Goal: Task Accomplishment & Management: Manage account settings

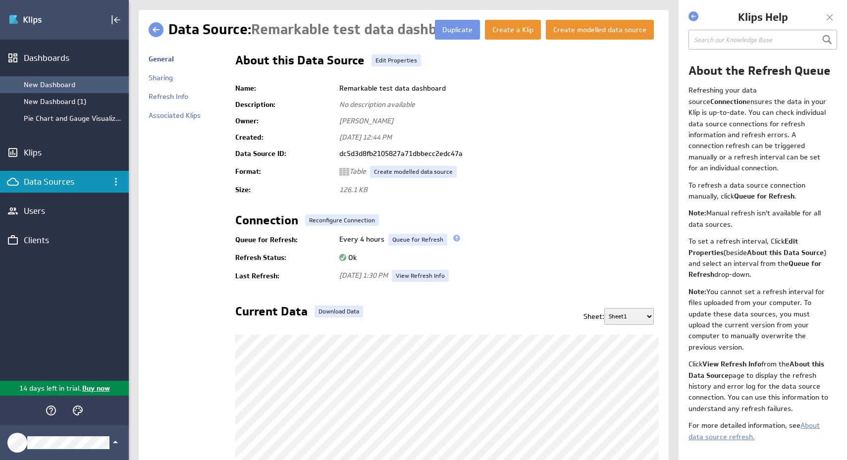
click at [69, 85] on div "New Dashboard" at bounding box center [74, 84] width 100 height 9
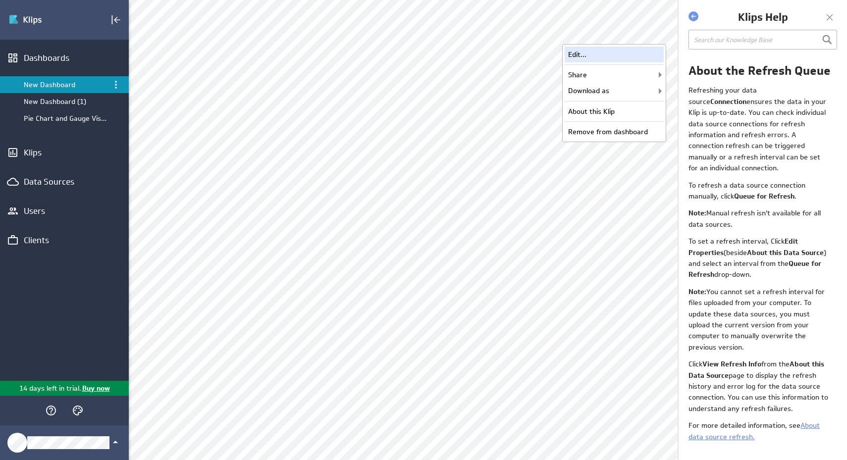
click at [637, 55] on div "Edit..." at bounding box center [614, 55] width 99 height 16
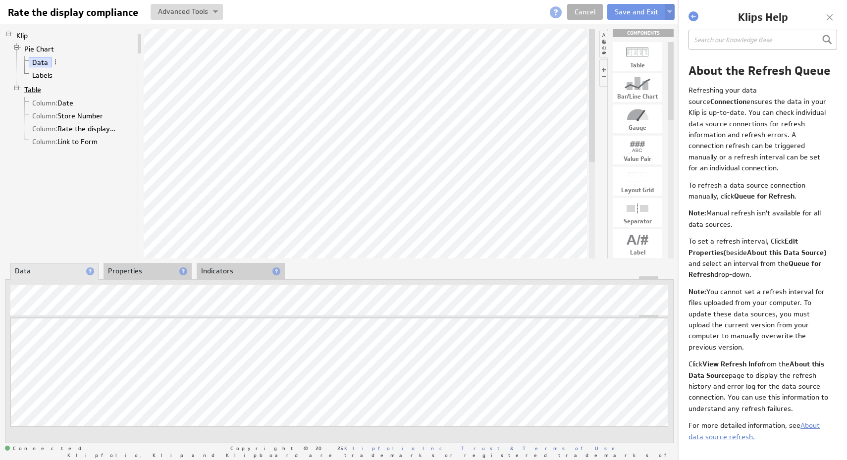
click at [41, 91] on link "Table" at bounding box center [33, 90] width 24 height 10
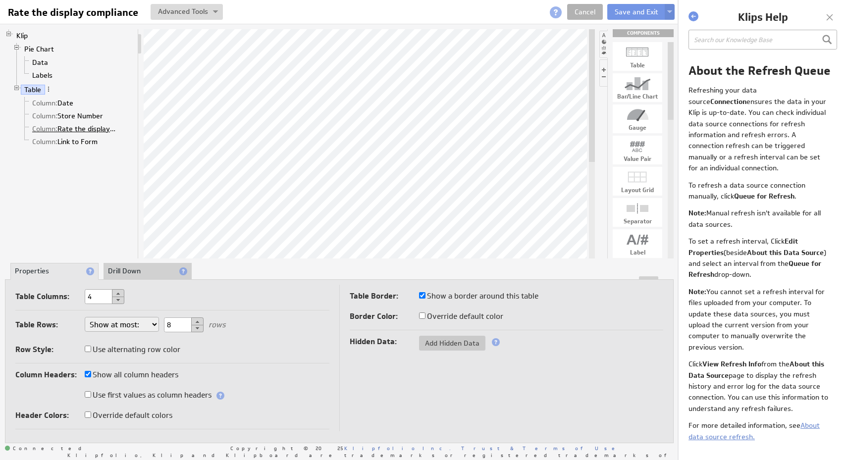
click at [93, 129] on link "Column: Rate the display compliance" at bounding box center [75, 129] width 92 height 10
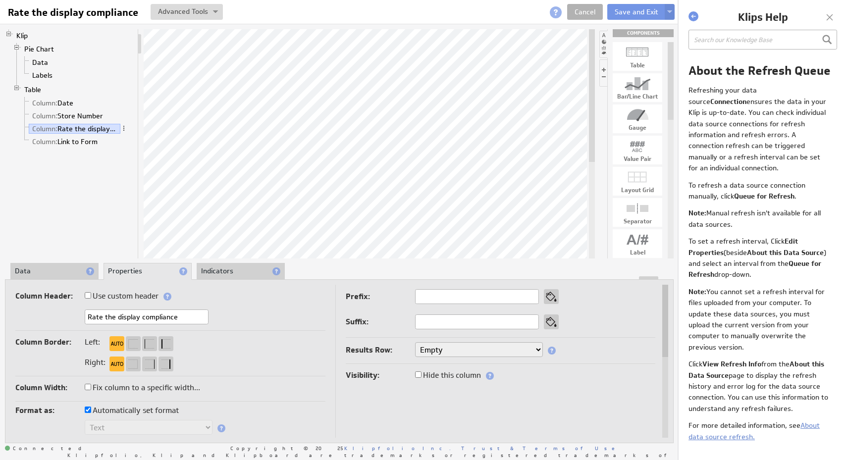
click at [49, 274] on li "Data" at bounding box center [54, 271] width 88 height 17
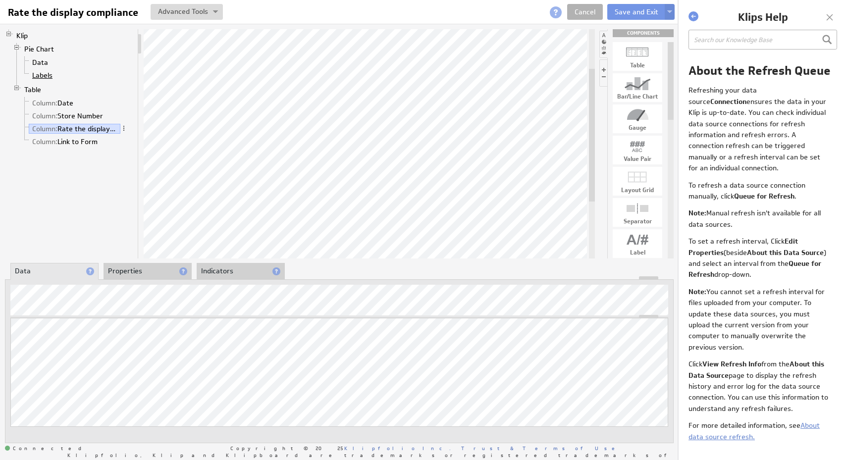
click at [47, 75] on link "Labels" at bounding box center [43, 75] width 28 height 10
click at [633, 9] on button "Save and Exit" at bounding box center [636, 12] width 58 height 16
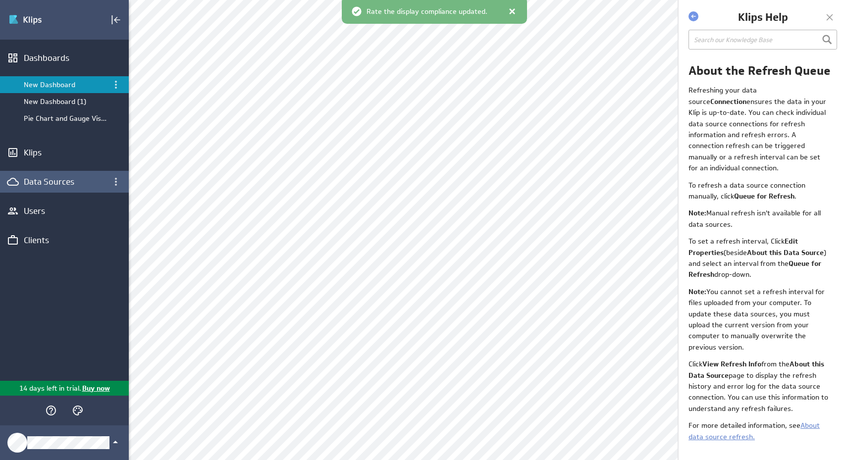
click at [49, 184] on div "Data Sources" at bounding box center [64, 181] width 81 height 11
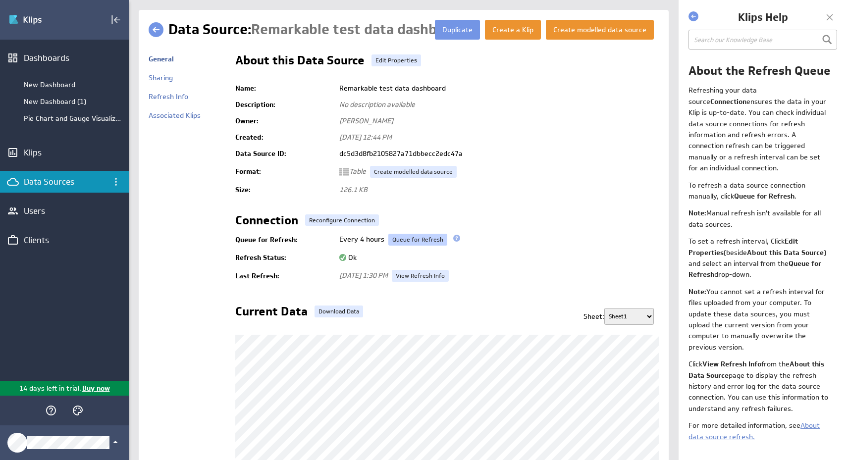
click at [413, 241] on link "Queue for Refresh" at bounding box center [417, 240] width 59 height 12
click at [65, 89] on div "New Dashboard" at bounding box center [64, 84] width 129 height 17
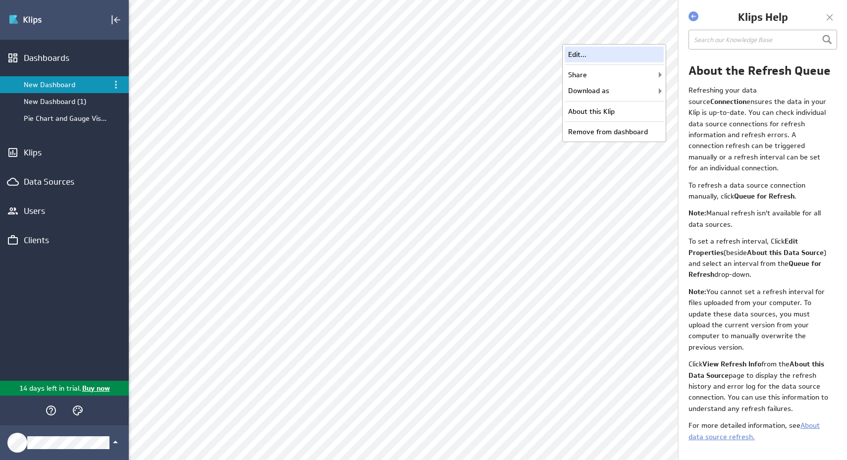
click at [640, 58] on div "Edit..." at bounding box center [614, 55] width 99 height 16
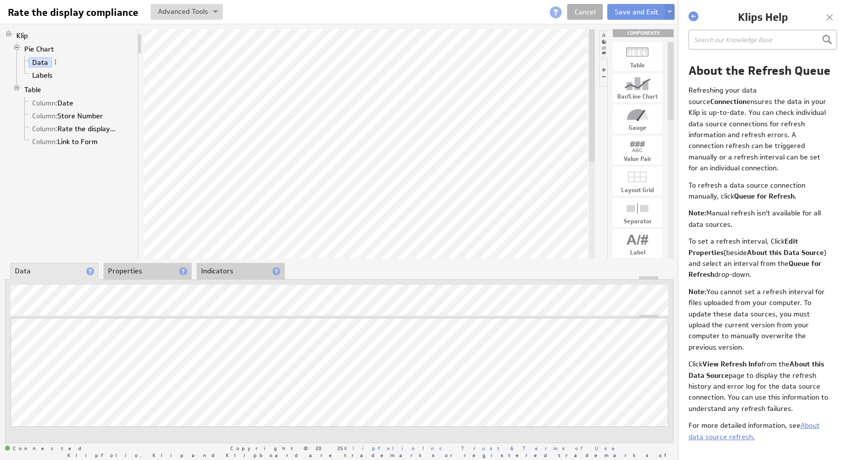
click at [646, 147] on div at bounding box center [638, 146] width 50 height 16
click at [647, 177] on div "User Input Control" at bounding box center [638, 179] width 50 height 12
click at [643, 244] on div at bounding box center [638, 238] width 50 height 16
click at [637, 241] on div at bounding box center [638, 238] width 50 height 16
drag, startPoint x: 637, startPoint y: 241, endPoint x: 641, endPoint y: 237, distance: 6.0
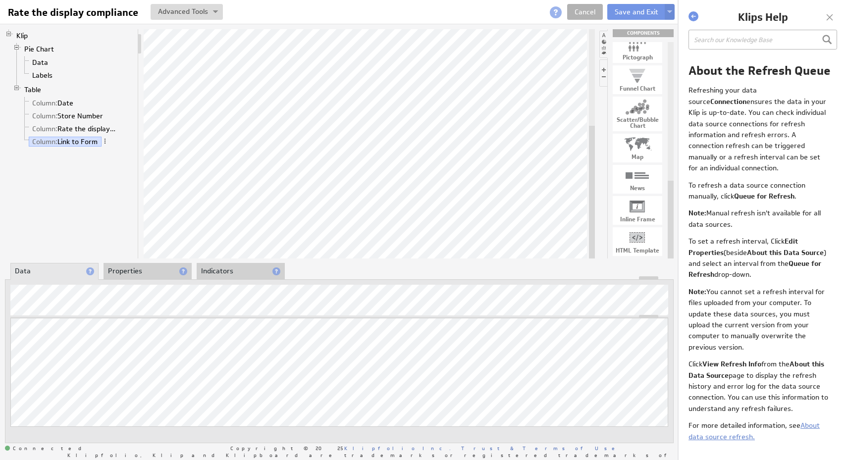
click at [130, 274] on li "Properties" at bounding box center [148, 271] width 88 height 17
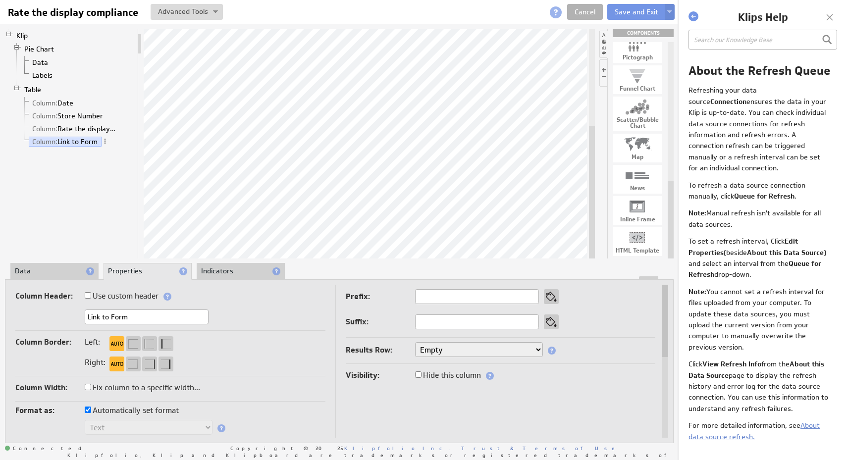
click at [117, 412] on label "Automatically set format" at bounding box center [132, 411] width 94 height 14
click at [91, 412] on input "Automatically set format" at bounding box center [88, 410] width 6 height 6
checkbox input "false"
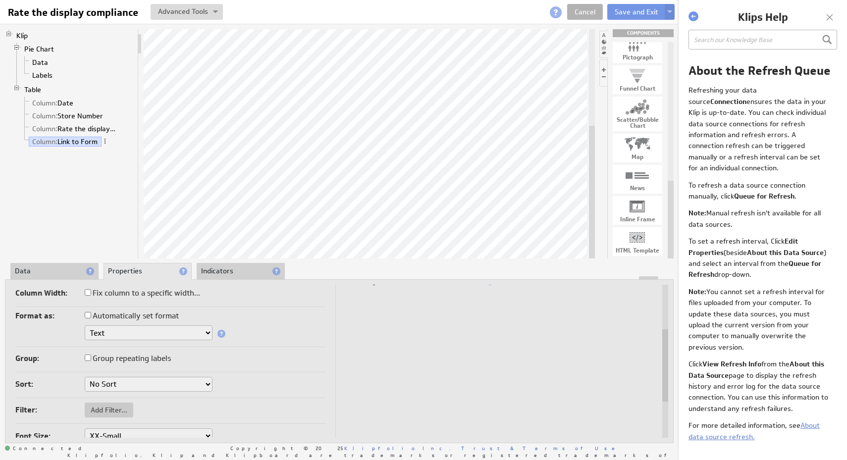
click at [209, 331] on select "Text Number Currency Percentage Image URL Date / Time Duration Mini Chart: Spar…" at bounding box center [149, 333] width 128 height 15
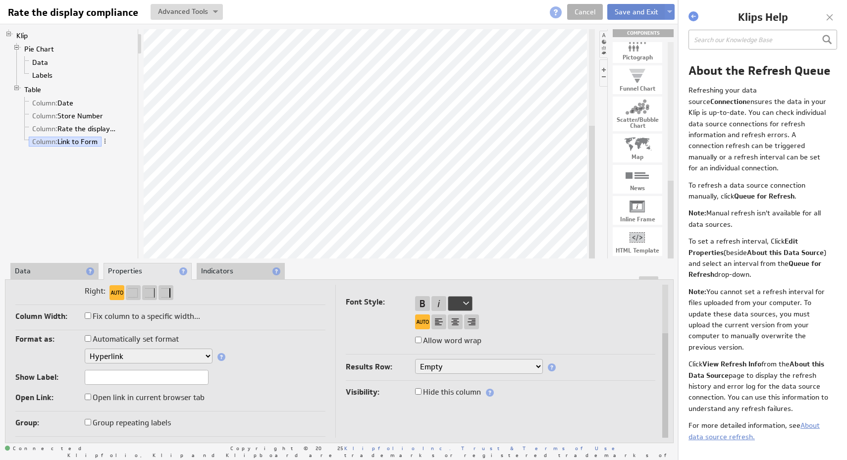
click at [640, 16] on button "Save and Exit" at bounding box center [636, 12] width 58 height 16
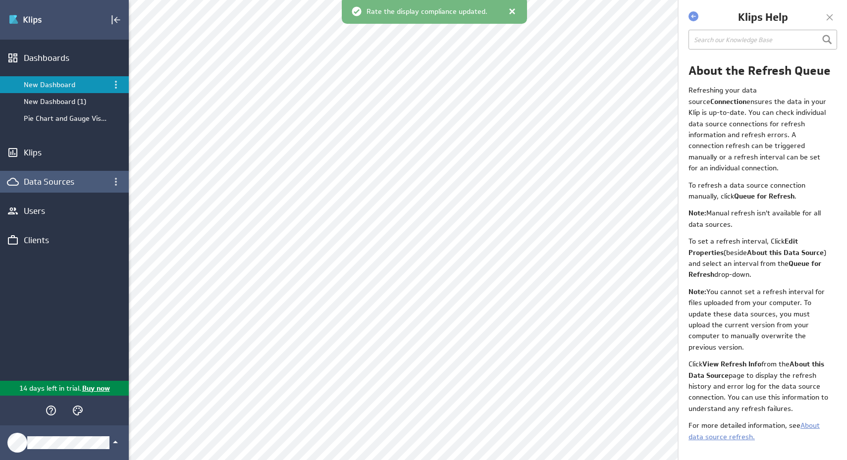
click at [77, 188] on div "Data Sources" at bounding box center [64, 182] width 129 height 22
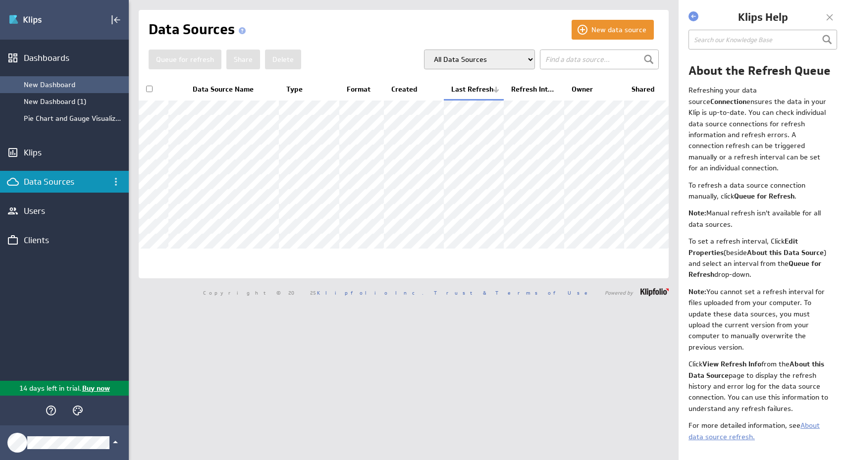
click at [65, 84] on div "New Dashboard" at bounding box center [74, 84] width 100 height 9
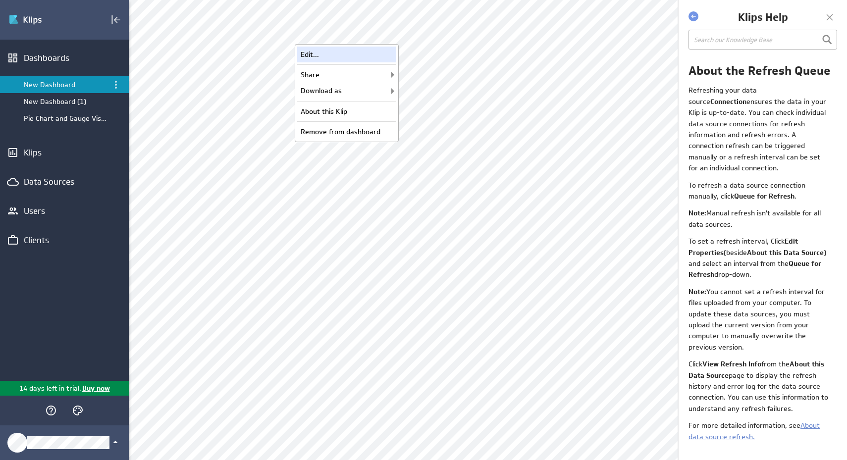
click at [386, 55] on div "Edit..." at bounding box center [346, 55] width 99 height 16
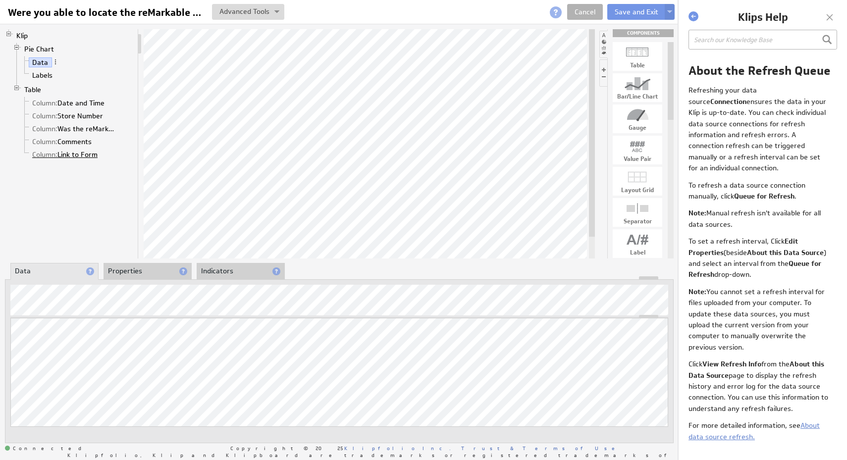
click at [91, 156] on link "Column: Link to Form" at bounding box center [65, 155] width 73 height 10
click at [156, 272] on li "Properties" at bounding box center [148, 271] width 88 height 17
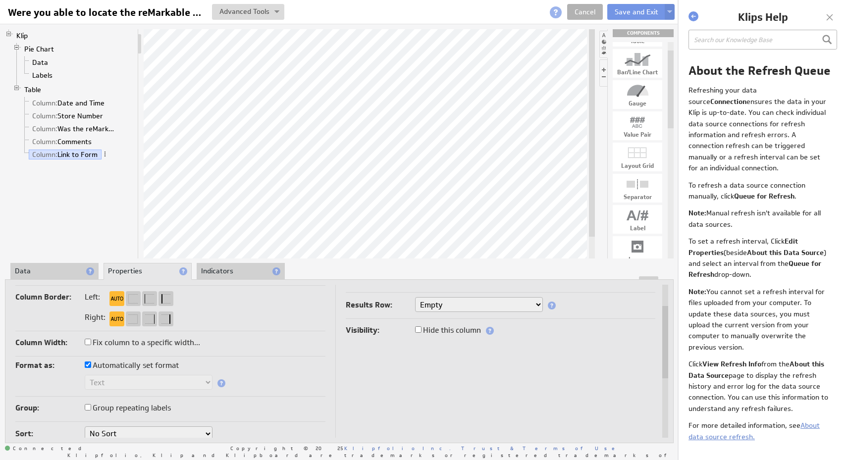
click at [147, 366] on label "Automatically set format" at bounding box center [132, 366] width 94 height 14
click at [91, 366] on input "Automatically set format" at bounding box center [88, 365] width 6 height 6
checkbox input "false"
click at [169, 381] on select "Text Number Currency Percentage Image URL Date / Time Duration Mini Chart: Spar…" at bounding box center [149, 382] width 128 height 15
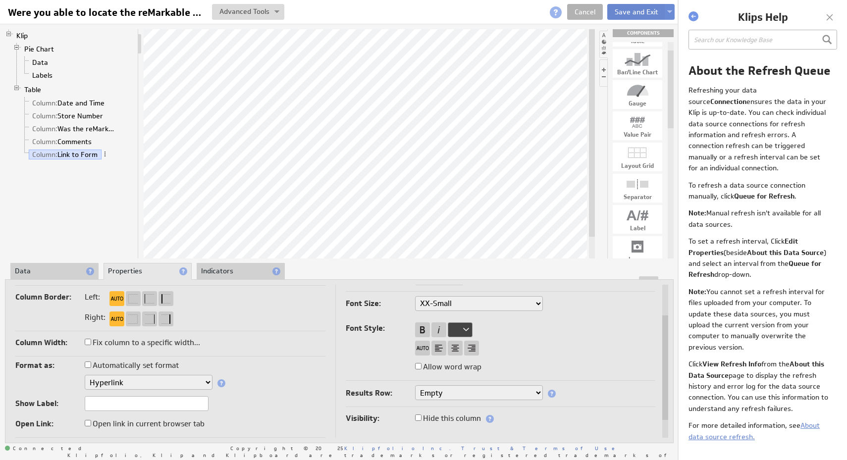
click at [631, 15] on button "Save and Exit" at bounding box center [636, 12] width 58 height 16
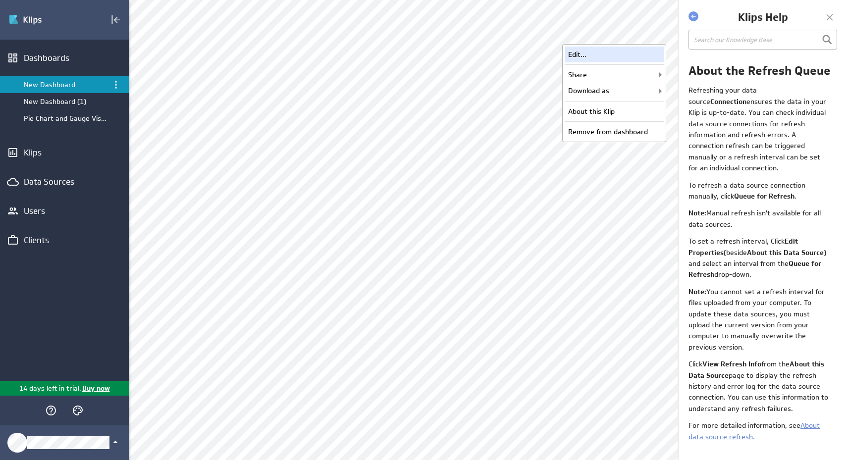
click at [641, 55] on div "Edit..." at bounding box center [614, 55] width 99 height 16
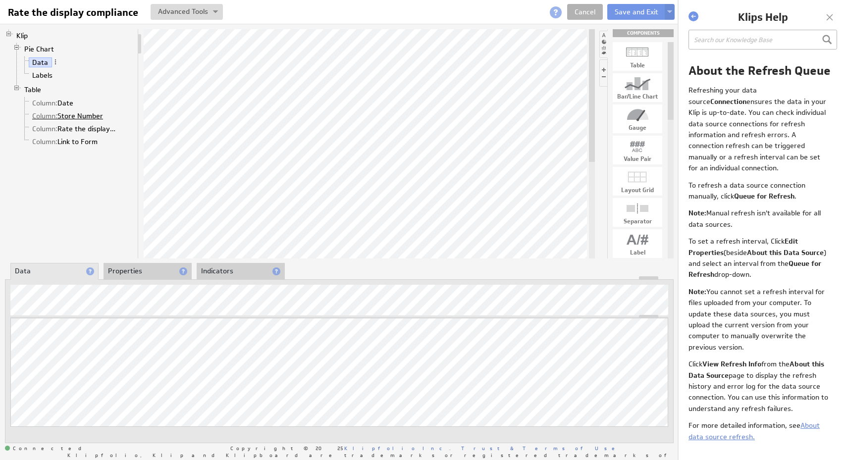
click at [89, 116] on link "Column: Store Number" at bounding box center [68, 116] width 78 height 10
click at [625, 12] on button "Save and Exit" at bounding box center [636, 12] width 58 height 16
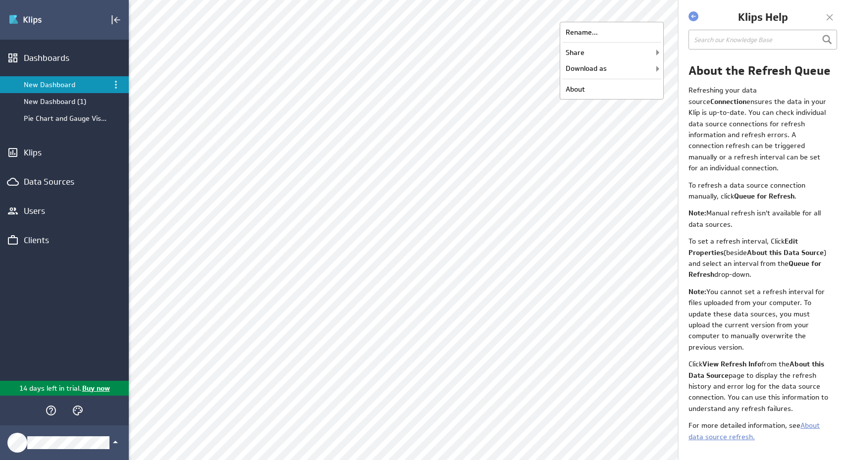
click at [668, 3] on div "[PERSON_NAME] New Dashboard [GEOGRAPHIC_DATA]" at bounding box center [404, 230] width 550 height 460
click at [649, 55] on div "Edit..." at bounding box center [614, 55] width 99 height 16
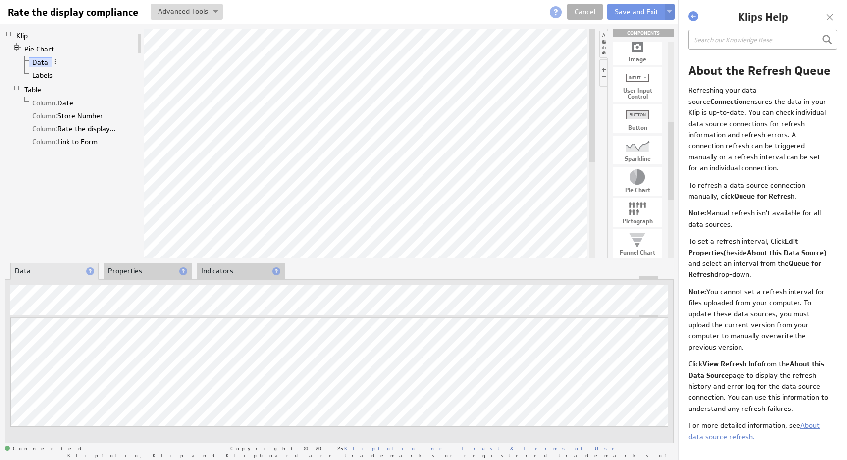
click at [647, 99] on div "User Input Control" at bounding box center [638, 94] width 50 height 12
click at [644, 83] on div at bounding box center [638, 78] width 50 height 16
drag, startPoint x: 644, startPoint y: 83, endPoint x: 496, endPoint y: 73, distance: 148.0
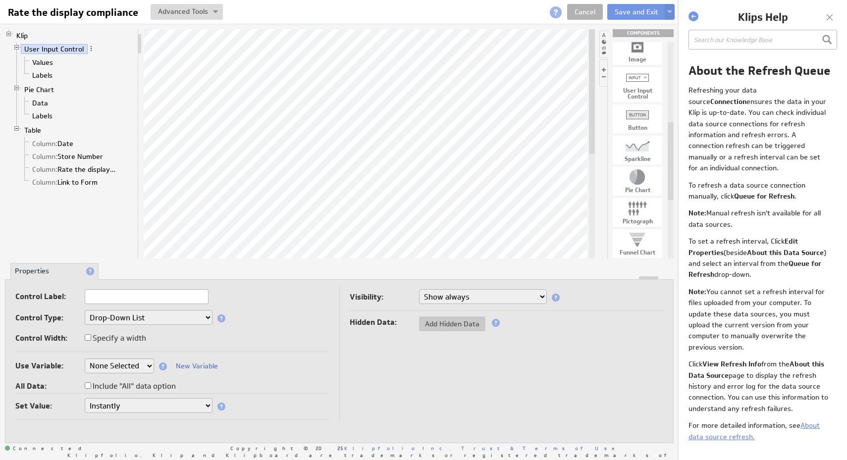
click at [195, 318] on select "Drop-Down List Multi-Select Drop-Down List Text Field Date Picker" at bounding box center [149, 317] width 128 height 15
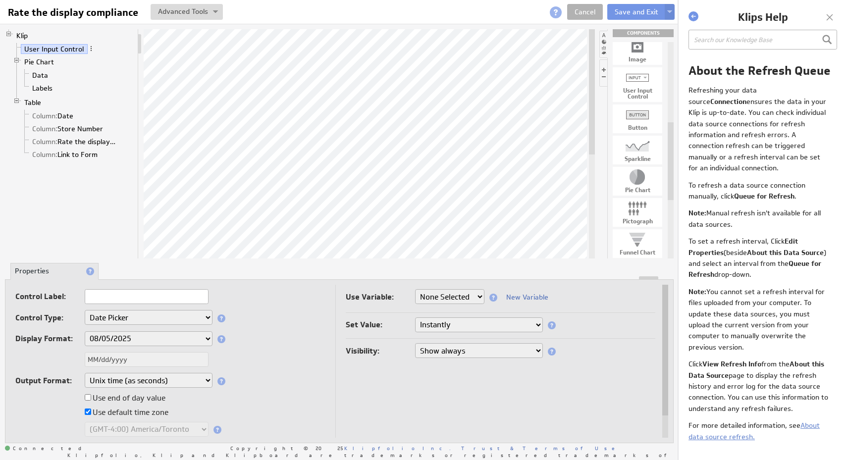
click at [185, 296] on input "text" at bounding box center [147, 296] width 124 height 15
click at [94, 296] on input "TEst Data Picker" at bounding box center [147, 296] width 124 height 15
type input "Test Data Picker"
click at [286, 357] on div "MM/dd/yyyy" at bounding box center [170, 360] width 310 height 16
click at [627, 15] on button "Save and Exit" at bounding box center [636, 12] width 58 height 16
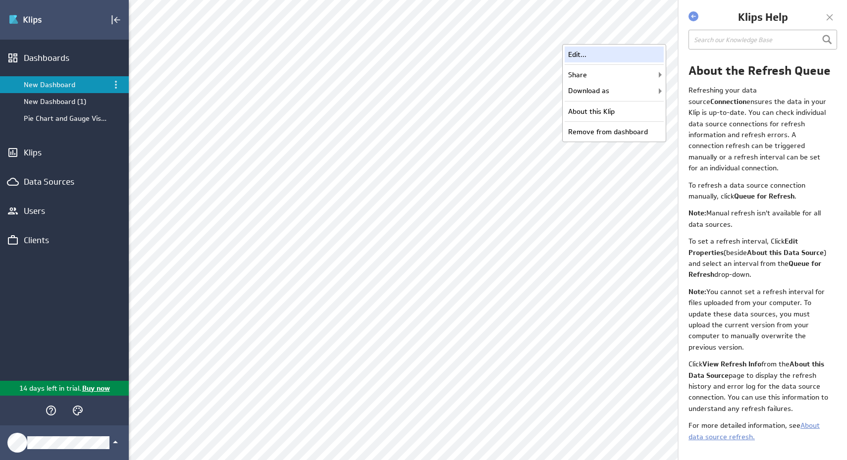
click at [647, 57] on div "Edit..." at bounding box center [614, 55] width 99 height 16
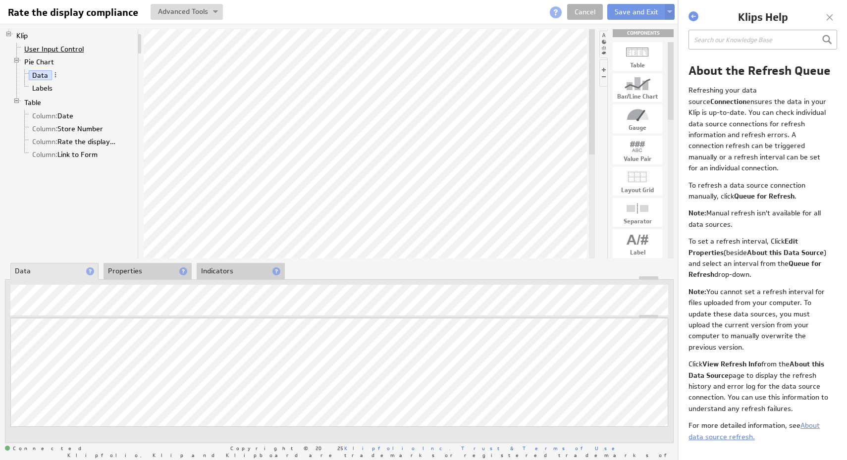
click at [80, 53] on link "User Input Control" at bounding box center [54, 49] width 67 height 10
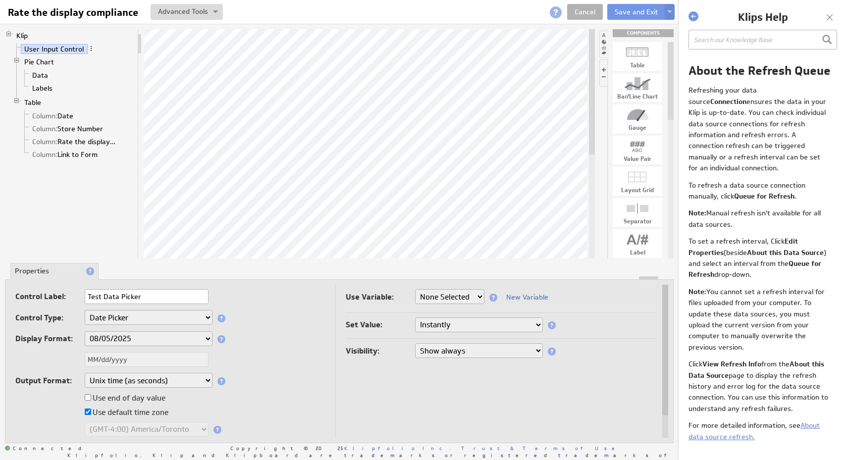
click at [185, 318] on select "Drop-Down List Multi-Select Drop-Down List Text Field Date Picker" at bounding box center [149, 317] width 128 height 15
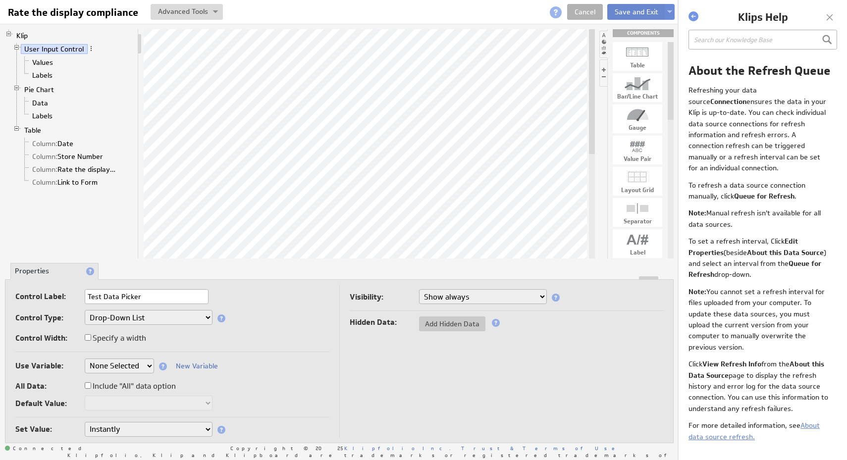
click at [644, 13] on button "Save and Exit" at bounding box center [636, 12] width 58 height 16
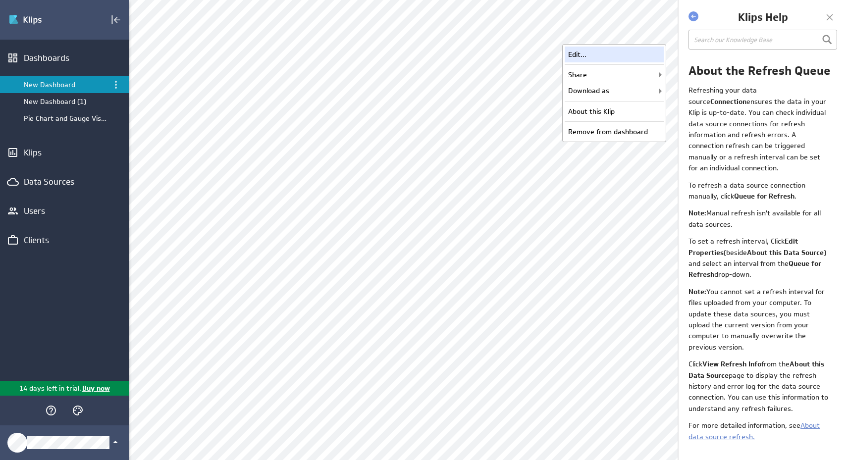
click at [649, 60] on div "Edit..." at bounding box center [614, 55] width 99 height 16
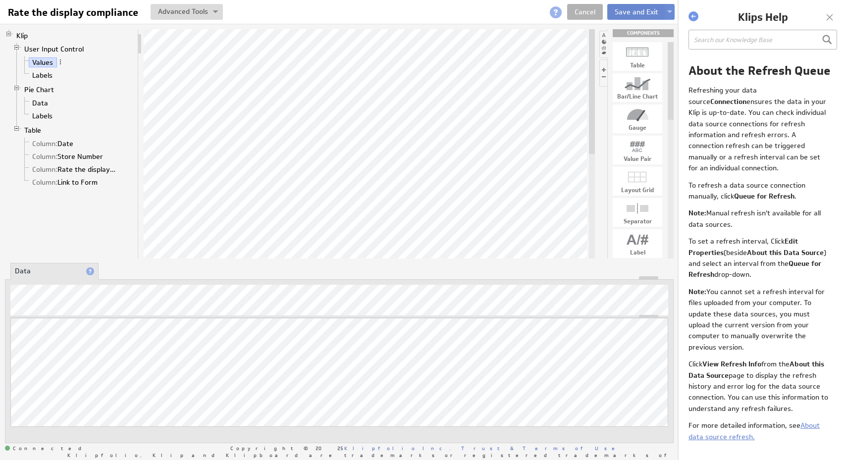
click at [638, 10] on button "Save and Exit" at bounding box center [636, 12] width 58 height 16
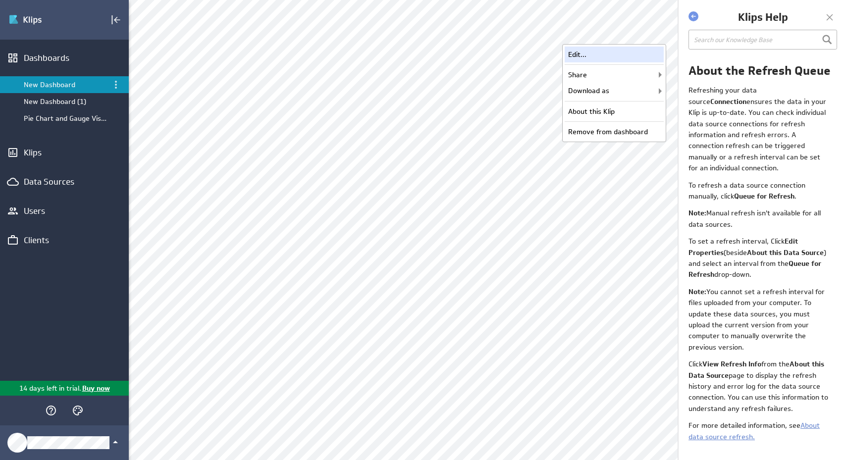
click at [651, 55] on div "Edit..." at bounding box center [614, 55] width 99 height 16
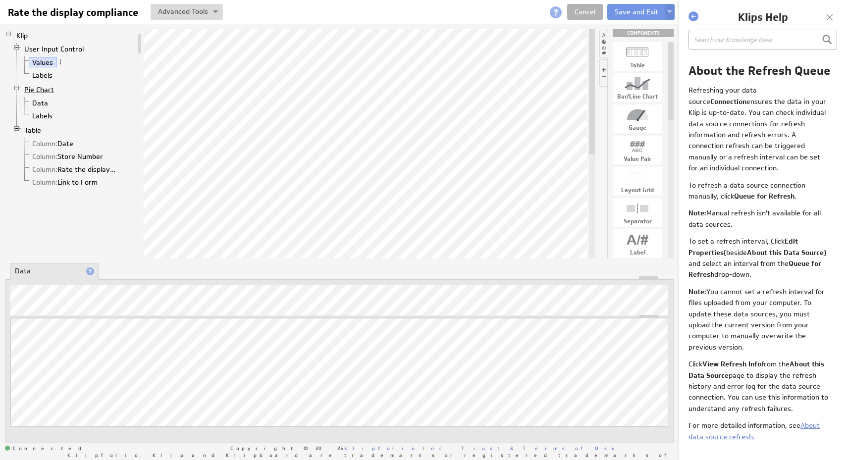
click at [43, 87] on link "Pie Chart" at bounding box center [39, 90] width 37 height 10
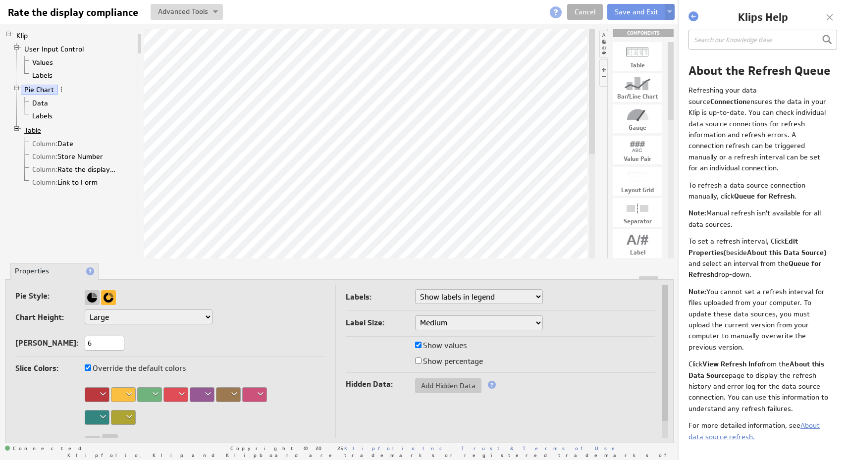
click at [38, 131] on link "Table" at bounding box center [33, 130] width 24 height 10
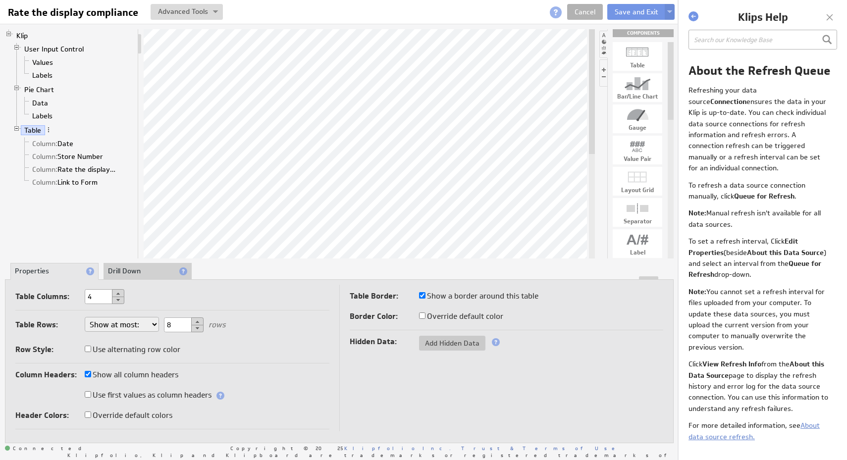
click at [268, 361] on div "Table Rows: Show at most: Show exactly: Show all rows 8 rows Row Style: Use alt…" at bounding box center [172, 338] width 314 height 51
click at [156, 274] on li "Drill Down" at bounding box center [148, 271] width 88 height 17
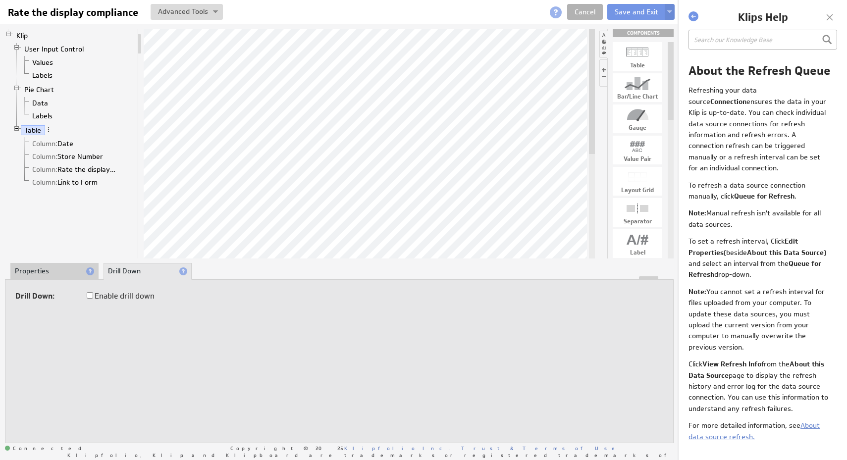
click at [146, 297] on label "Enable drill down" at bounding box center [121, 296] width 68 height 14
click at [93, 297] on input "Enable drill down" at bounding box center [90, 295] width 6 height 6
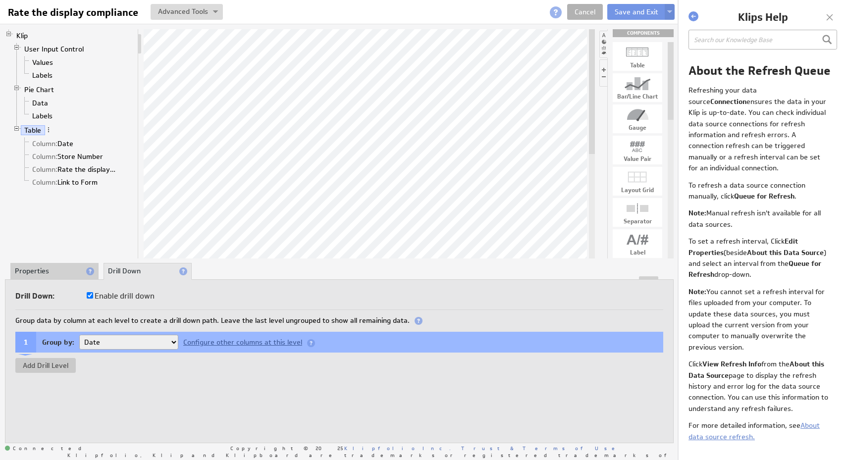
click at [146, 297] on label "Enable drill down" at bounding box center [121, 296] width 68 height 14
click at [93, 297] on input "Enable drill down" at bounding box center [90, 295] width 6 height 6
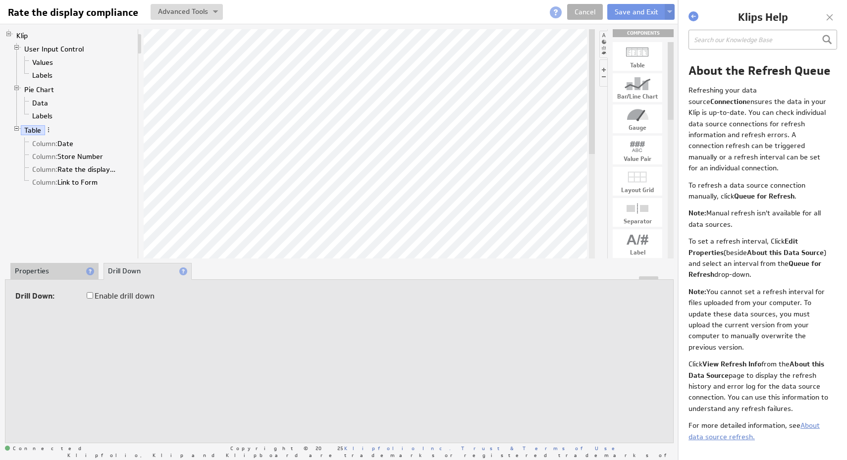
click at [146, 297] on label "Enable drill down" at bounding box center [121, 296] width 68 height 14
click at [93, 297] on input "Enable drill down" at bounding box center [90, 295] width 6 height 6
checkbox input "true"
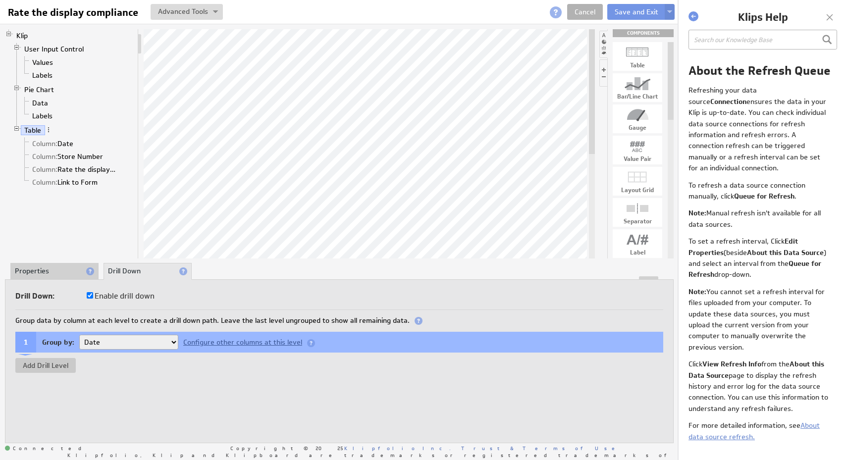
click at [160, 343] on select "Date Rate the display compliance Link to Form" at bounding box center [128, 342] width 99 height 15
select select "3ab1c2de-8"
click at [79, 335] on select "Date Rate the display compliance Link to Form" at bounding box center [128, 342] width 99 height 15
click at [638, 12] on button "Save and Exit" at bounding box center [636, 12] width 58 height 16
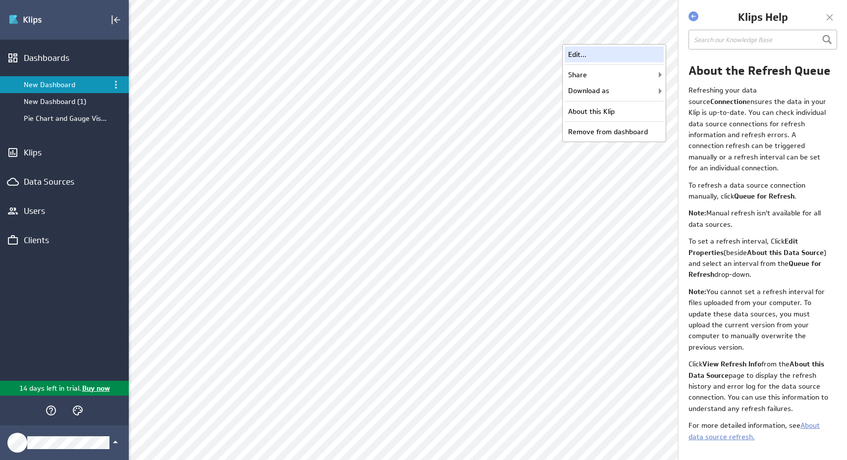
click at [643, 48] on div "Edit..." at bounding box center [614, 55] width 99 height 16
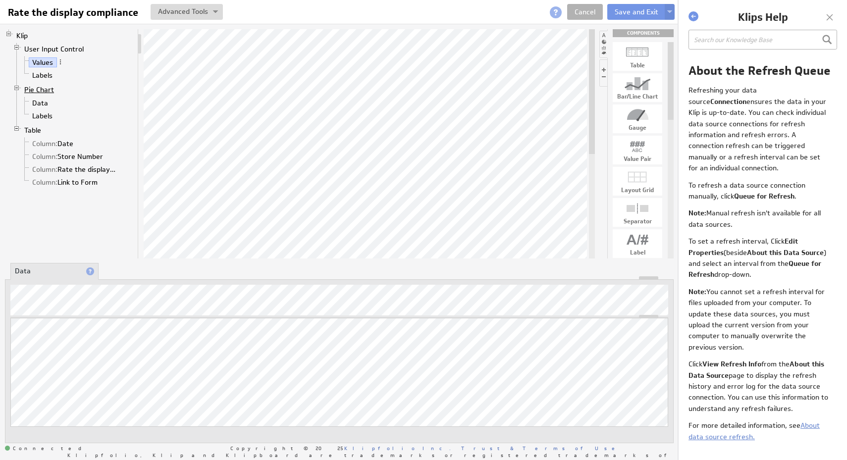
click at [40, 85] on link "Pie Chart" at bounding box center [39, 90] width 37 height 10
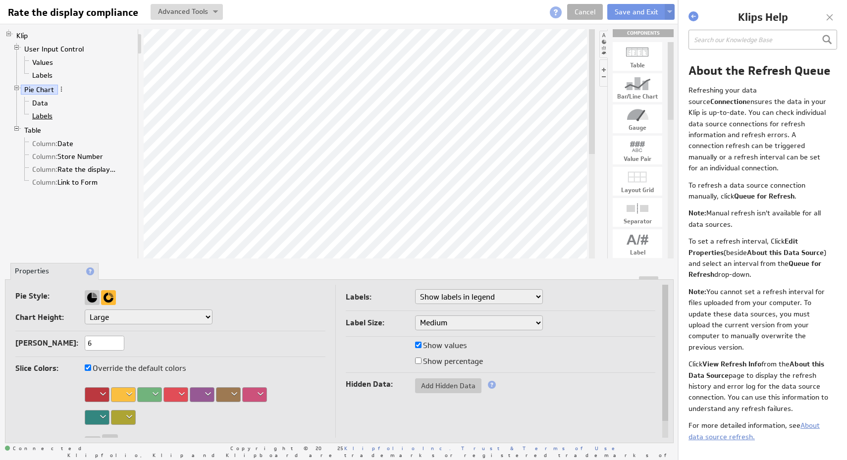
click at [50, 115] on link "Labels" at bounding box center [43, 116] width 28 height 10
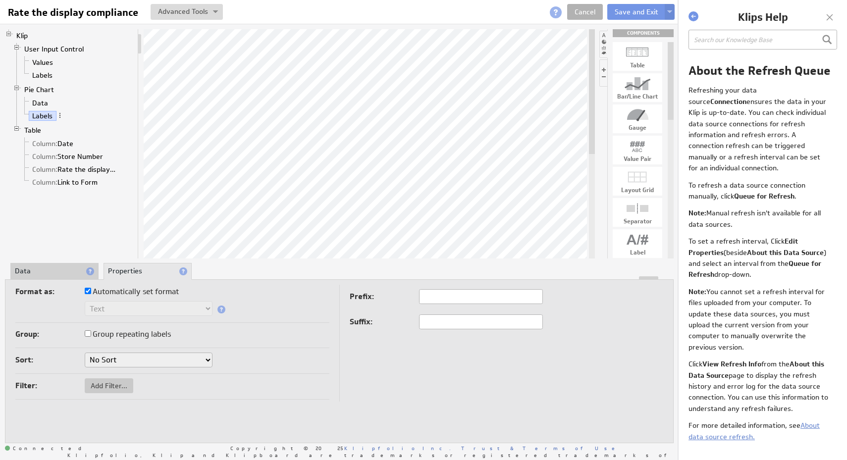
click at [54, 269] on li "Data" at bounding box center [54, 271] width 88 height 17
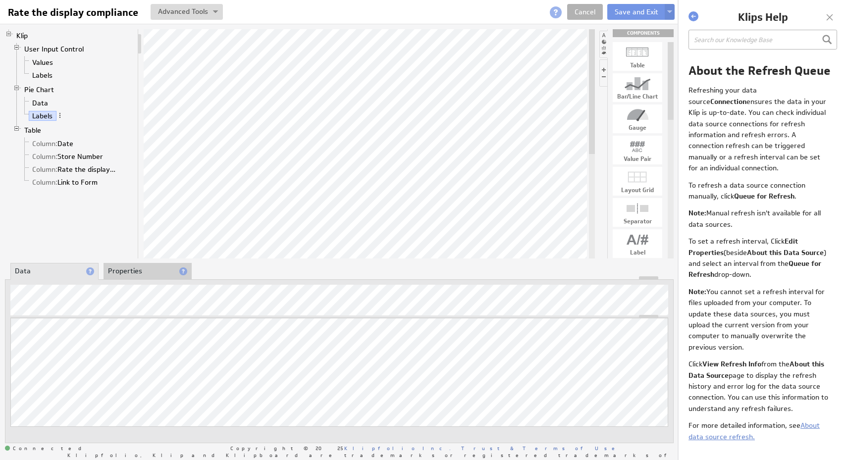
click at [142, 272] on li "Properties" at bounding box center [148, 271] width 88 height 17
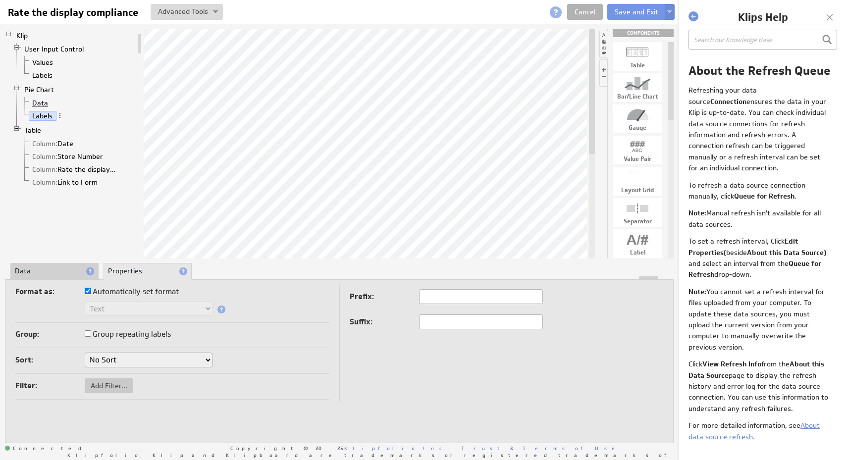
click at [43, 102] on link "Data" at bounding box center [40, 103] width 23 height 10
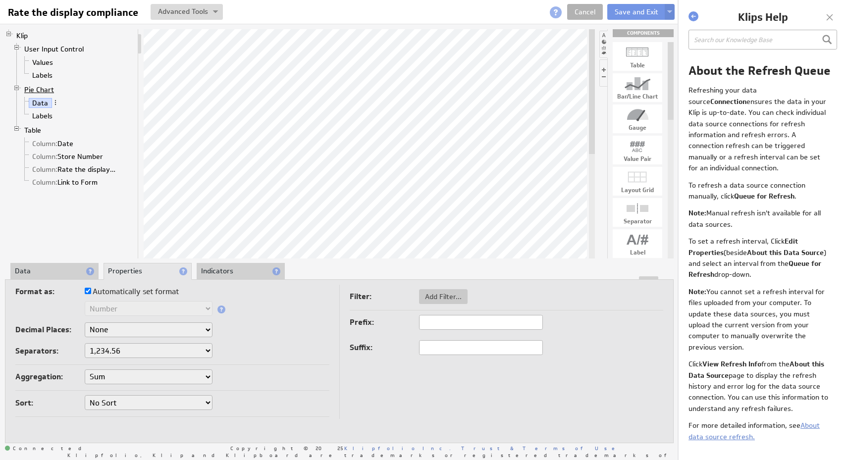
click at [47, 90] on link "Pie Chart" at bounding box center [39, 90] width 37 height 10
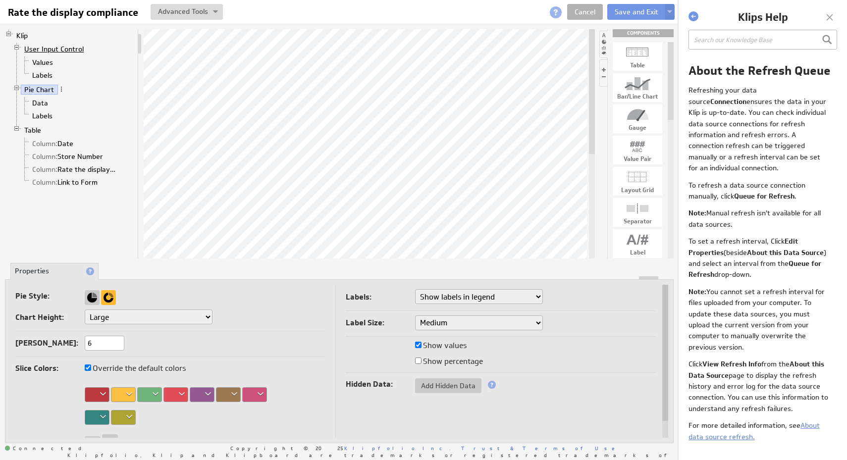
click at [62, 47] on link "User Input Control" at bounding box center [54, 49] width 67 height 10
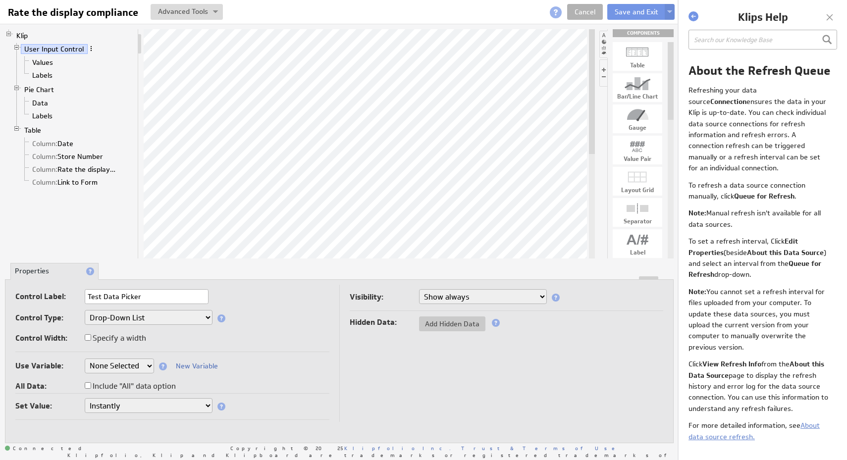
click at [90, 47] on span at bounding box center [91, 48] width 7 height 7
click at [130, 124] on div "Remove" at bounding box center [142, 126] width 99 height 16
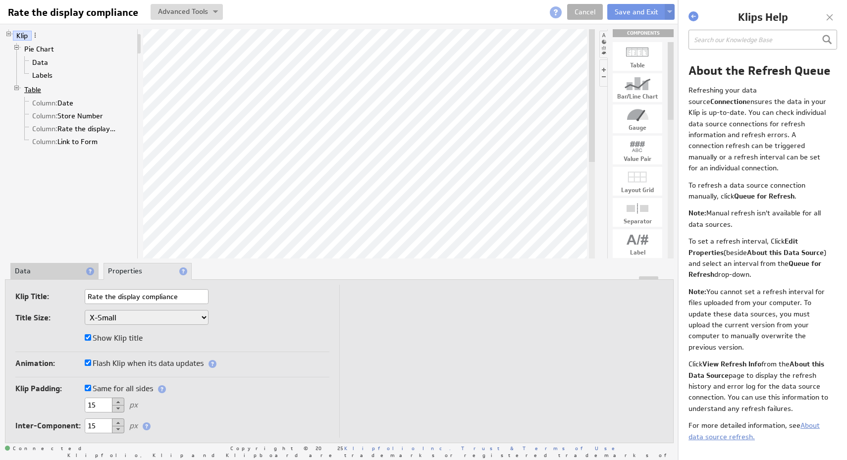
click at [38, 90] on link "Table" at bounding box center [33, 90] width 24 height 10
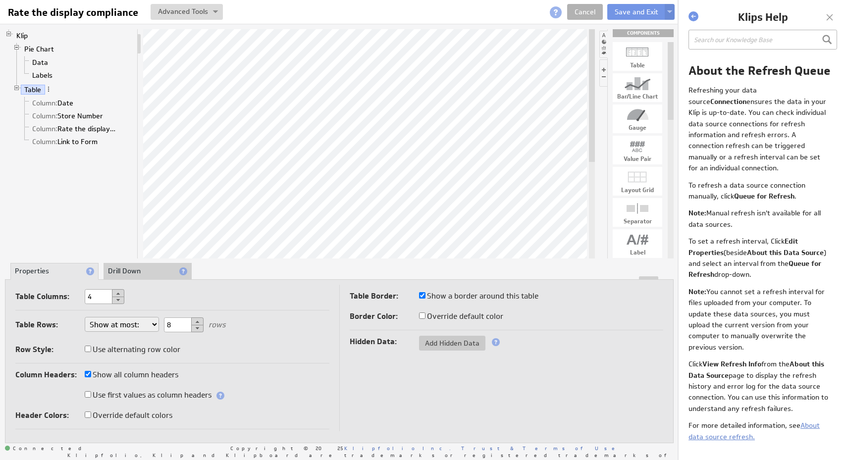
click at [135, 259] on div "Klip Pie Chart Data Labels Table Column: Date Column: Store Number Column: Rate…" at bounding box center [339, 236] width 679 height 425
click at [136, 269] on li "Drill Down" at bounding box center [148, 271] width 88 height 17
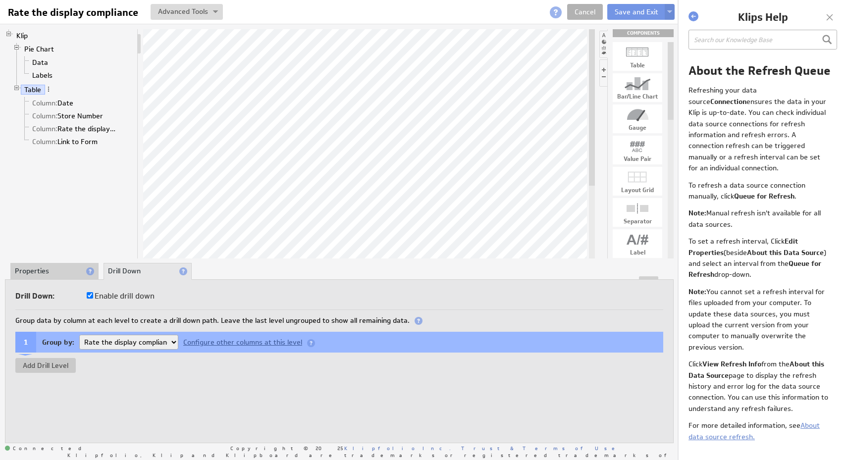
click at [138, 292] on label "Enable drill down" at bounding box center [121, 296] width 68 height 14
click at [93, 292] on input "Enable drill down" at bounding box center [90, 295] width 6 height 6
checkbox input "false"
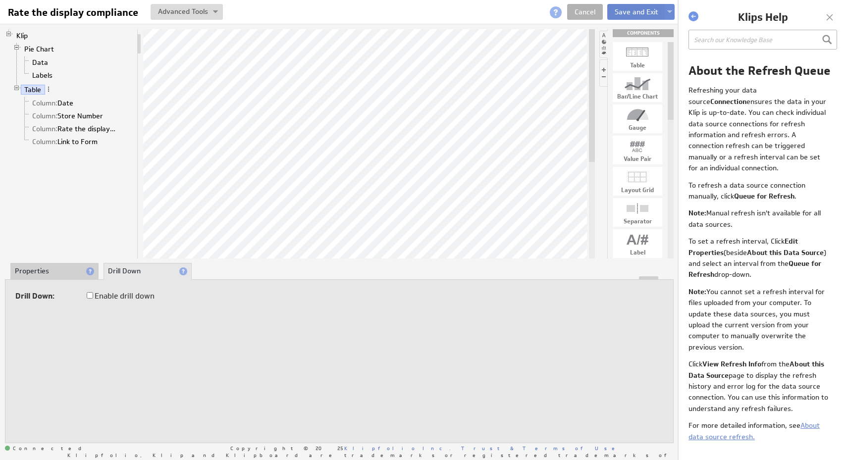
click at [629, 11] on button "Save and Exit" at bounding box center [636, 12] width 58 height 16
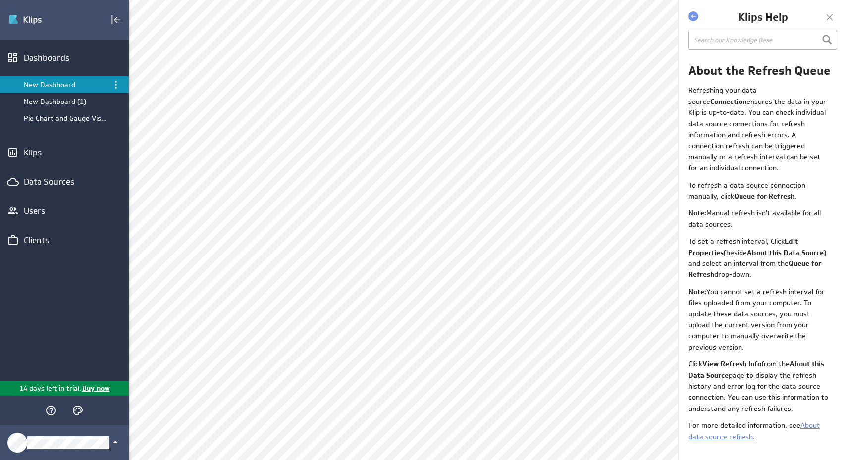
scroll to position [206, 0]
click at [365, 100] on div "Edit..." at bounding box center [346, 99] width 99 height 16
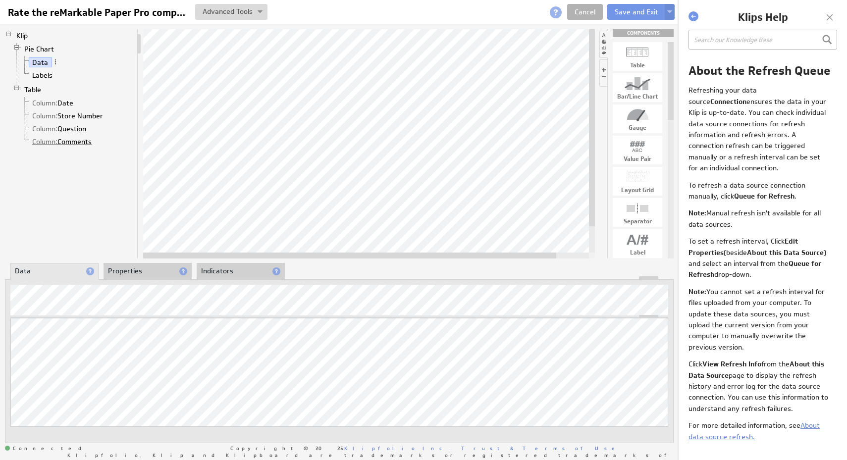
click at [73, 143] on link "Column: Comments" at bounding box center [62, 142] width 67 height 10
click at [101, 140] on span at bounding box center [99, 141] width 7 height 7
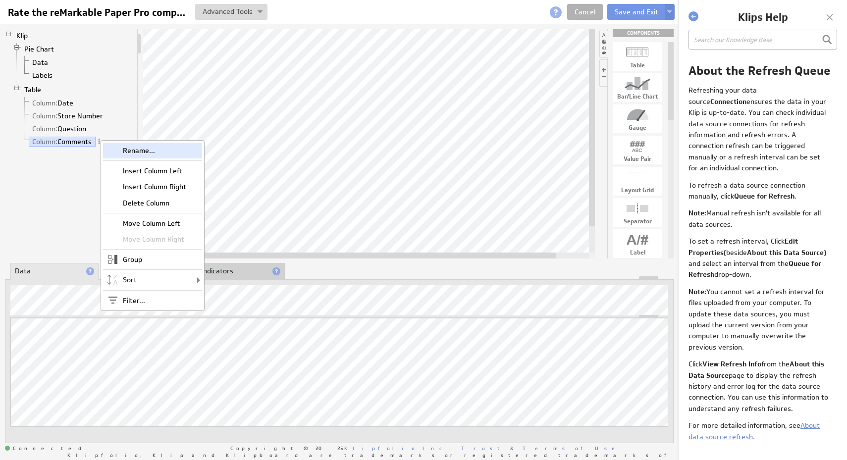
click at [113, 154] on div "Rename..." at bounding box center [152, 151] width 99 height 16
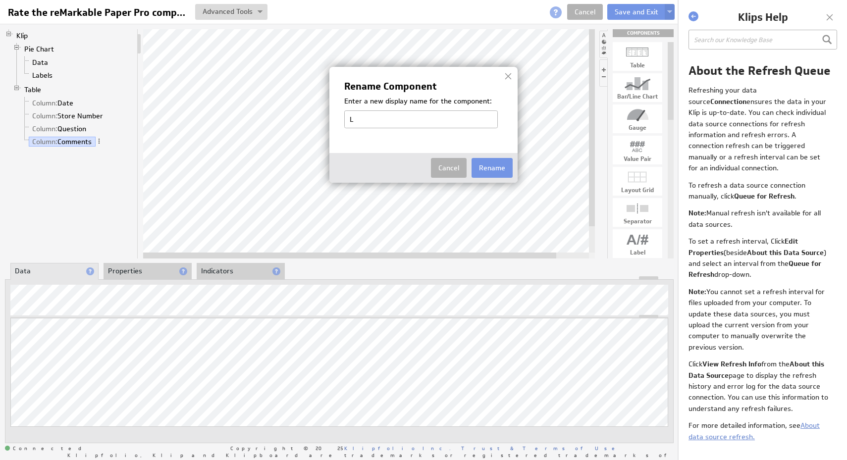
type input "Link to Form"
click at [482, 165] on button "Rename" at bounding box center [492, 168] width 41 height 20
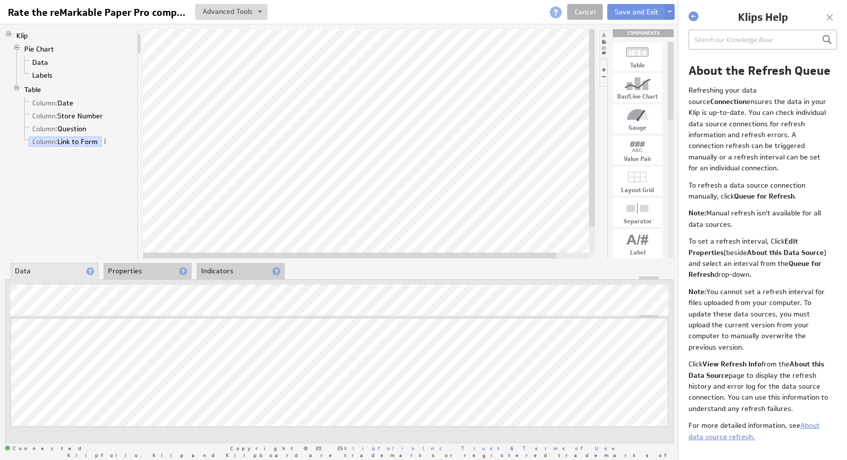
click at [123, 274] on li "Properties" at bounding box center [148, 271] width 88 height 17
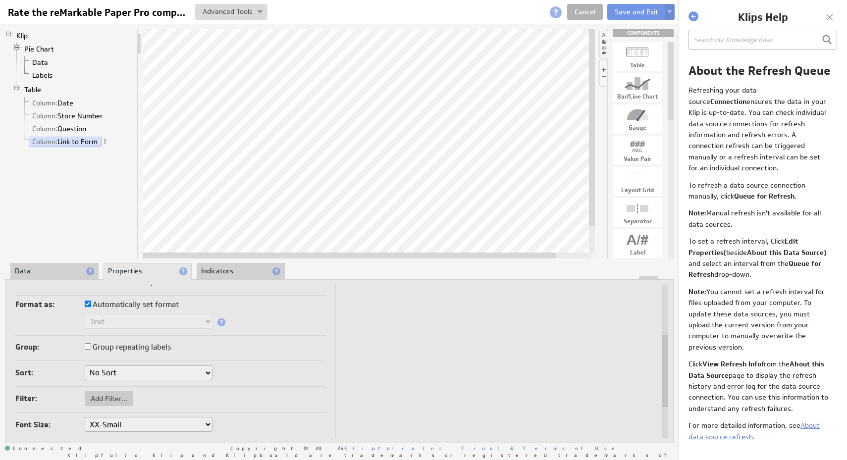
click at [124, 302] on label "Automatically set format" at bounding box center [132, 305] width 94 height 14
click at [91, 302] on input "Automatically set format" at bounding box center [88, 304] width 6 height 6
checkbox input "false"
click at [144, 323] on select "Text Number Currency Percentage Image URL Date / Time Duration Mini Chart: Spar…" at bounding box center [149, 321] width 128 height 15
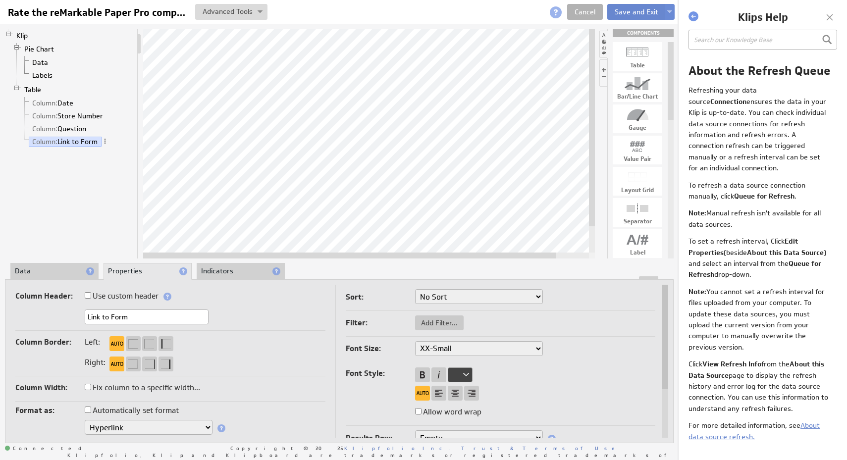
click at [621, 11] on button "Save and Exit" at bounding box center [636, 12] width 58 height 16
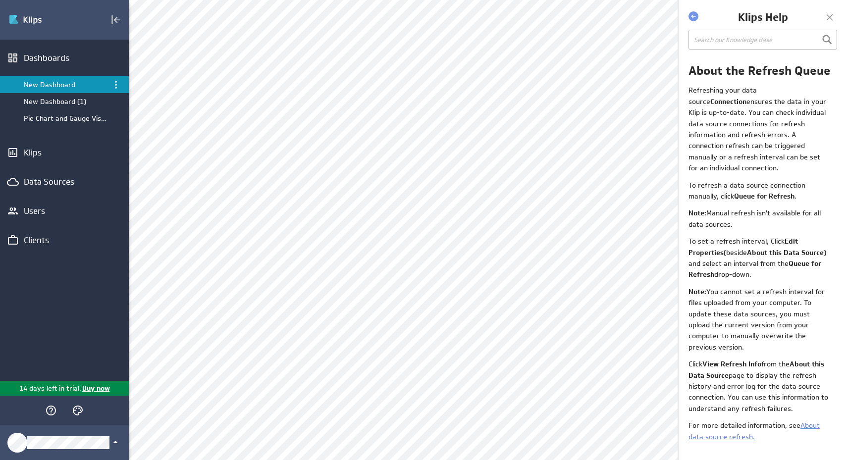
scroll to position [175, 0]
click at [621, 274] on div "Edit..." at bounding box center [614, 272] width 99 height 16
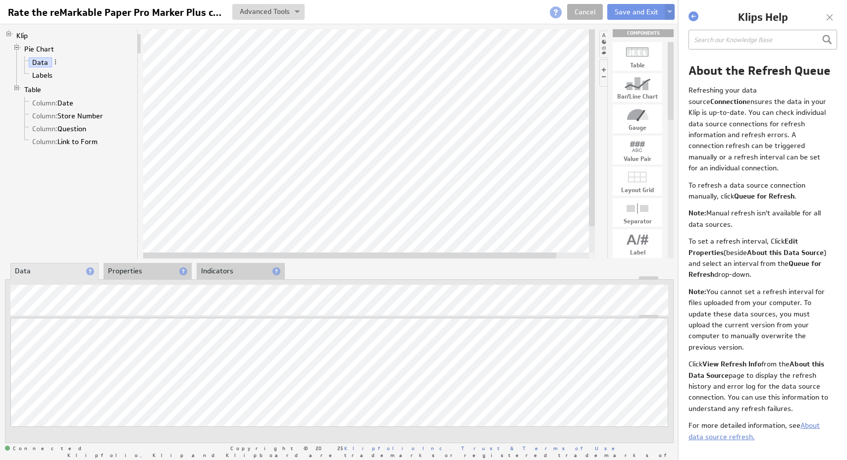
click at [155, 276] on li "Properties" at bounding box center [148, 271] width 88 height 17
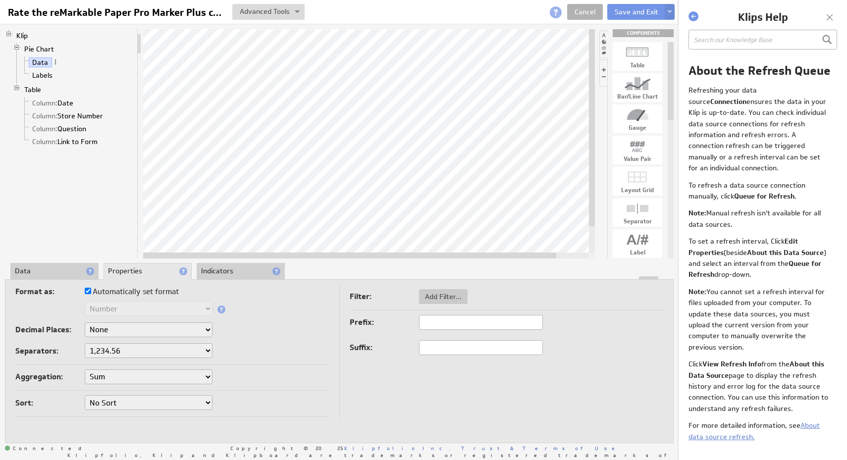
click at [165, 293] on label "Automatically set format" at bounding box center [132, 292] width 94 height 14
click at [91, 293] on input "Automatically set format" at bounding box center [88, 291] width 6 height 6
checkbox input "false"
click at [165, 293] on label "Automatically set format" at bounding box center [132, 292] width 94 height 14
click at [91, 293] on input "Automatically set format" at bounding box center [88, 291] width 6 height 6
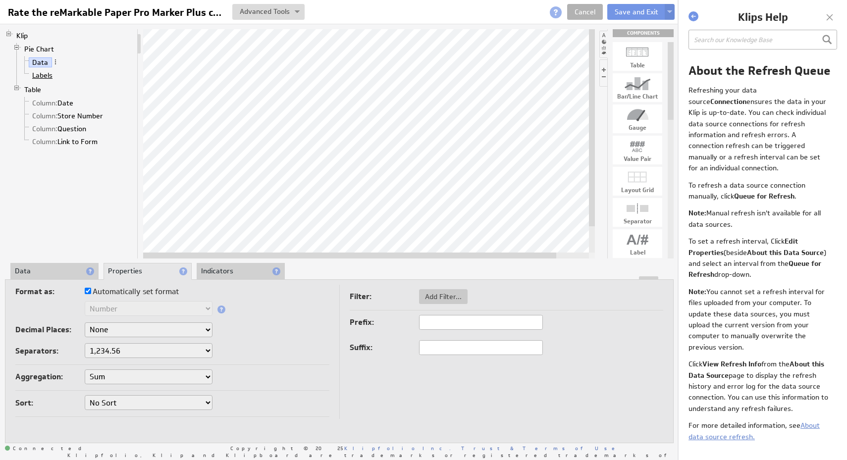
click at [45, 75] on link "Labels" at bounding box center [43, 75] width 28 height 10
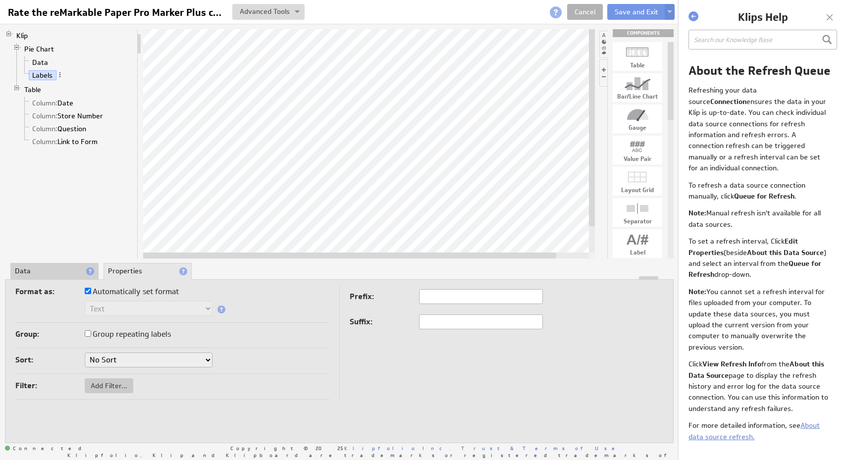
click at [149, 362] on select "No Sort A to Z Z to A" at bounding box center [149, 360] width 128 height 15
click at [177, 291] on label "Automatically set format" at bounding box center [132, 292] width 94 height 14
click at [91, 291] on input "Automatically set format" at bounding box center [88, 291] width 6 height 6
checkbox input "false"
click at [177, 291] on label "Automatically set format" at bounding box center [132, 292] width 94 height 14
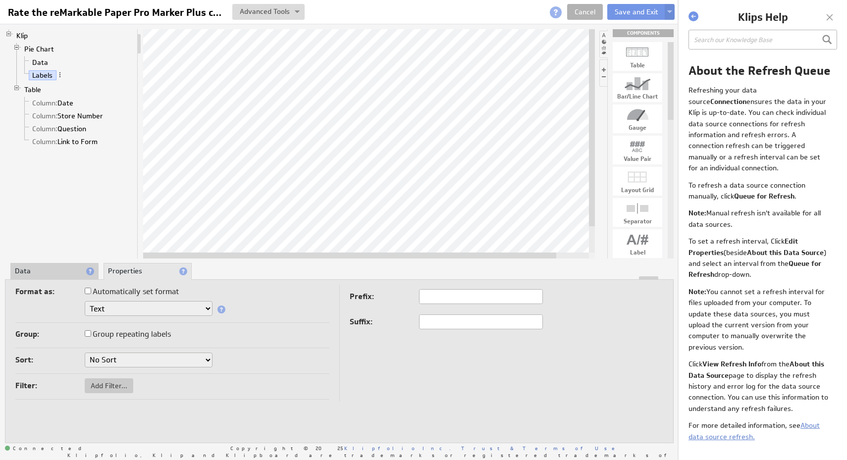
click at [91, 291] on input "Automatically set format" at bounding box center [88, 291] width 6 height 6
checkbox input "true"
click at [37, 51] on link "Pie Chart" at bounding box center [39, 49] width 37 height 10
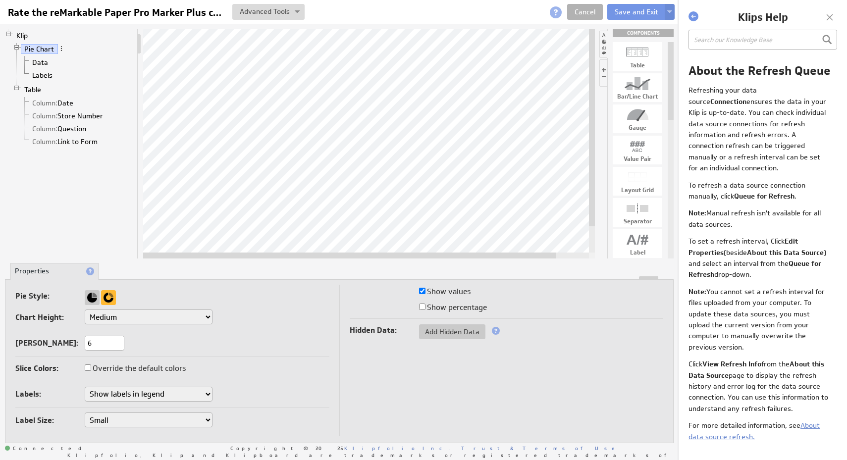
click at [167, 368] on label "Override the default colors" at bounding box center [135, 369] width 101 height 14
click at [91, 368] on input "Override the default colors" at bounding box center [88, 368] width 6 height 6
checkbox input "true"
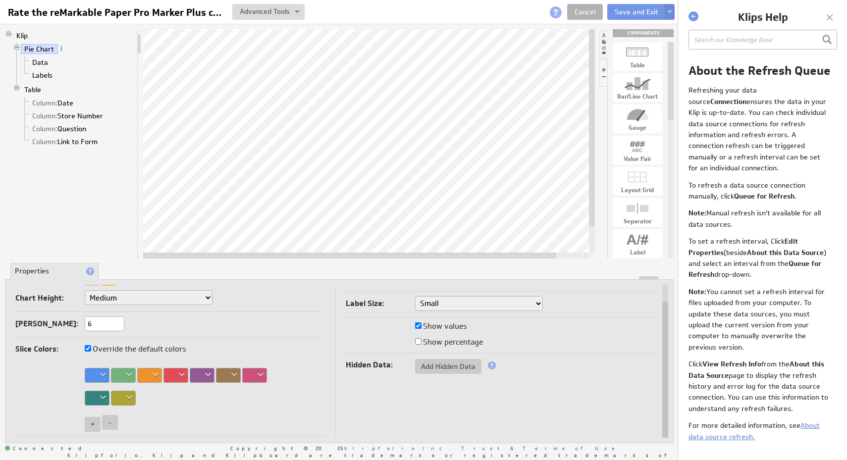
click at [103, 372] on div at bounding box center [97, 375] width 25 height 15
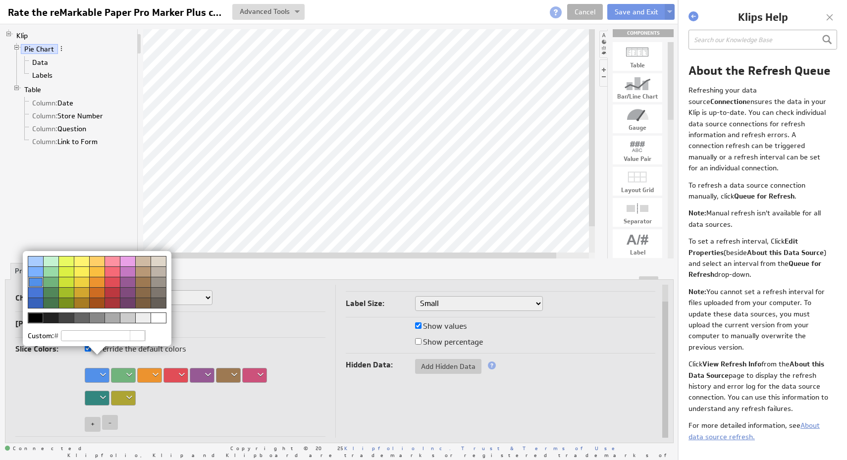
click at [113, 282] on div at bounding box center [112, 282] width 15 height 10
click at [125, 378] on img at bounding box center [423, 230] width 847 height 460
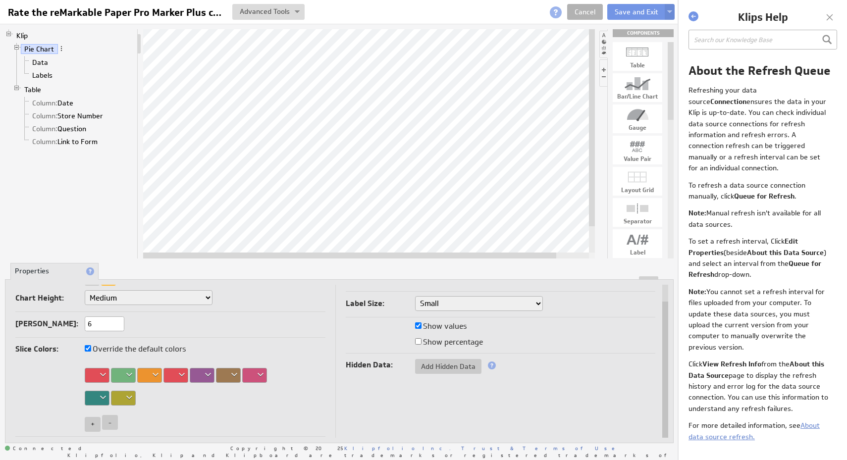
click at [130, 375] on div at bounding box center [123, 375] width 25 height 15
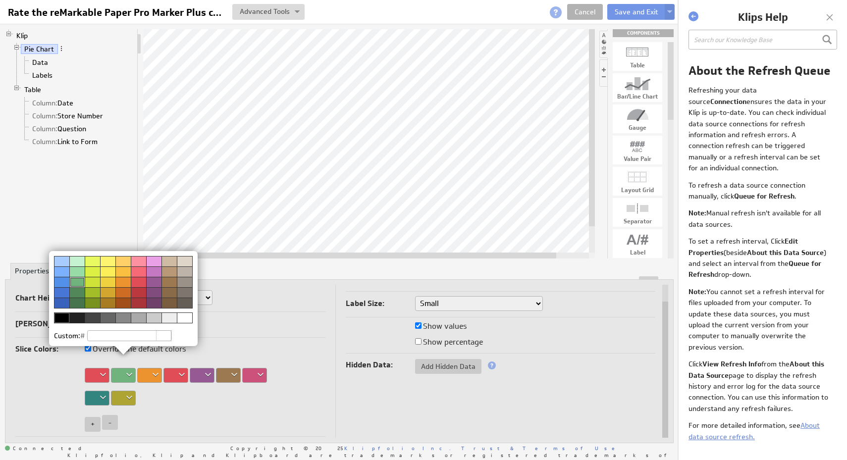
click at [122, 279] on div at bounding box center [122, 282] width 15 height 10
click at [157, 373] on img at bounding box center [423, 230] width 847 height 460
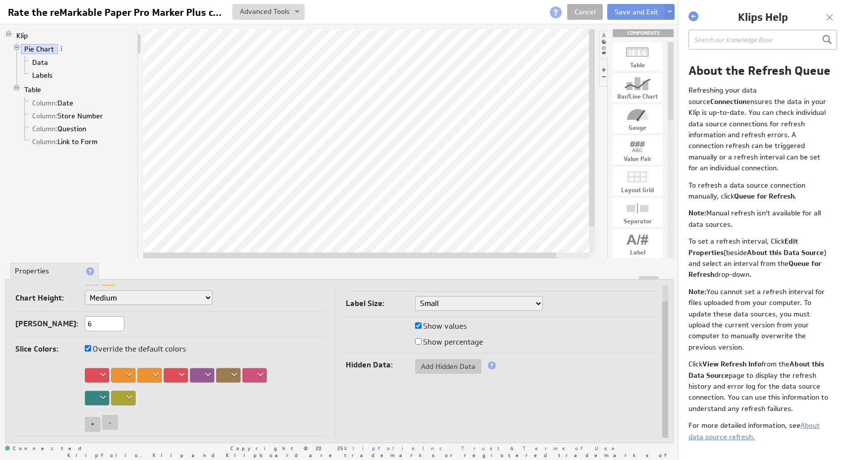
click at [155, 376] on div at bounding box center [149, 375] width 25 height 15
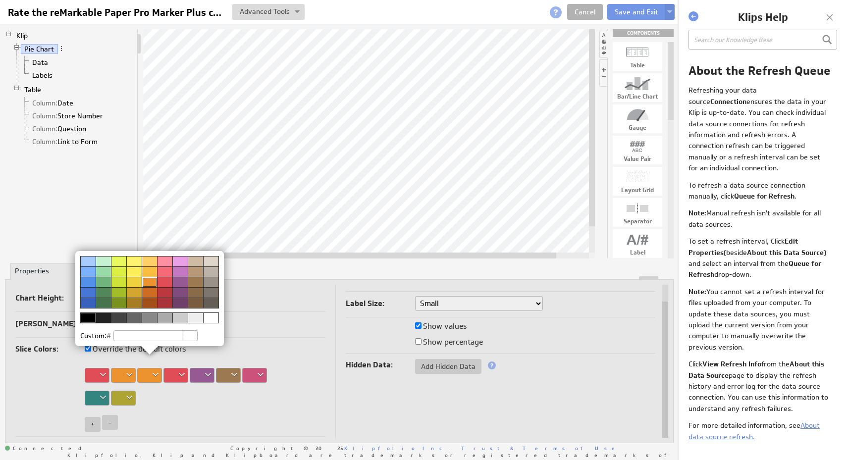
click at [104, 280] on div at bounding box center [103, 282] width 15 height 10
click at [276, 385] on img at bounding box center [423, 230] width 847 height 460
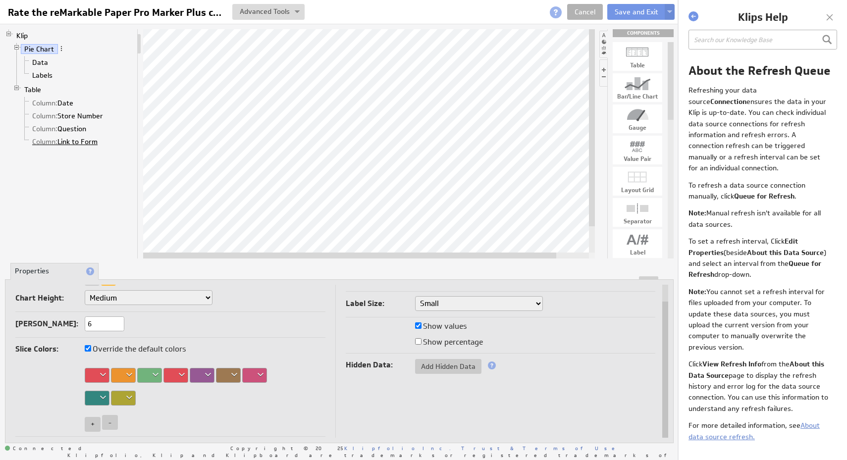
click at [81, 145] on link "Column: Link to Form" at bounding box center [65, 142] width 73 height 10
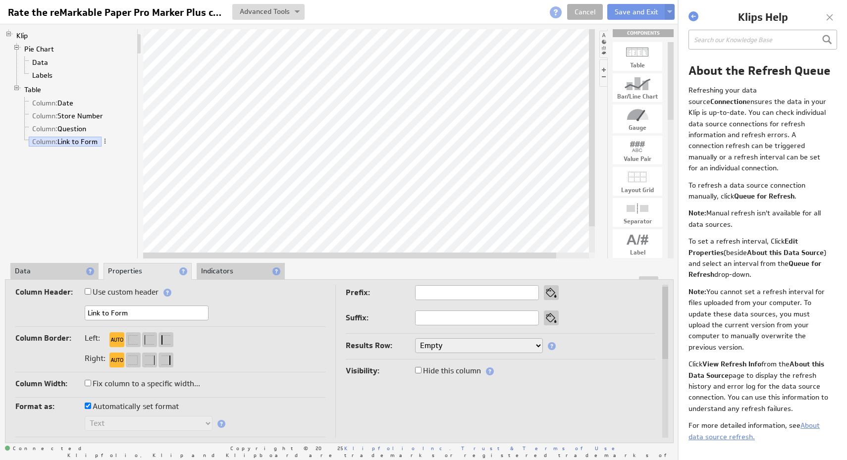
click at [169, 407] on label "Automatically set format" at bounding box center [132, 407] width 94 height 14
click at [91, 407] on input "Automatically set format" at bounding box center [88, 406] width 6 height 6
checkbox input "false"
click at [173, 424] on select "Text Number Currency Percentage Image URL Date / Time Duration Mini Chart: Spar…" at bounding box center [149, 423] width 128 height 15
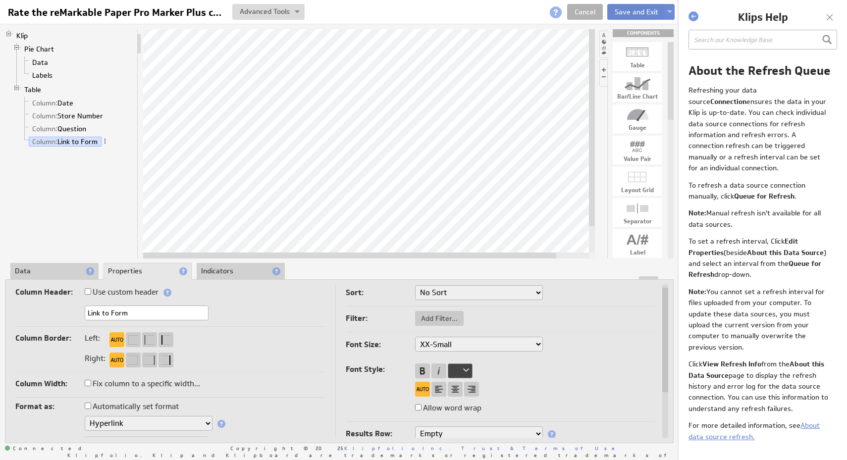
click at [634, 9] on button "Save and Exit" at bounding box center [636, 12] width 58 height 16
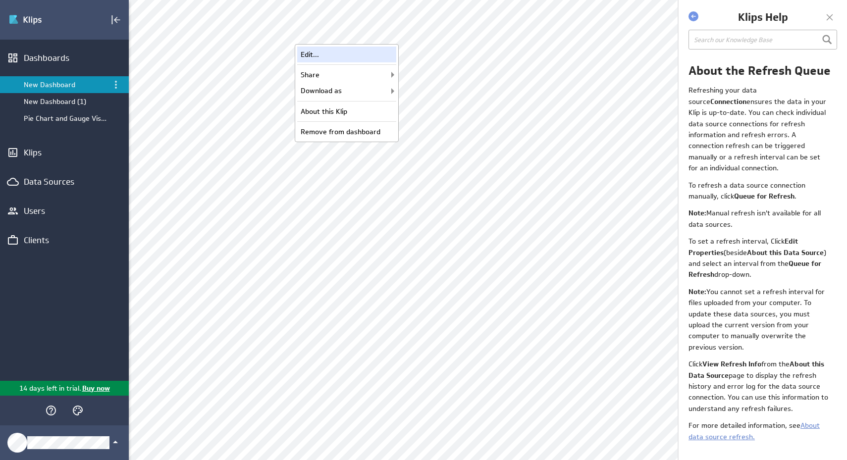
click at [386, 59] on div "Edit..." at bounding box center [346, 55] width 99 height 16
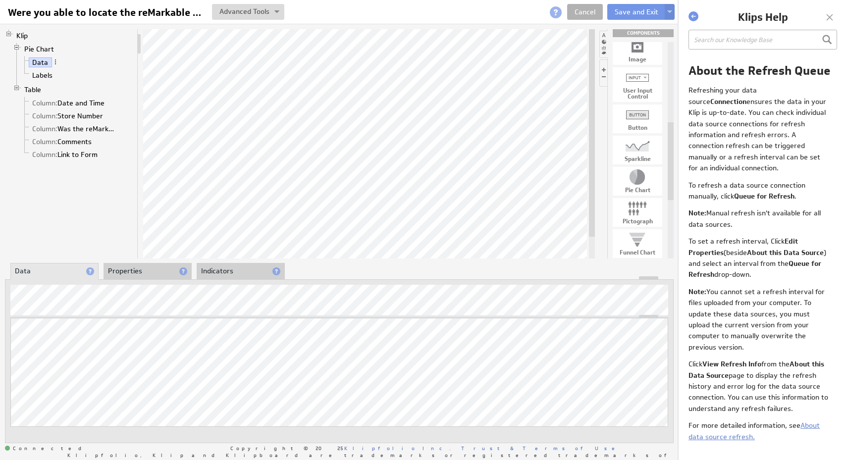
click at [642, 97] on div "User Input Control" at bounding box center [638, 94] width 50 height 12
drag, startPoint x: 642, startPoint y: 97, endPoint x: 471, endPoint y: 57, distance: 175.6
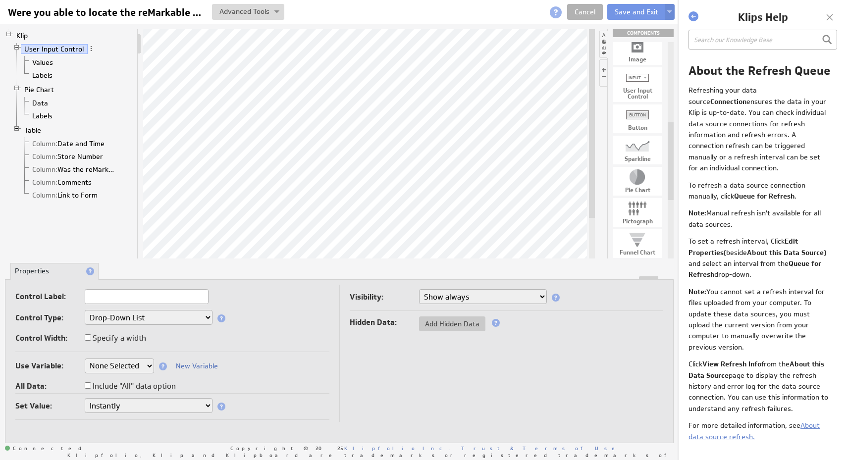
click at [166, 318] on select "Drop-Down List Multi-Select Drop-Down List Text Field Date Picker" at bounding box center [149, 317] width 128 height 15
click at [140, 364] on select "None Selected company.id company.name Sales_Rep user.emailAddress user.firstNam…" at bounding box center [119, 366] width 69 height 15
click at [89, 50] on span at bounding box center [91, 48] width 7 height 7
click at [121, 130] on div "Remove" at bounding box center [141, 128] width 99 height 16
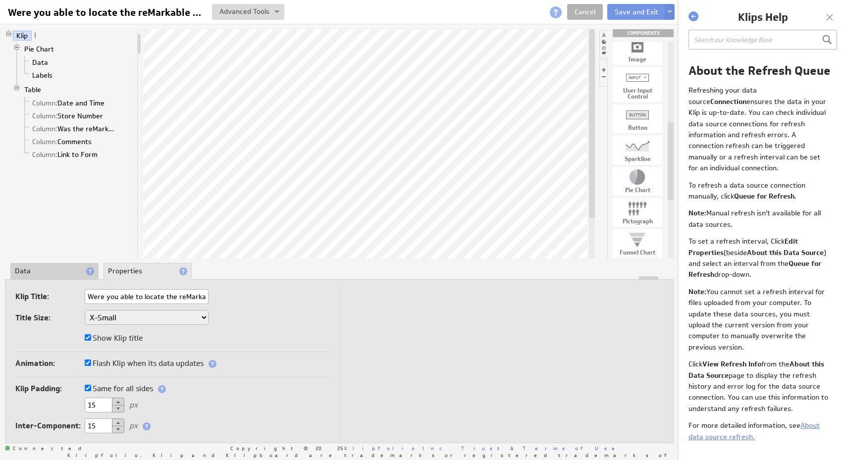
scroll to position [0, 34]
drag, startPoint x: 636, startPoint y: 118, endPoint x: 381, endPoint y: 69, distance: 259.4
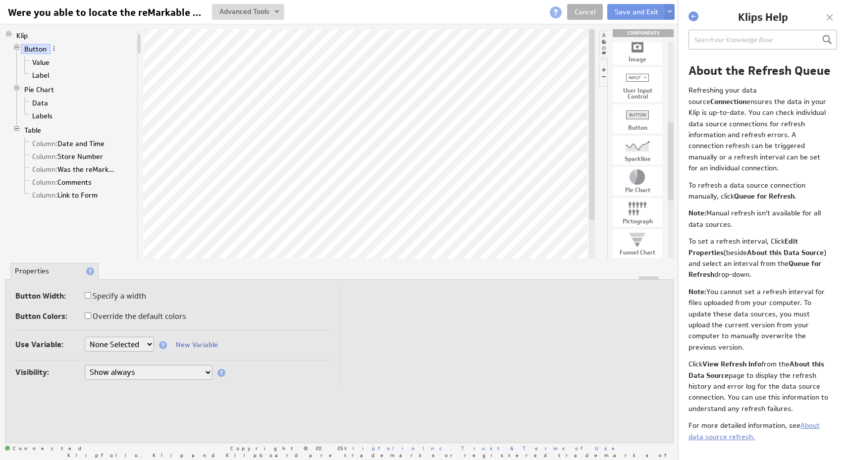
click at [150, 340] on select "None Selected [DOMAIN_NAME] [DOMAIN_NAME] Sales_Rep user.emailAddress user.firs…" at bounding box center [119, 344] width 69 height 15
click at [45, 63] on link "Value" at bounding box center [41, 62] width 25 height 10
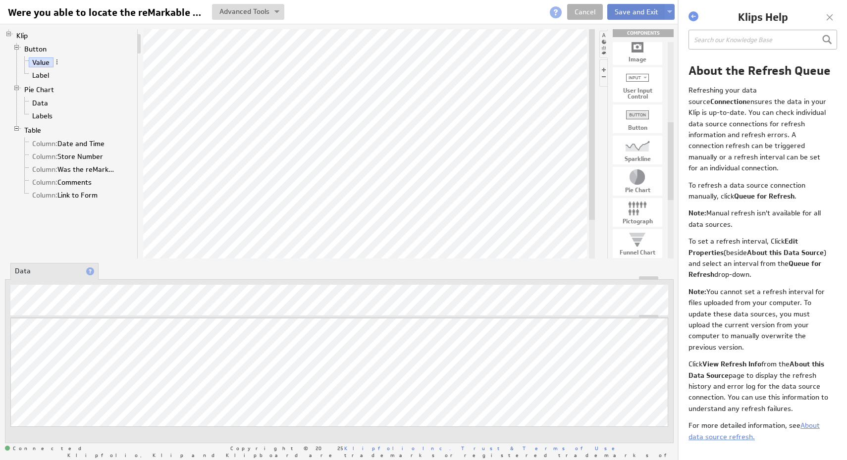
click at [650, 17] on button "Save and Exit" at bounding box center [636, 12] width 58 height 16
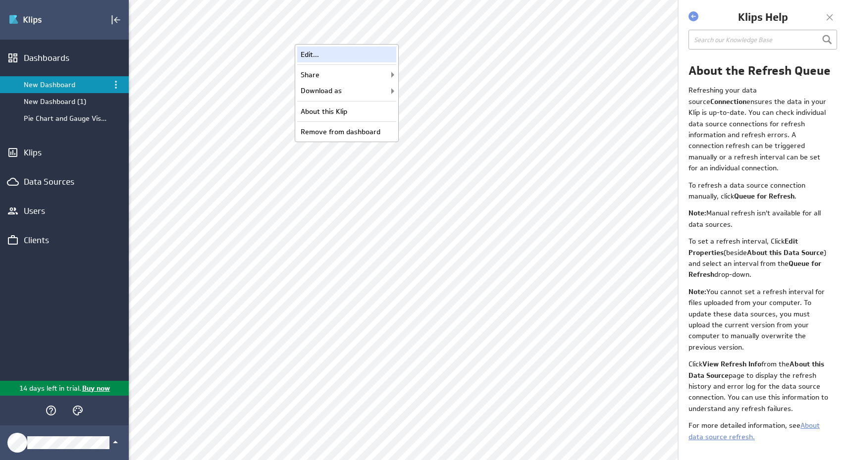
click at [382, 57] on div "Edit..." at bounding box center [346, 55] width 99 height 16
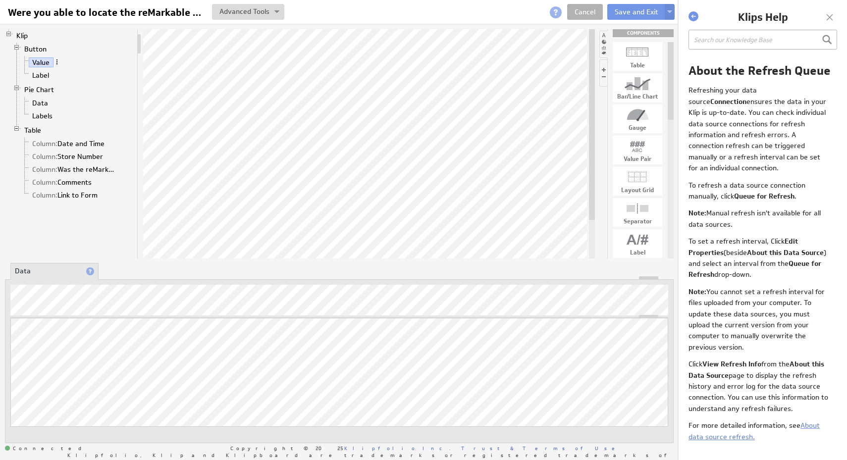
click at [56, 61] on span at bounding box center [57, 61] width 7 height 7
click at [49, 74] on link "Label" at bounding box center [41, 75] width 24 height 10
click at [58, 76] on span at bounding box center [56, 74] width 7 height 7
click at [88, 58] on li "Value" at bounding box center [77, 62] width 112 height 13
click at [43, 49] on link "Button" at bounding box center [36, 49] width 30 height 10
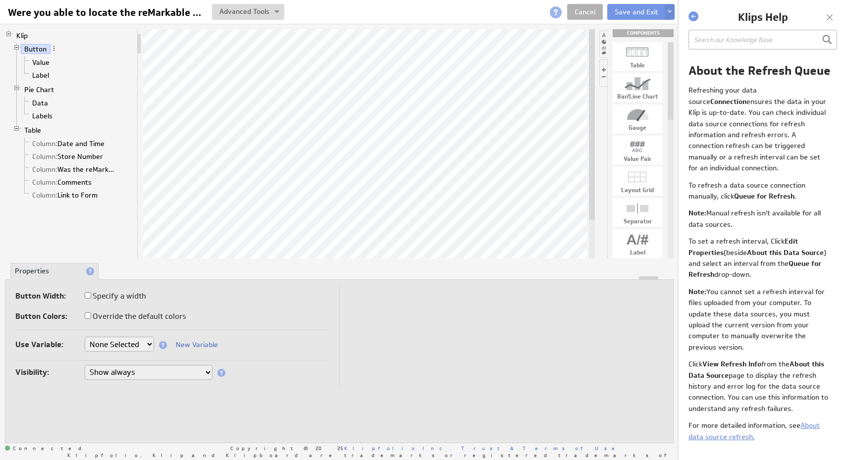
click at [139, 374] on select "Show always Hide always" at bounding box center [149, 372] width 128 height 15
click at [85, 365] on select "Show always Hide always" at bounding box center [149, 372] width 128 height 15
click at [144, 343] on select "None Selected company.id company.name Sales_Rep user.emailAddress user.firstNam…" at bounding box center [119, 344] width 69 height 15
click at [166, 345] on span at bounding box center [163, 345] width 8 height 8
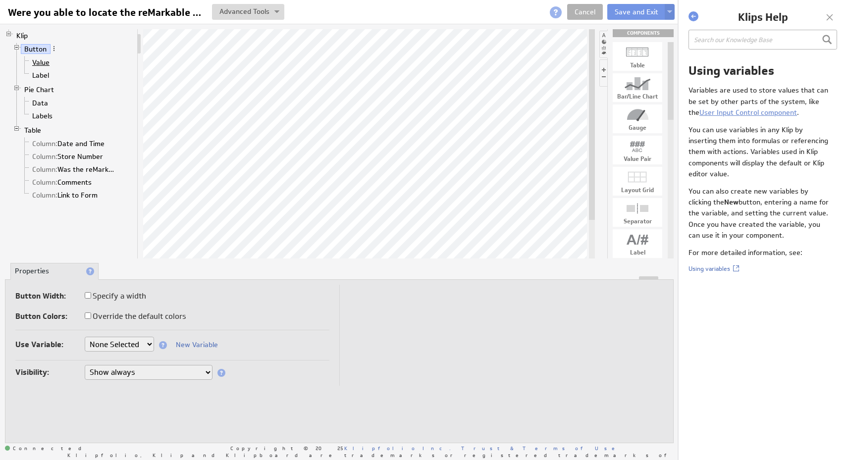
click at [40, 63] on link "Value" at bounding box center [41, 62] width 25 height 10
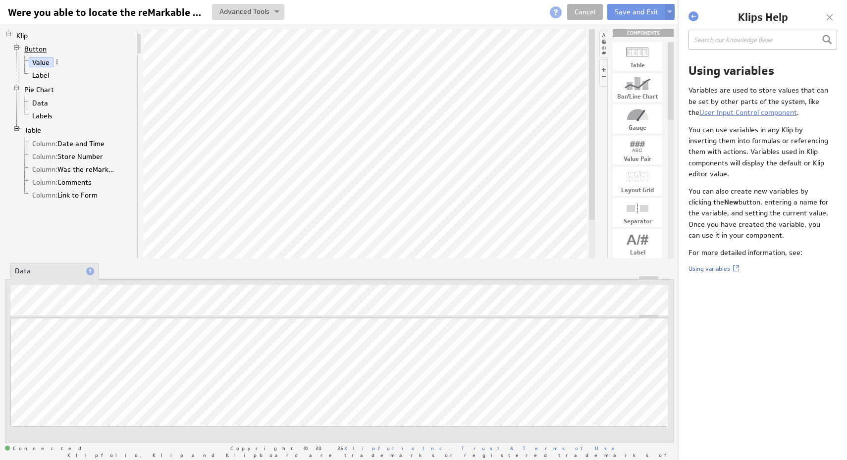
click at [41, 51] on link "Button" at bounding box center [36, 49] width 30 height 10
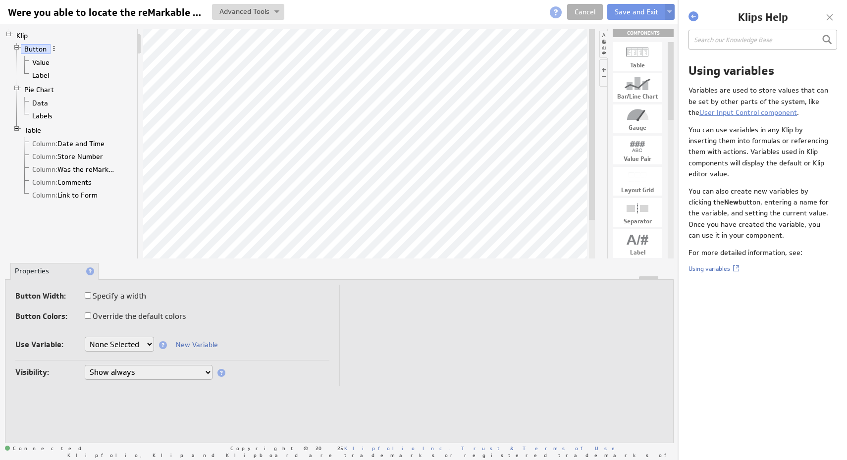
click at [55, 51] on span at bounding box center [54, 48] width 7 height 7
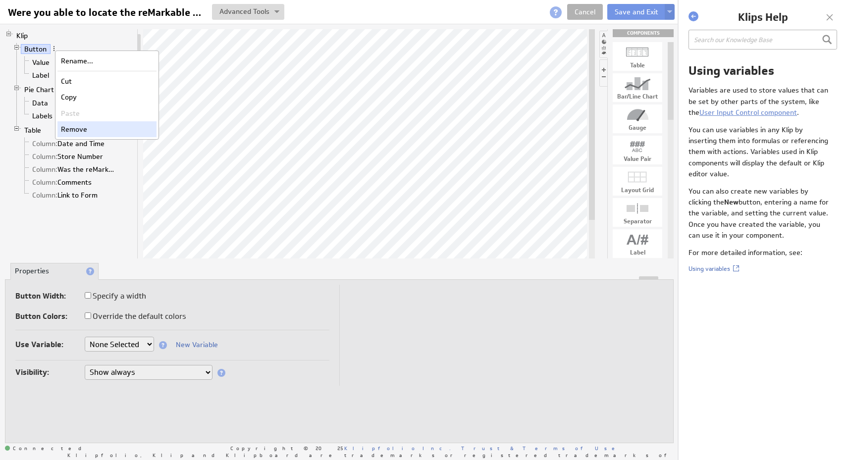
click at [85, 126] on div "Remove" at bounding box center [106, 129] width 99 height 16
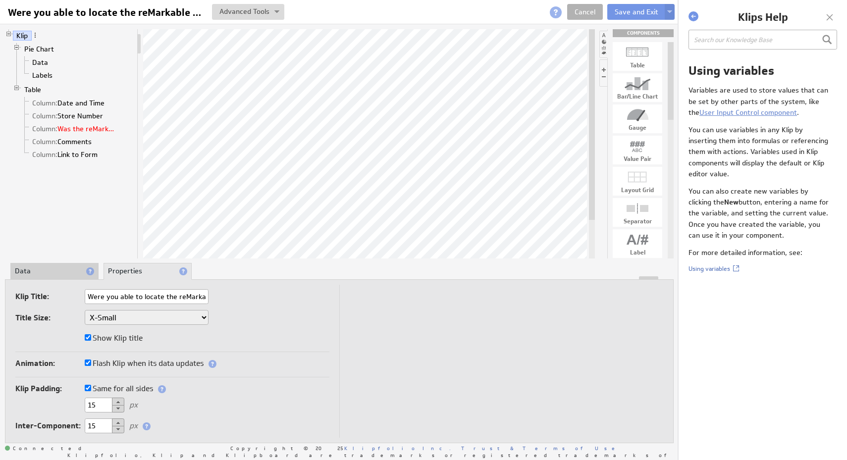
scroll to position [0, 34]
click at [283, 17] on button at bounding box center [248, 12] width 72 height 16
click at [604, 46] on li at bounding box center [604, 44] width 8 height 27
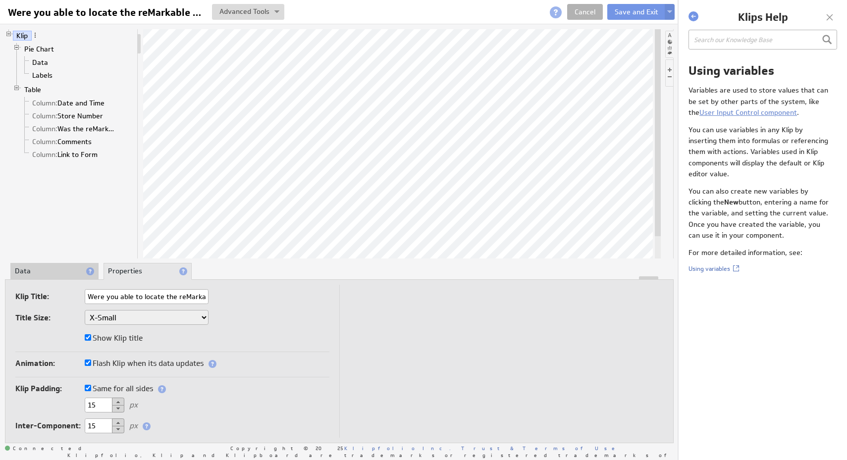
click at [667, 50] on li at bounding box center [669, 44] width 8 height 27
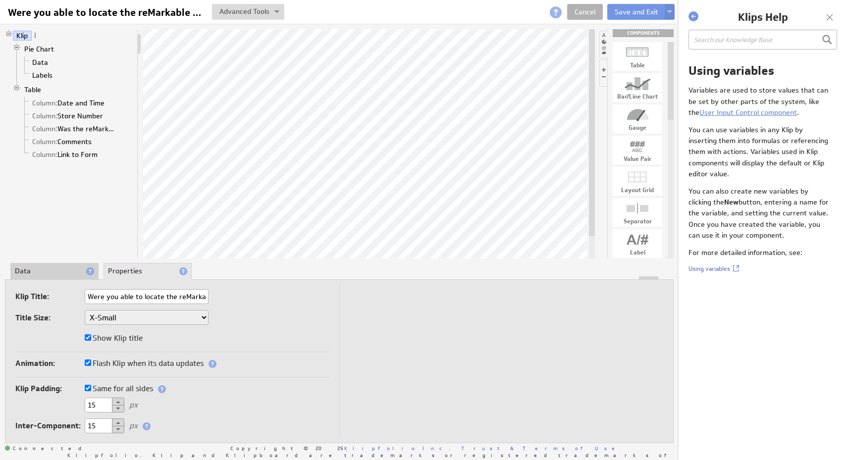
click at [603, 75] on li at bounding box center [604, 72] width 8 height 27
click at [631, 34] on div "CONTROLS" at bounding box center [643, 33] width 61 height 8
click at [602, 51] on li at bounding box center [604, 44] width 8 height 27
click at [648, 140] on div at bounding box center [638, 138] width 50 height 16
drag, startPoint x: 643, startPoint y: 142, endPoint x: 465, endPoint y: 61, distance: 194.9
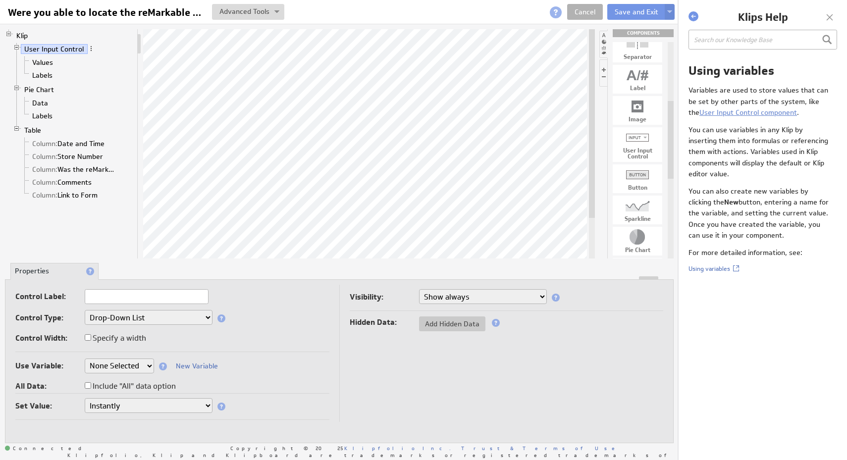
click at [524, 300] on select "Show always Hide always" at bounding box center [483, 296] width 128 height 15
click at [175, 314] on select "Drop-Down List Multi-Select Drop-Down List Text Field Date Picker" at bounding box center [149, 317] width 128 height 15
click at [155, 388] on label "Include "All" data option" at bounding box center [130, 387] width 91 height 14
click at [91, 388] on input "Include "All" data option" at bounding box center [88, 386] width 6 height 6
checkbox input "true"
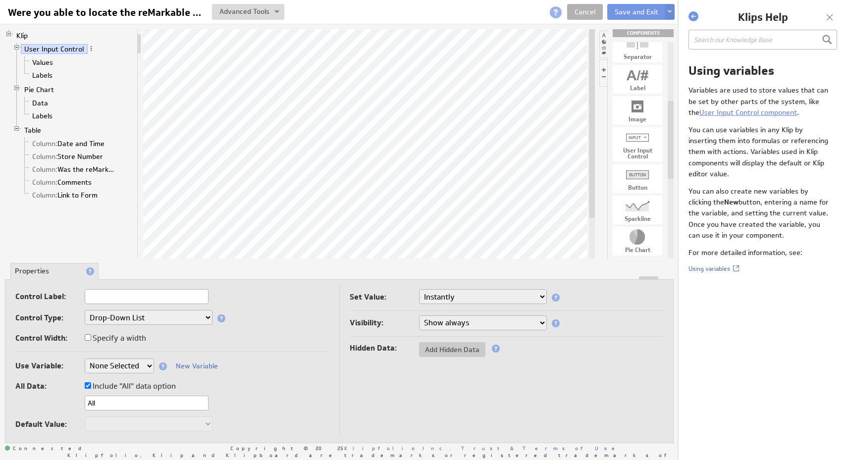
click at [503, 318] on select "Show always Hide always" at bounding box center [483, 323] width 128 height 15
click at [519, 295] on select "Instantly On button press" at bounding box center [483, 296] width 128 height 15
select select "1"
click at [419, 289] on select "Instantly On button press" at bounding box center [483, 296] width 128 height 15
select select "1"
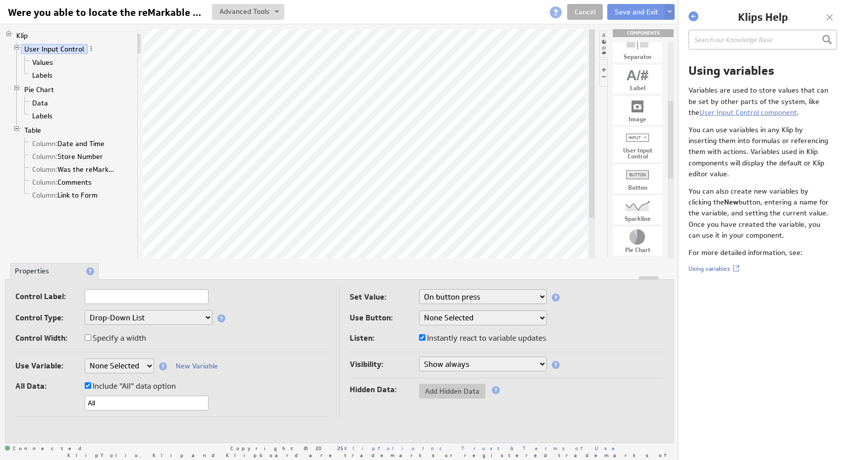
click at [472, 340] on label "Instantly react to variable updates" at bounding box center [482, 338] width 127 height 14
click at [426, 340] on input "Instantly react to variable updates" at bounding box center [422, 337] width 6 height 6
checkbox input "false"
select select "1"
click at [472, 340] on label "Instantly react to variable updates" at bounding box center [482, 338] width 127 height 14
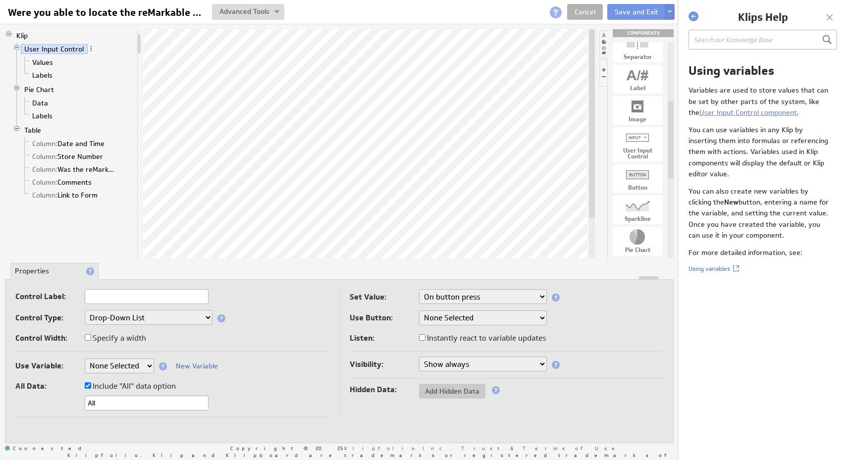
click at [426, 340] on input "Instantly react to variable updates" at bounding box center [422, 337] width 6 height 6
checkbox input "true"
select select "1"
click at [147, 293] on input "text" at bounding box center [147, 296] width 124 height 15
type input "Test Data Picker"
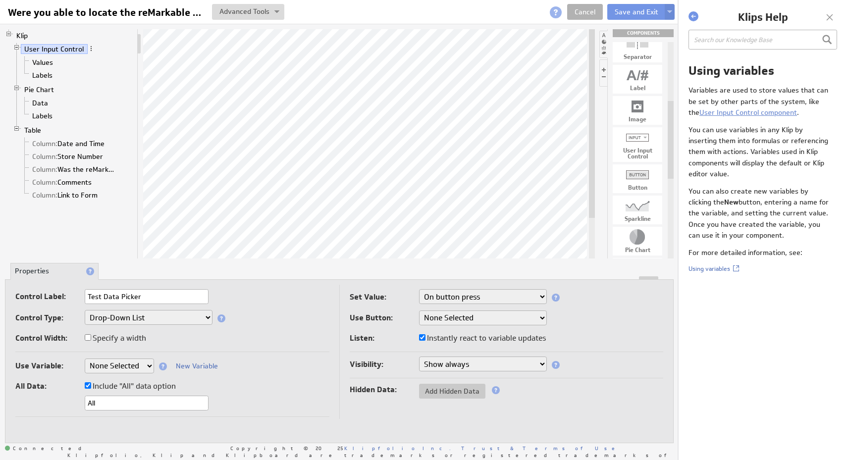
click at [135, 337] on label "Specify a width" at bounding box center [115, 338] width 61 height 14
click at [91, 337] on input "Specify a width" at bounding box center [88, 337] width 6 height 6
checkbox input "true"
select select "1"
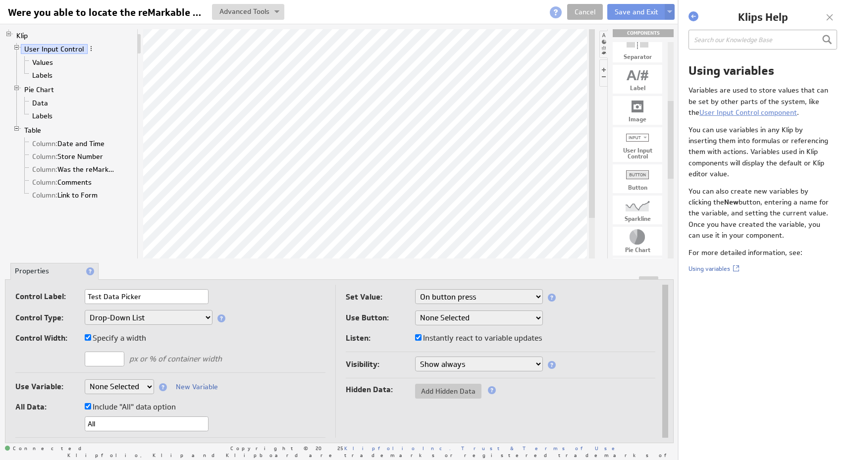
click at [120, 354] on input "text" at bounding box center [105, 359] width 40 height 15
type input "2"
type input "1"
type input "200"
click at [306, 382] on div "Use Variable: None Selected company.id company.name Sales_Rep user.emailAddress…" at bounding box center [170, 406] width 310 height 63
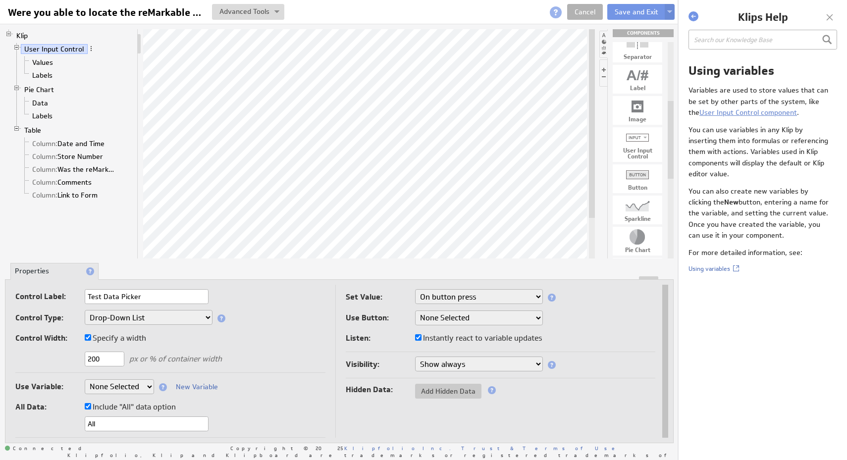
click at [189, 355] on label "px or % of container width" at bounding box center [175, 358] width 93 height 7
click at [145, 388] on select "None Selected [DOMAIN_NAME] [DOMAIN_NAME] Sales_Rep user.emailAddress user.firs…" at bounding box center [119, 387] width 69 height 15
click at [629, 16] on button "Save and Exit" at bounding box center [636, 12] width 58 height 16
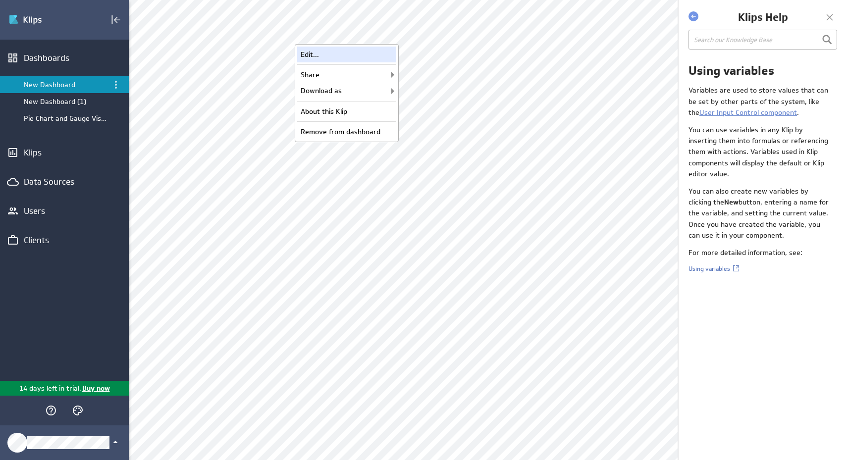
click at [385, 56] on div "Edit..." at bounding box center [346, 55] width 99 height 16
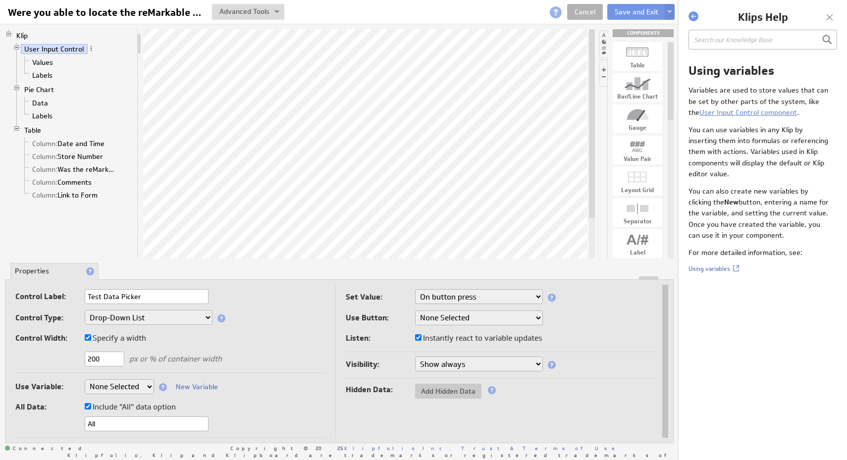
click at [253, 340] on div "Control Width: Specify a width" at bounding box center [170, 339] width 310 height 16
click at [48, 61] on link "Values" at bounding box center [43, 62] width 28 height 10
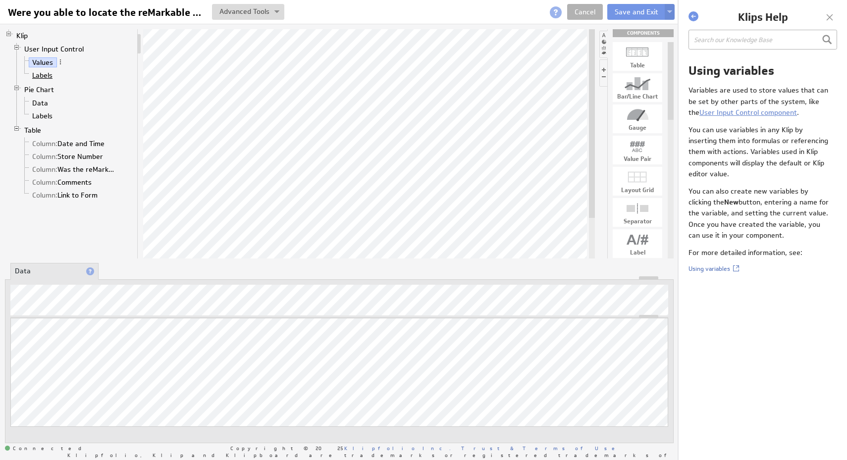
click at [51, 76] on link "Labels" at bounding box center [43, 75] width 28 height 10
click at [630, 10] on button "Save and Exit" at bounding box center [636, 12] width 58 height 16
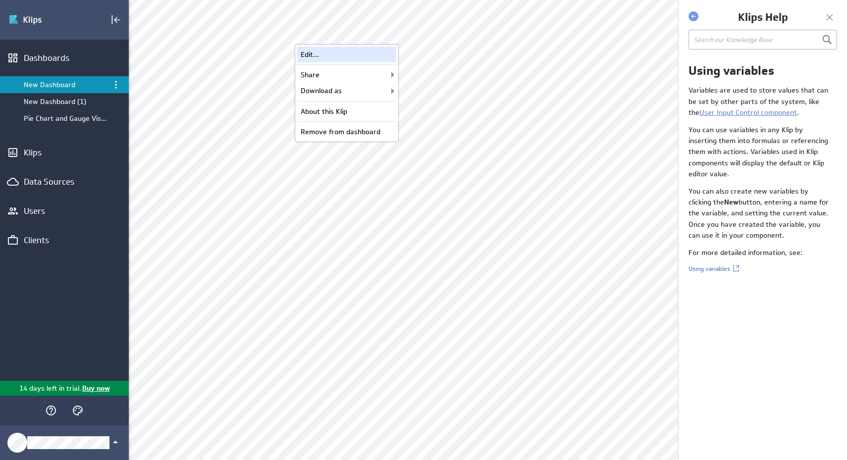
click at [380, 55] on div "Edit..." at bounding box center [346, 55] width 99 height 16
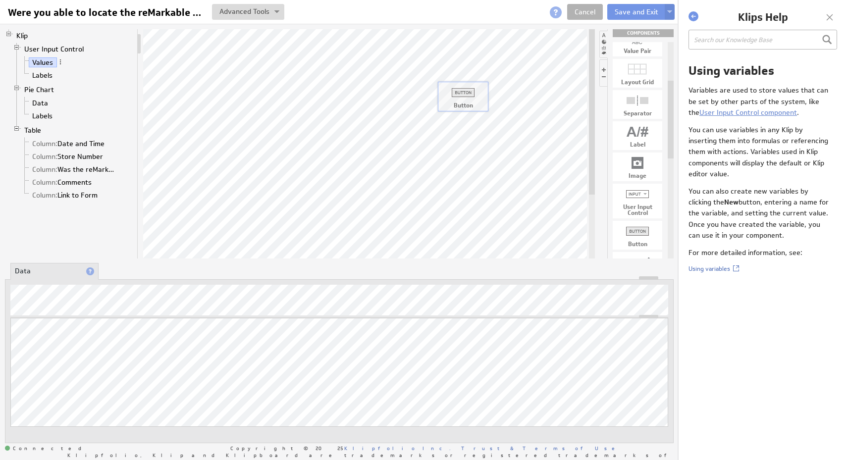
drag, startPoint x: 638, startPoint y: 231, endPoint x: 463, endPoint y: 92, distance: 223.6
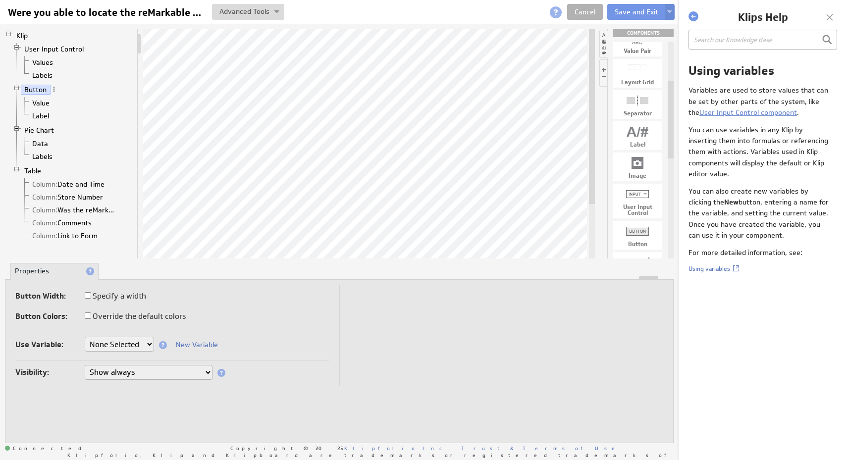
click at [126, 318] on label "Override the default colors" at bounding box center [135, 317] width 101 height 14
click at [91, 318] on input "Override the default colors" at bounding box center [88, 316] width 6 height 6
checkbox input "true"
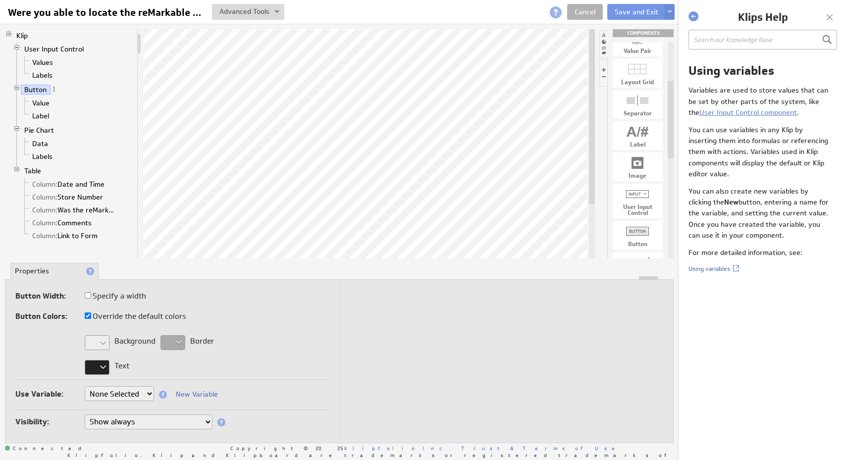
click at [126, 318] on label "Override the default colors" at bounding box center [135, 317] width 101 height 14
click at [91, 318] on input "Override the default colors" at bounding box center [88, 316] width 6 height 6
checkbox input "false"
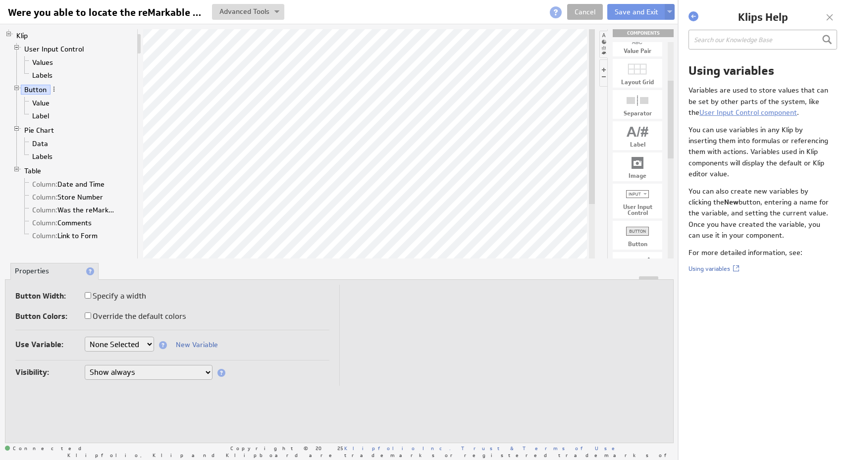
click at [130, 292] on label "Specify a width" at bounding box center [115, 296] width 61 height 14
click at [91, 292] on input "Specify a width" at bounding box center [88, 295] width 6 height 6
checkbox input "true"
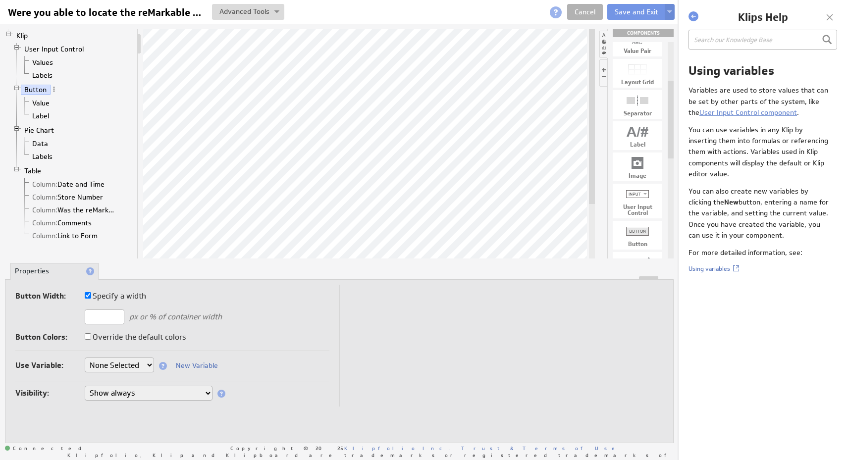
click at [130, 292] on label "Specify a width" at bounding box center [115, 296] width 61 height 14
click at [91, 292] on input "Specify a width" at bounding box center [88, 295] width 6 height 6
checkbox input "false"
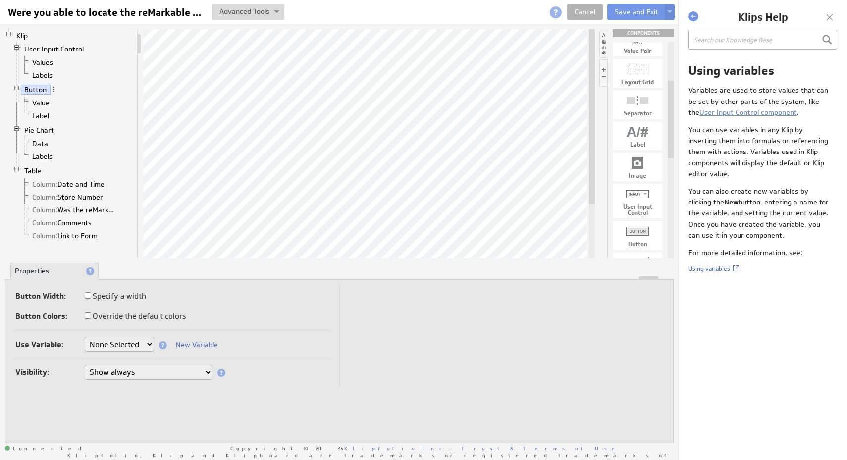
click at [142, 346] on select "None Selected [DOMAIN_NAME] [DOMAIN_NAME] Sales_Rep user.emailAddress user.firs…" at bounding box center [119, 344] width 69 height 15
click at [150, 373] on select "Show always Hide always" at bounding box center [149, 372] width 128 height 15
click at [40, 105] on link "Value" at bounding box center [41, 103] width 25 height 10
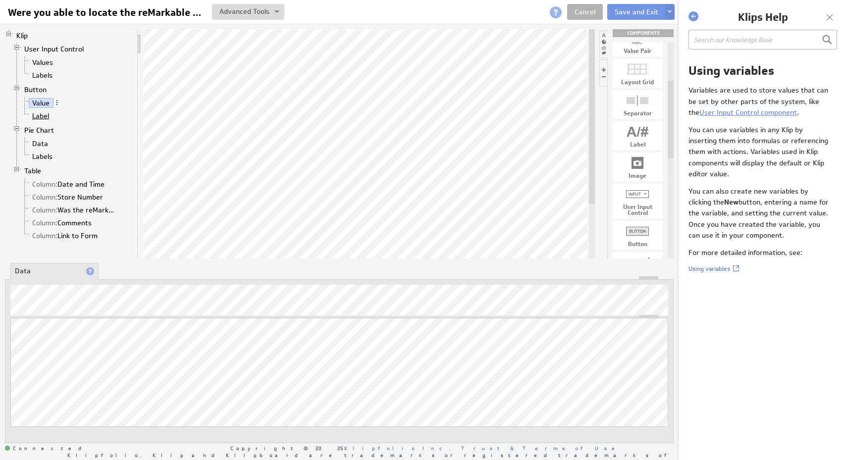
click at [44, 118] on link "Label" at bounding box center [41, 116] width 24 height 10
click at [47, 104] on link "Value" at bounding box center [41, 103] width 25 height 10
click at [636, 15] on button "Save and Exit" at bounding box center [636, 12] width 58 height 16
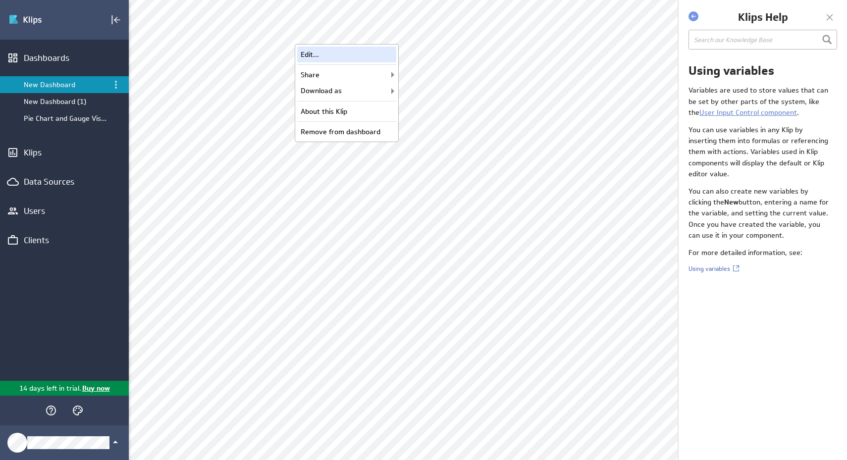
click at [389, 55] on div "Edit..." at bounding box center [346, 55] width 99 height 16
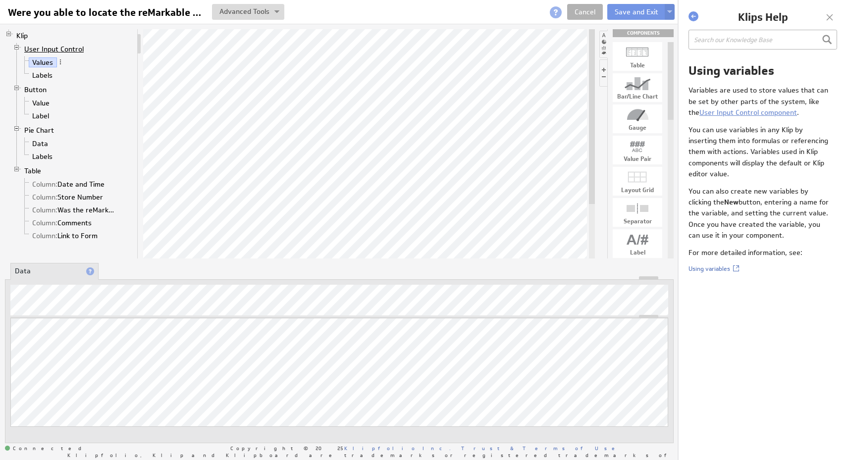
click at [46, 49] on link "User Input Control" at bounding box center [54, 49] width 67 height 10
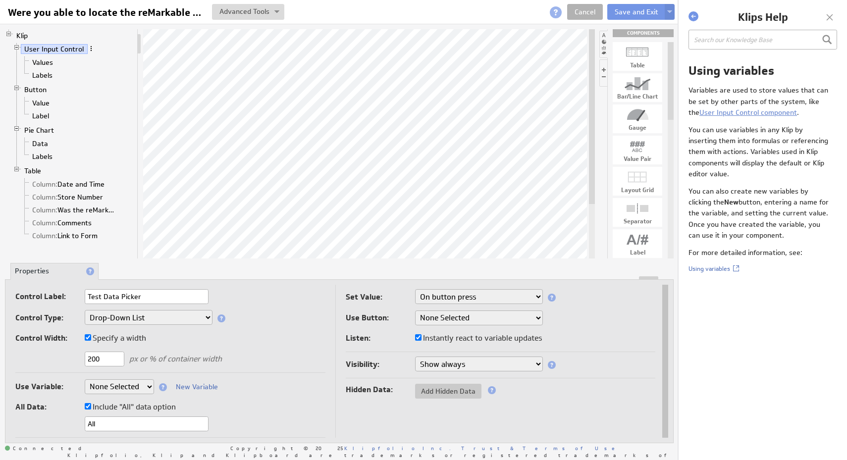
click at [93, 46] on span at bounding box center [91, 48] width 7 height 7
click at [144, 124] on div "Remove" at bounding box center [145, 125] width 99 height 16
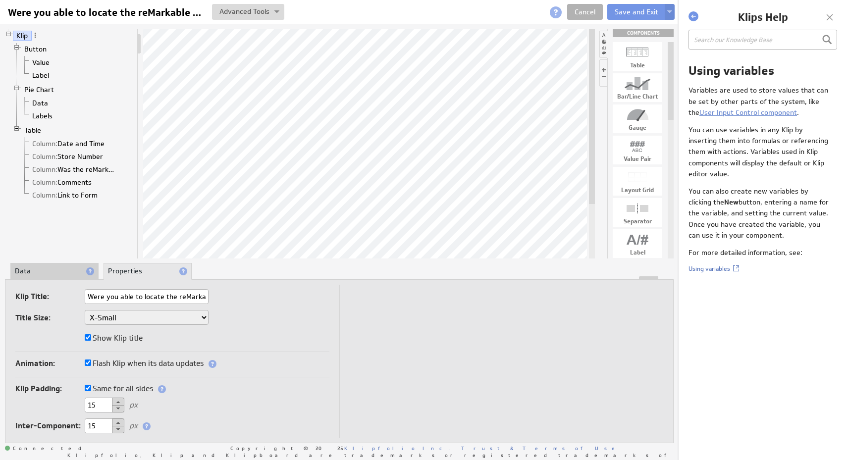
scroll to position [0, 34]
click at [254, 288] on td "Klip Title: Were you able to locate the reMarkable display? Title Size: XX-Smal…" at bounding box center [177, 362] width 324 height 155
click at [54, 268] on li "Data" at bounding box center [54, 271] width 88 height 17
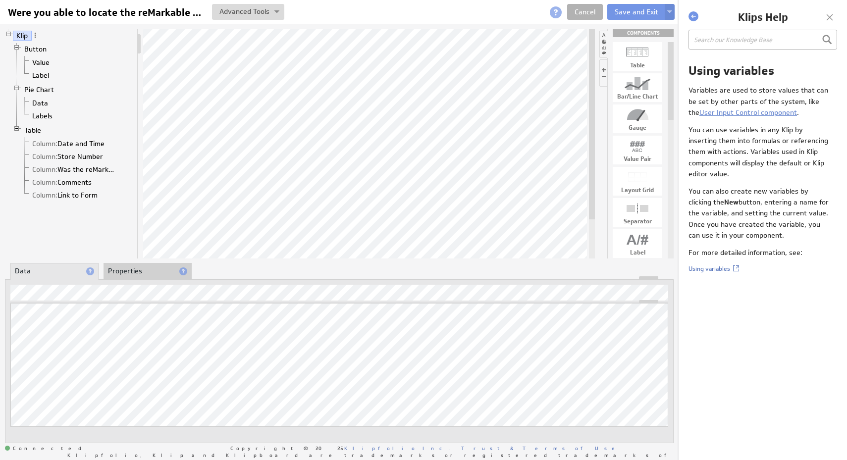
click at [126, 268] on li "Properties" at bounding box center [148, 271] width 88 height 17
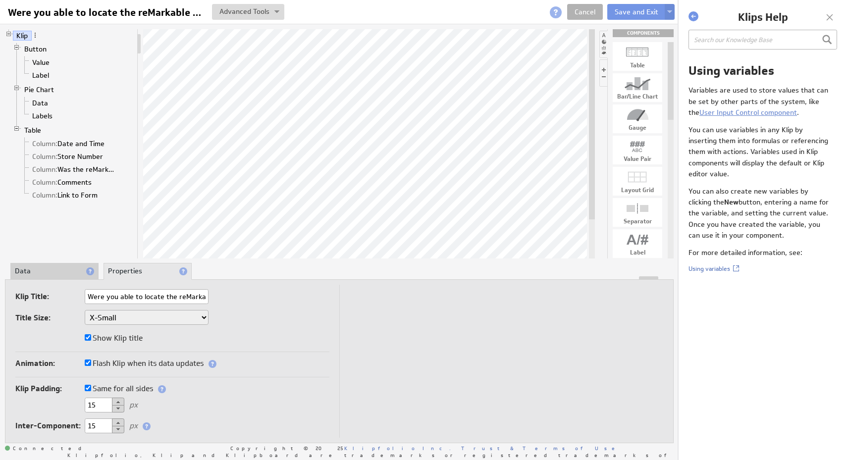
scroll to position [0, 34]
click at [258, 348] on div "Klip Title: Were you able to locate the reMarkable display? Title Size: XX-Smal…" at bounding box center [172, 320] width 314 height 63
click at [35, 51] on link "Button" at bounding box center [36, 49] width 30 height 10
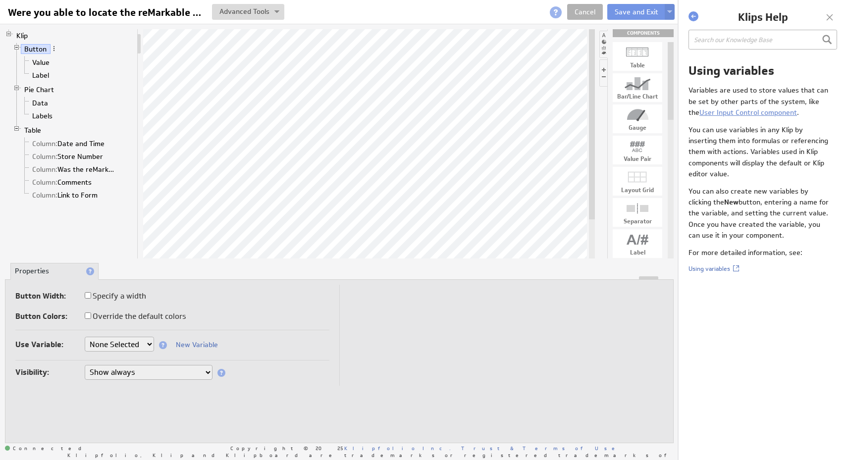
click at [131, 342] on select "None Selected [DOMAIN_NAME] [DOMAIN_NAME] Sales_Rep user.emailAddress user.firs…" at bounding box center [119, 344] width 69 height 15
click at [146, 343] on select "None Selected [DOMAIN_NAME] [DOMAIN_NAME] Sales_Rep user.emailAddress user.firs…" at bounding box center [119, 344] width 69 height 15
click at [55, 50] on span at bounding box center [54, 48] width 7 height 7
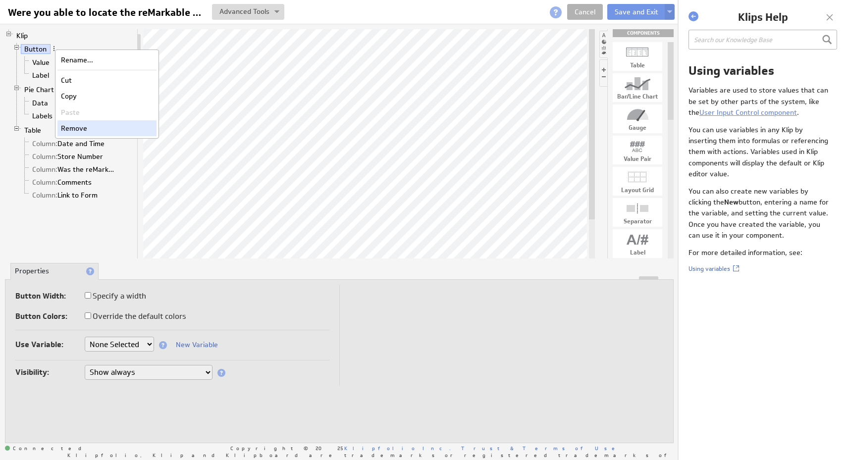
click at [91, 127] on div "Remove" at bounding box center [106, 128] width 99 height 16
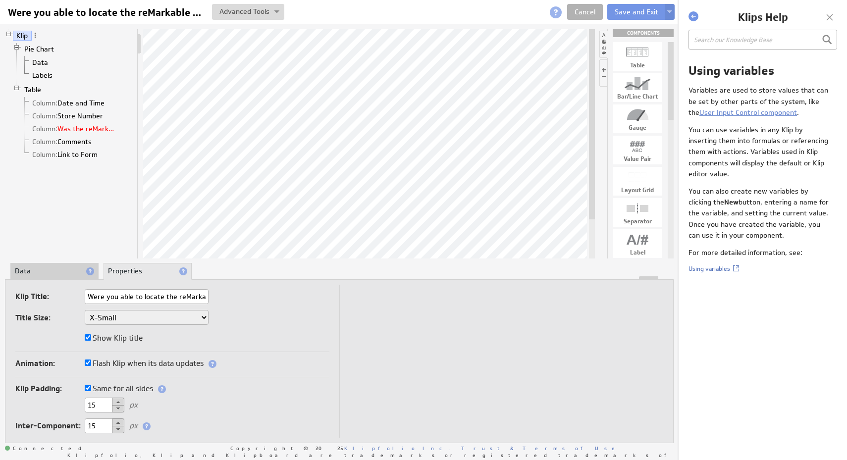
scroll to position [0, 34]
click at [643, 211] on div at bounding box center [638, 206] width 50 height 16
click at [308, 343] on div "Show Klip title" at bounding box center [172, 339] width 314 height 16
drag, startPoint x: 640, startPoint y: 207, endPoint x: 379, endPoint y: 70, distance: 294.5
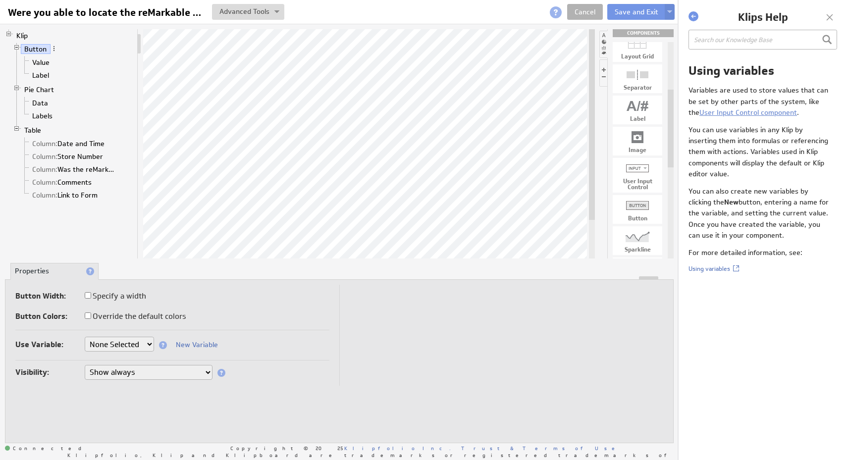
click at [141, 345] on select "None Selected company.id company.name Sales_Rep user.emailAddress user.firstNam…" at bounding box center [119, 344] width 69 height 15
click at [142, 313] on label "Override the default colors" at bounding box center [135, 317] width 101 height 14
click at [91, 313] on input "Override the default colors" at bounding box center [88, 316] width 6 height 6
checkbox input "true"
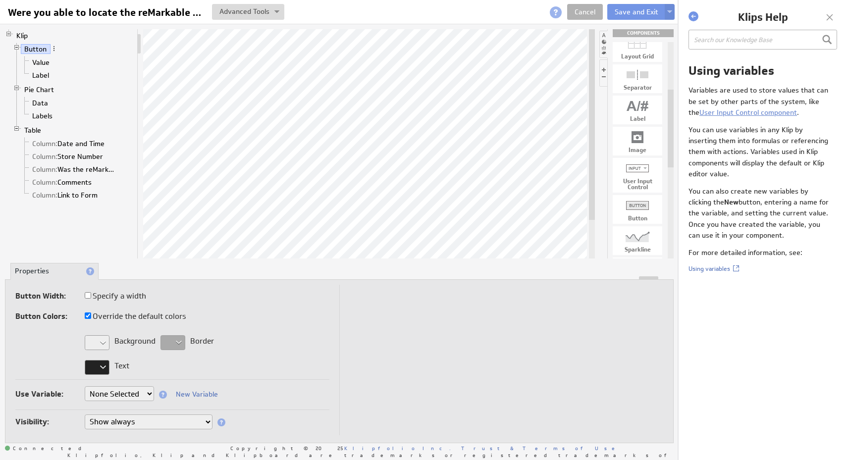
click at [142, 313] on label "Override the default colors" at bounding box center [135, 317] width 101 height 14
click at [91, 313] on input "Override the default colors" at bounding box center [88, 316] width 6 height 6
checkbox input "false"
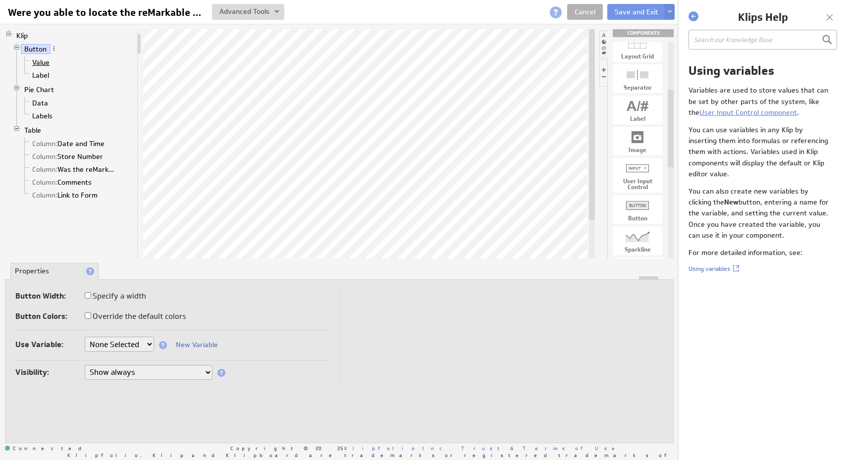
click at [48, 62] on link "Value" at bounding box center [41, 62] width 25 height 10
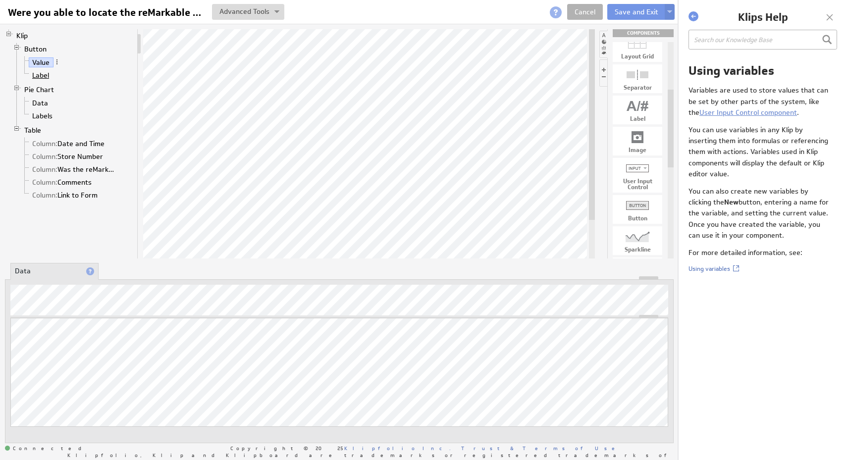
click at [45, 75] on link "Label" at bounding box center [41, 75] width 24 height 10
click at [39, 49] on link "Button" at bounding box center [36, 49] width 30 height 10
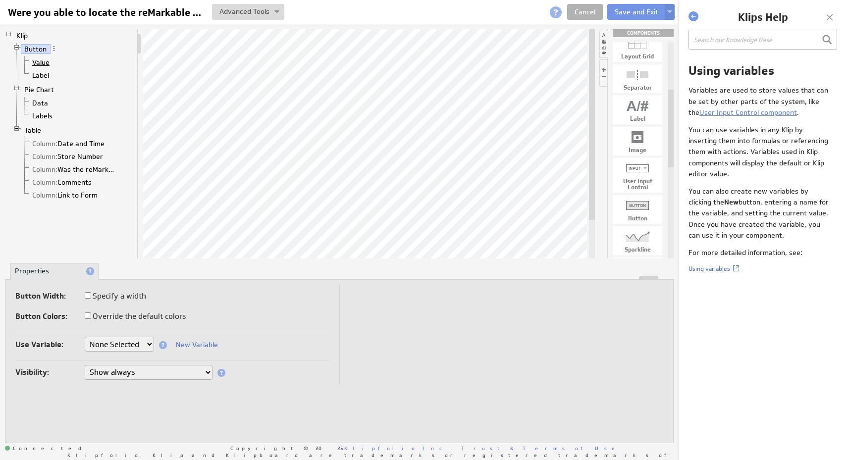
click at [41, 57] on link "Value" at bounding box center [41, 62] width 25 height 10
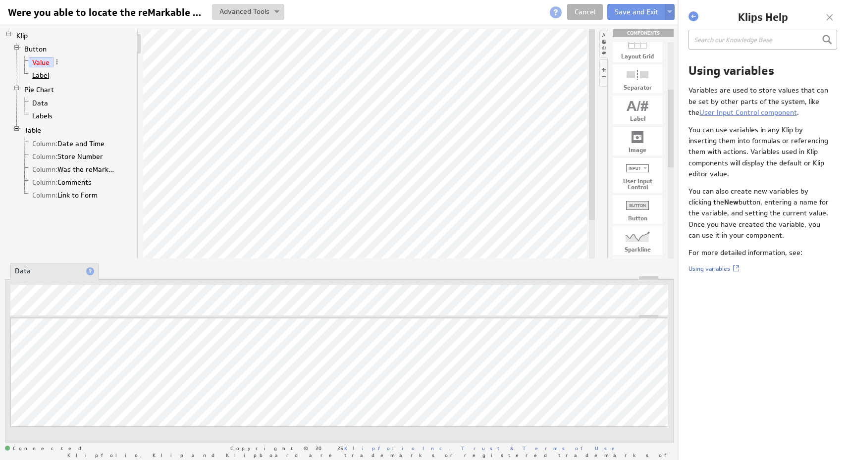
click at [43, 75] on link "Label" at bounding box center [41, 75] width 24 height 10
click at [39, 50] on link "Button" at bounding box center [36, 49] width 30 height 10
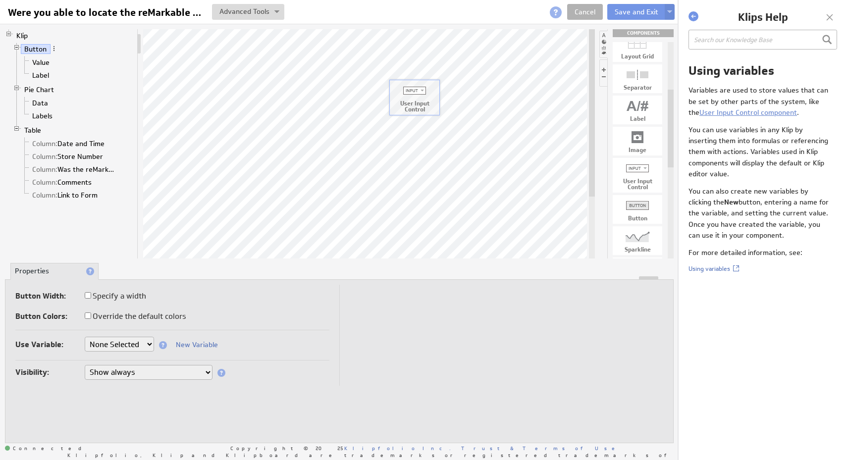
drag, startPoint x: 642, startPoint y: 176, endPoint x: 419, endPoint y: 98, distance: 236.8
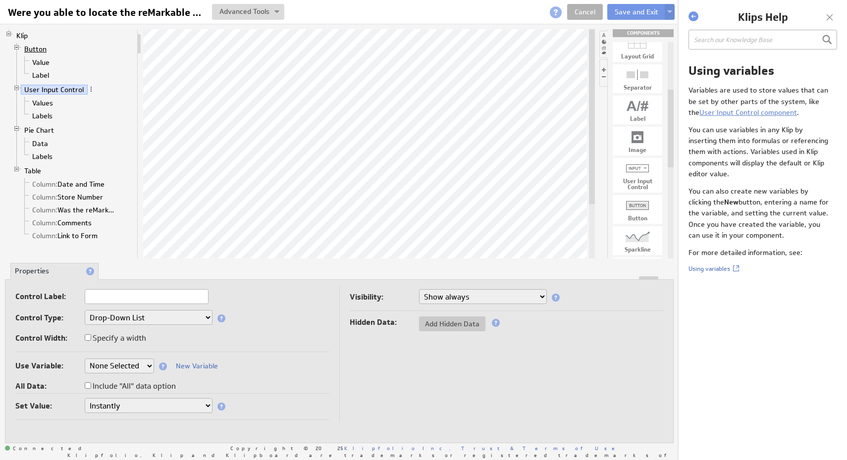
click at [38, 48] on link "Button" at bounding box center [36, 49] width 30 height 10
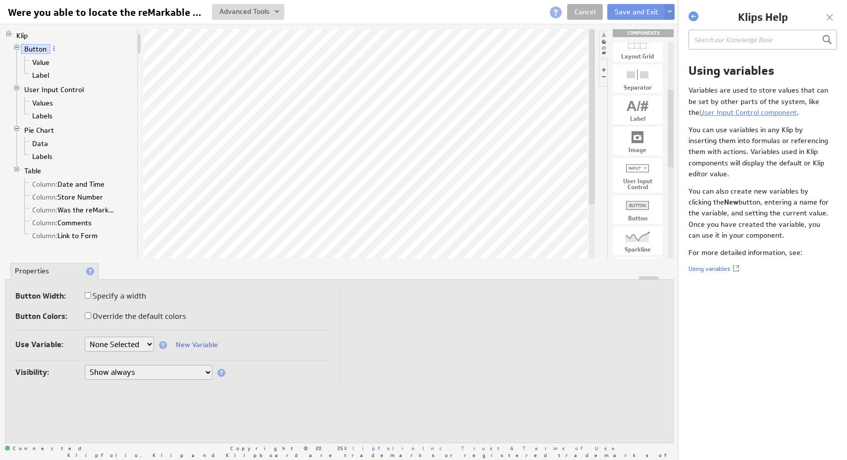
click at [142, 349] on select "None Selected [DOMAIN_NAME] [DOMAIN_NAME] Sales_Rep user.emailAddress user.firs…" at bounding box center [119, 344] width 69 height 15
click at [146, 347] on select "None Selected [DOMAIN_NAME] [DOMAIN_NAME] Sales_Rep user.emailAddress user.firs…" at bounding box center [119, 344] width 69 height 15
click at [198, 371] on select "Show always Hide always" at bounding box center [149, 372] width 128 height 15
click at [64, 93] on link "User Input Control" at bounding box center [54, 90] width 67 height 10
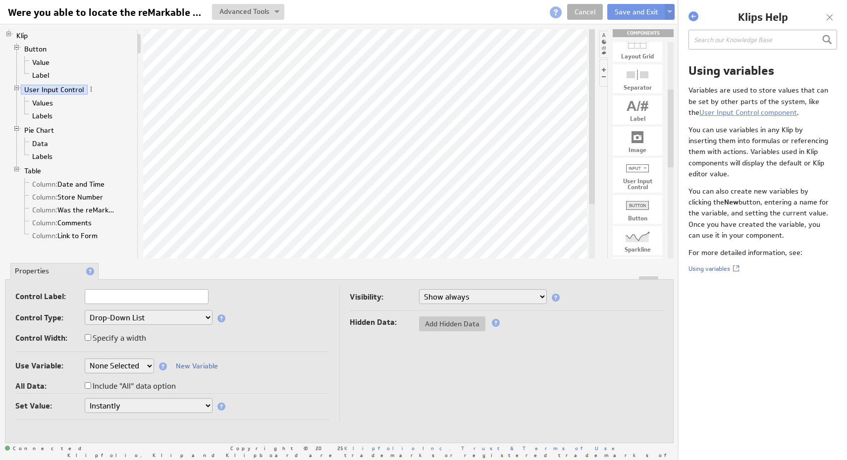
click at [183, 321] on select "Drop-Down List Multi-Select Drop-Down List Text Field Date Picker" at bounding box center [149, 317] width 128 height 15
click at [131, 363] on select "None Selected company.id company.name Sales_Rep user.emailAddress user.firstNam…" at bounding box center [119, 366] width 69 height 15
click at [187, 406] on select "Instantly On button press" at bounding box center [149, 405] width 128 height 15
click at [187, 409] on select "Instantly On button press" at bounding box center [149, 405] width 128 height 15
select select "1"
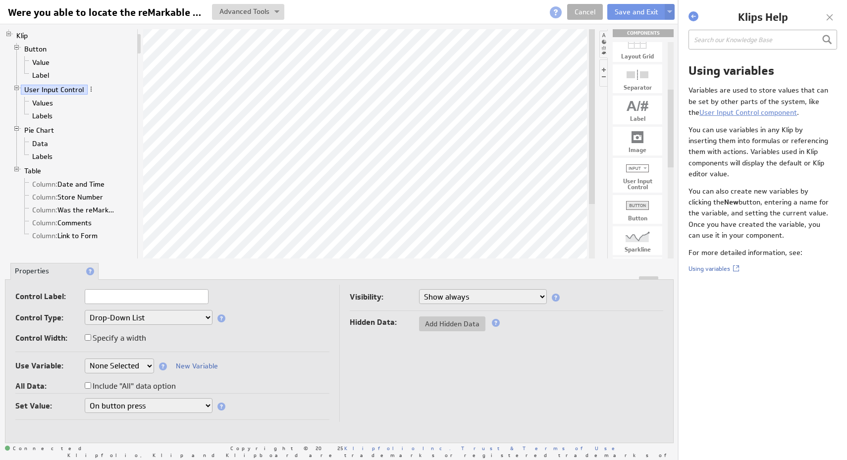
click at [213, 398] on select "Instantly On button press" at bounding box center [149, 405] width 128 height 15
select select "1"
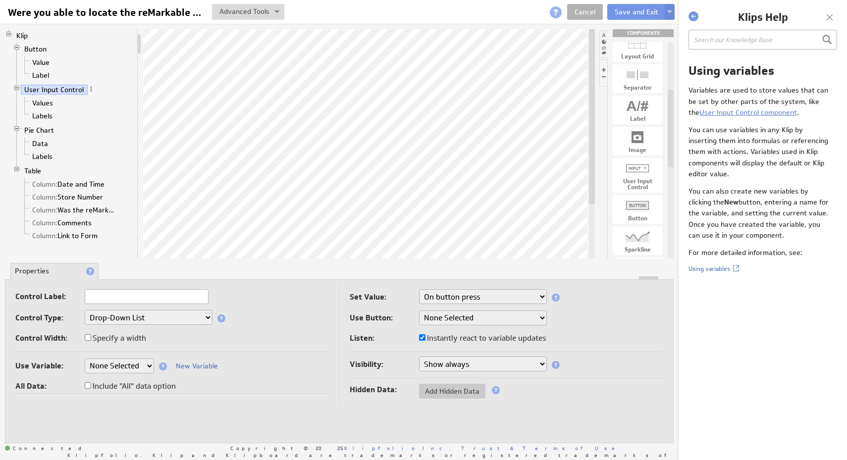
click at [526, 321] on select "None Selected Button" at bounding box center [483, 318] width 128 height 15
select select "28adf0e5-11****"
click at [419, 311] on select "None Selected Button" at bounding box center [483, 318] width 128 height 15
select select "1"
select select "28adf0e5-11****"
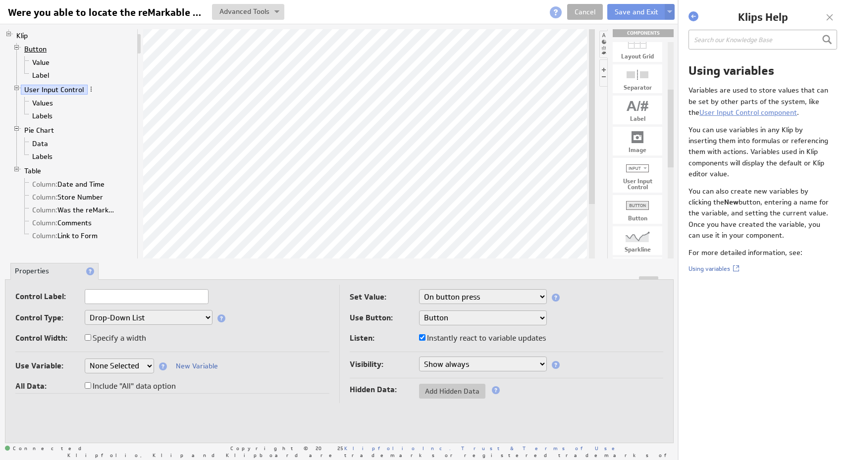
click at [41, 50] on link "Button" at bounding box center [36, 49] width 30 height 10
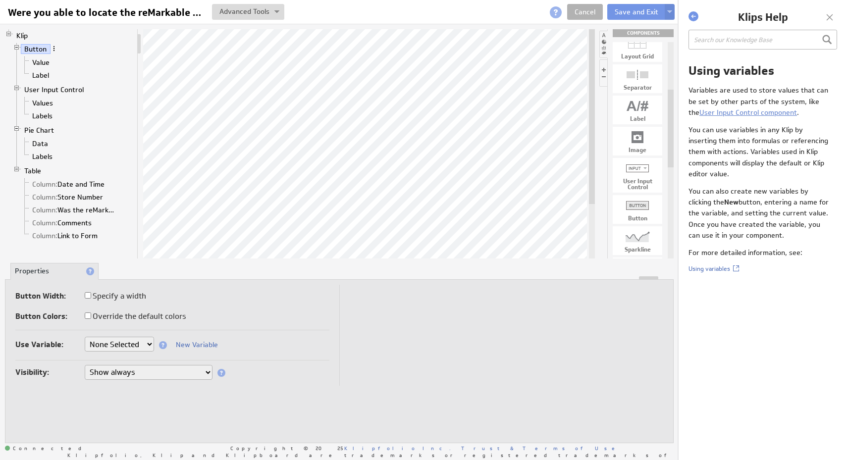
click at [54, 50] on span at bounding box center [54, 48] width 7 height 7
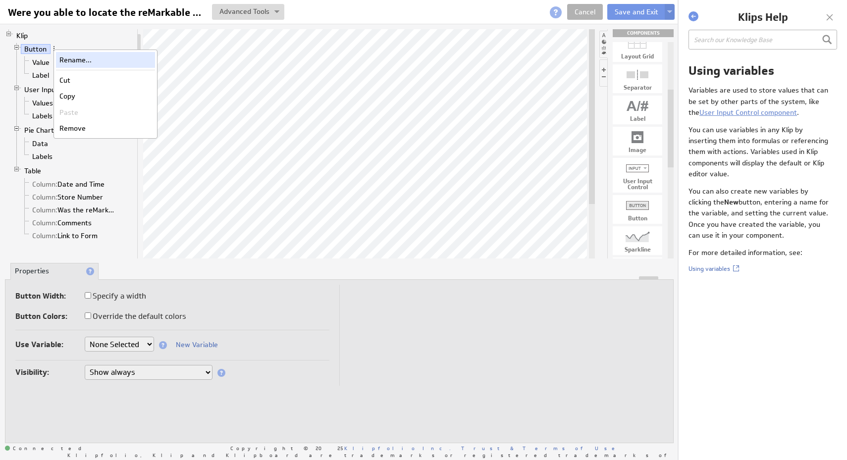
click at [65, 60] on div "Rename..." at bounding box center [105, 60] width 99 height 16
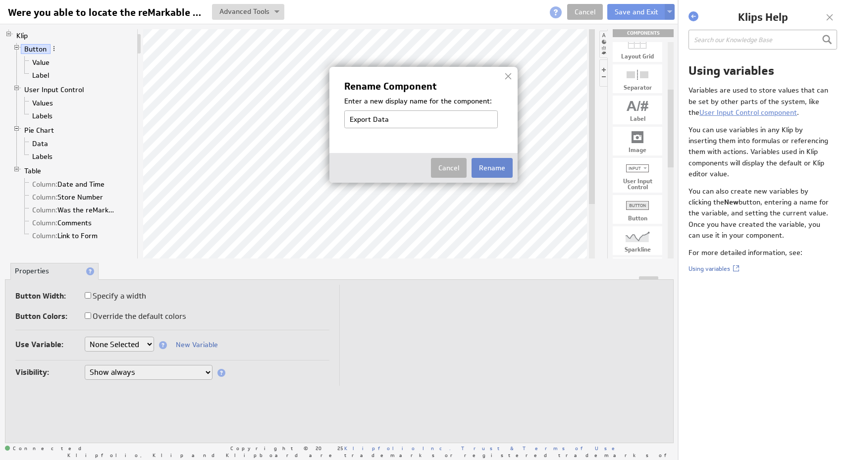
type input "Export Data"
click at [494, 169] on button "Rename" at bounding box center [492, 168] width 41 height 20
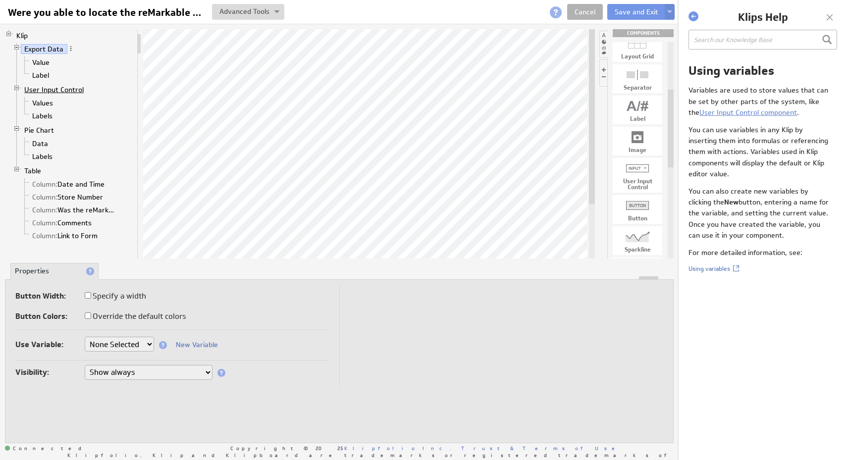
click at [60, 91] on link "User Input Control" at bounding box center [54, 90] width 67 height 10
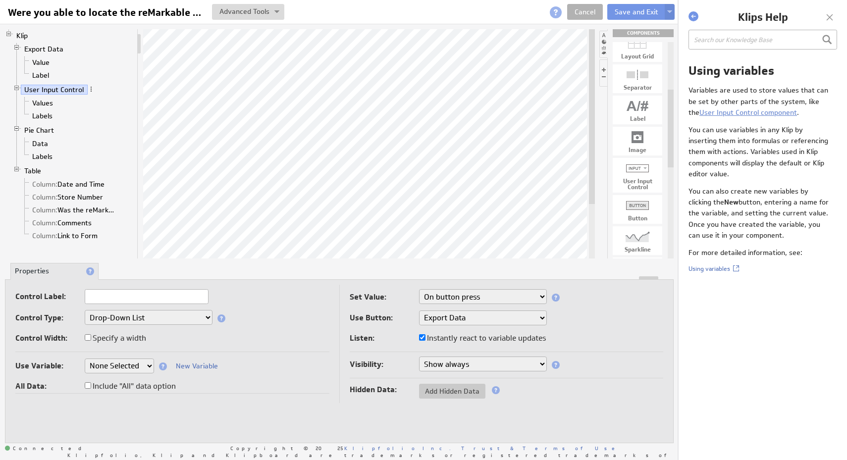
click at [483, 293] on select "Instantly On button press" at bounding box center [483, 296] width 128 height 15
click at [89, 92] on span at bounding box center [91, 89] width 7 height 7
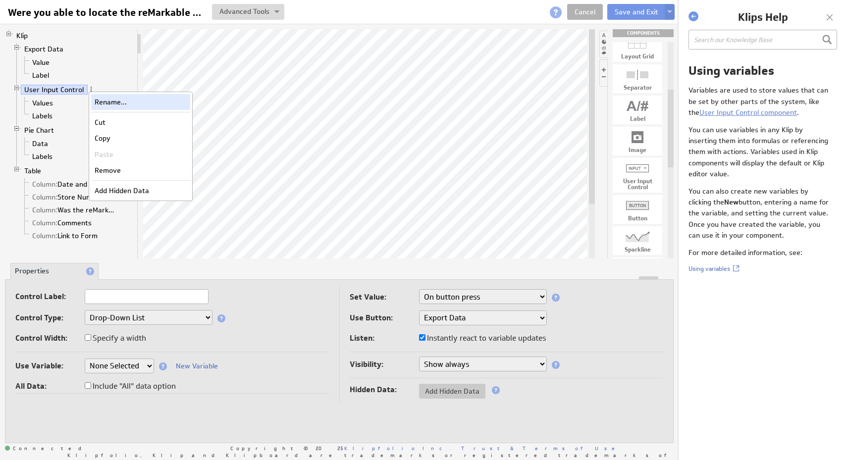
click at [112, 101] on div "Rename..." at bounding box center [140, 102] width 99 height 16
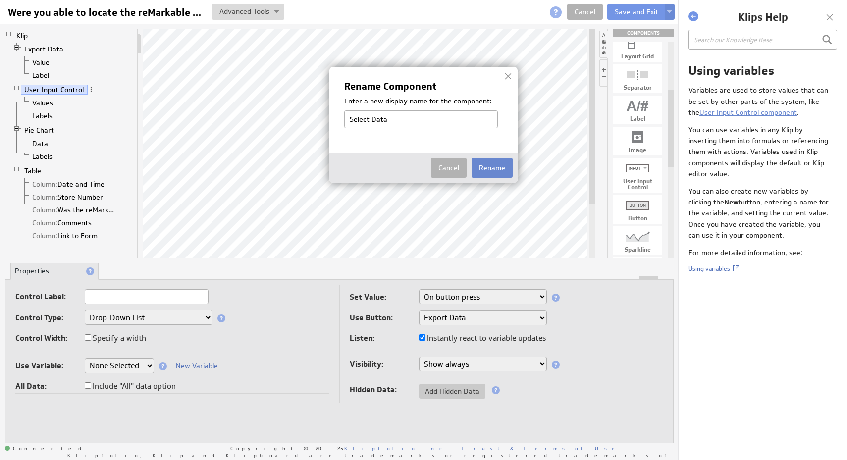
type input "Select Data"
click at [488, 176] on button "Rename" at bounding box center [492, 168] width 41 height 20
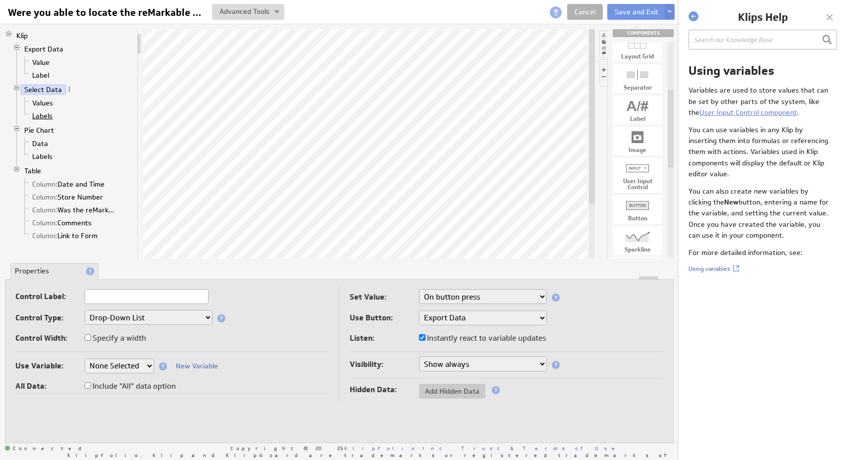
click at [52, 113] on link "Labels" at bounding box center [43, 116] width 28 height 10
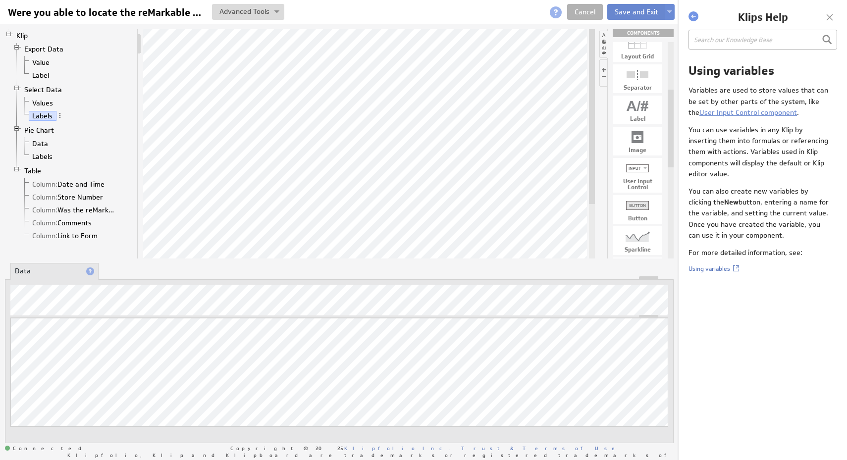
click at [632, 11] on button "Save and Exit" at bounding box center [636, 12] width 58 height 16
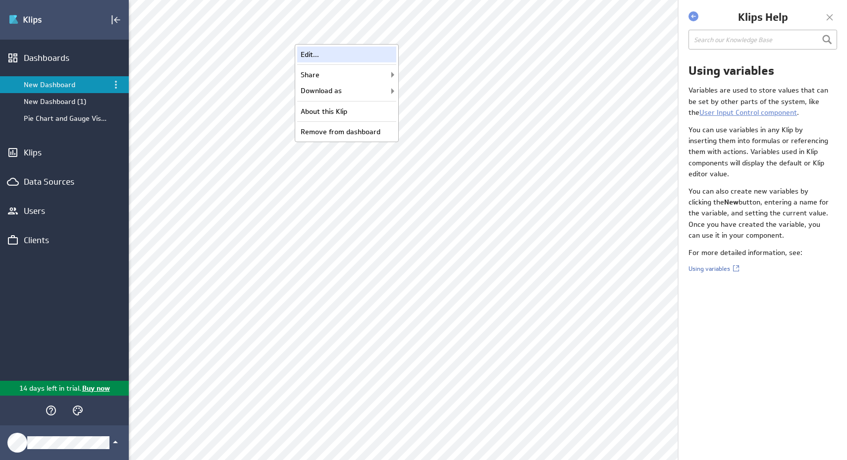
click at [382, 58] on div "Edit..." at bounding box center [346, 55] width 99 height 16
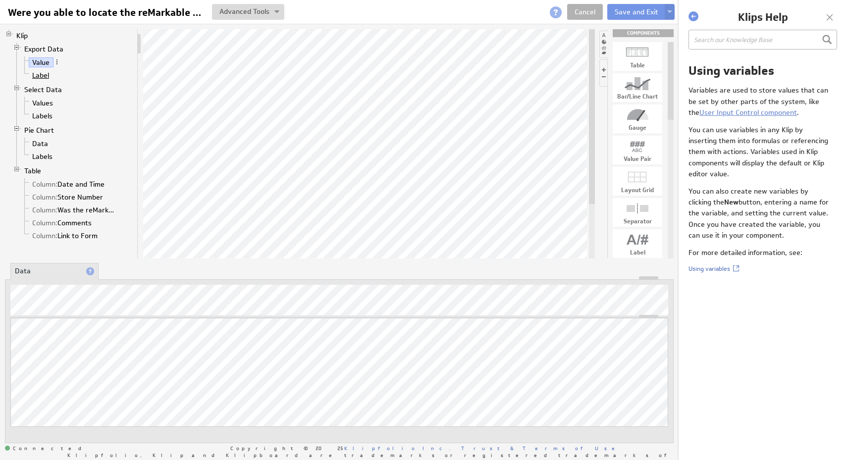
click at [47, 73] on link "Label" at bounding box center [41, 75] width 24 height 10
click at [43, 62] on link "Value" at bounding box center [41, 62] width 25 height 10
click at [48, 74] on link "Label" at bounding box center [41, 75] width 24 height 10
click at [48, 115] on link "Labels" at bounding box center [43, 116] width 28 height 10
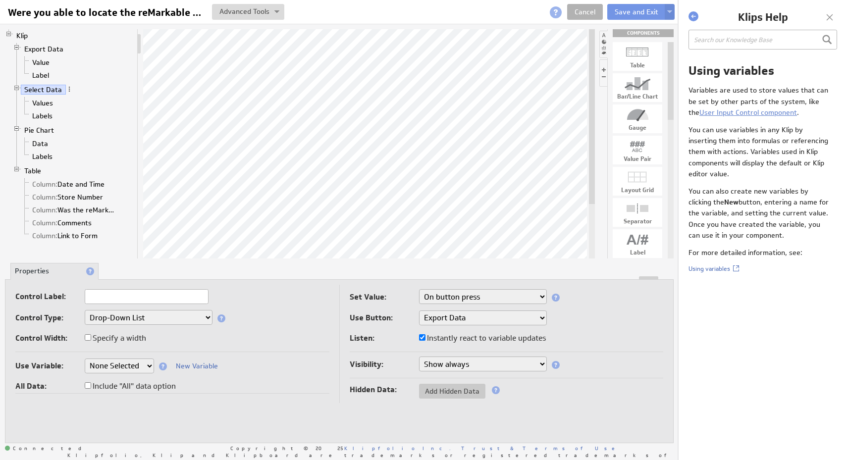
click at [199, 316] on select "Drop-Down List Multi-Select Drop-Down List Text Field Date Picker" at bounding box center [149, 317] width 128 height 15
click at [129, 296] on input "text" at bounding box center [147, 296] width 124 height 15
type input "Test Data Picker"
click at [320, 339] on div "Control Width: Specify a width" at bounding box center [172, 339] width 314 height 16
click at [509, 365] on select "Show always Hide always" at bounding box center [483, 364] width 128 height 15
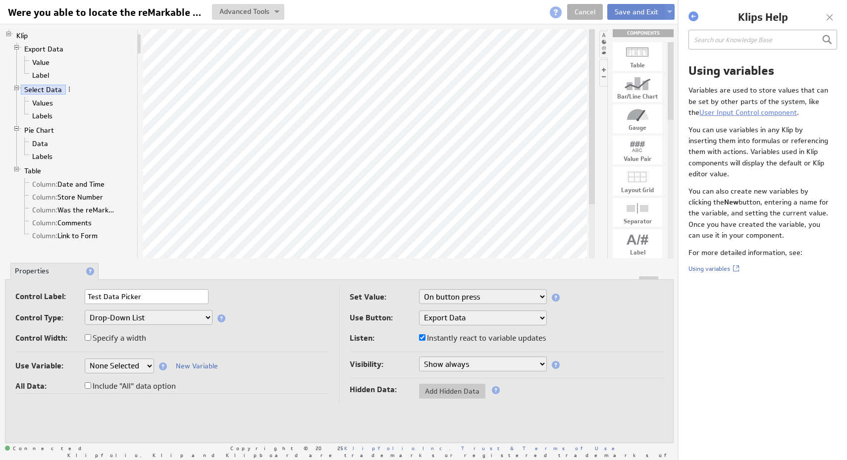
click at [629, 16] on button "Save and Exit" at bounding box center [636, 12] width 58 height 16
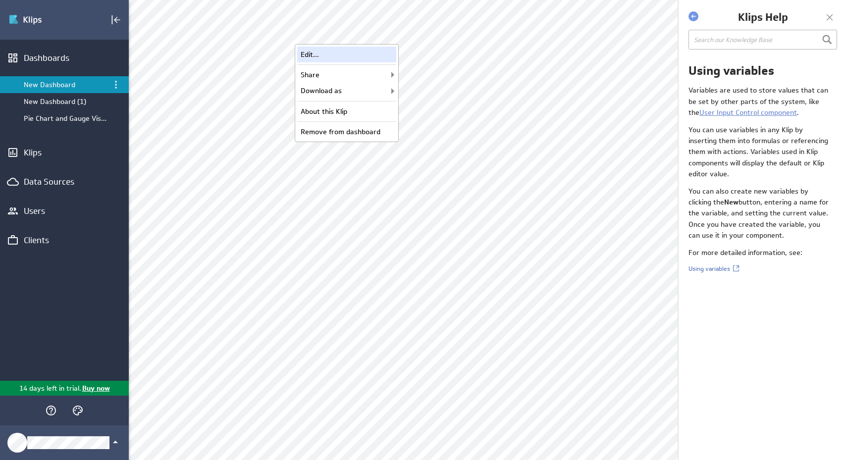
click at [371, 59] on div "Edit..." at bounding box center [346, 55] width 99 height 16
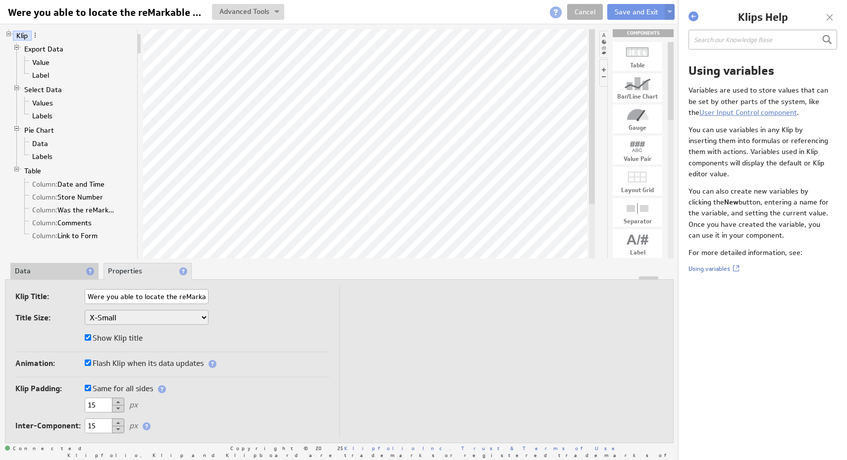
drag, startPoint x: 18, startPoint y: 87, endPoint x: 19, endPoint y: 43, distance: 44.1
click at [19, 43] on ul "Export Data Value Label Select Data Values Labels Pie Chart Data Labels Table C…" at bounding box center [73, 143] width 120 height 201
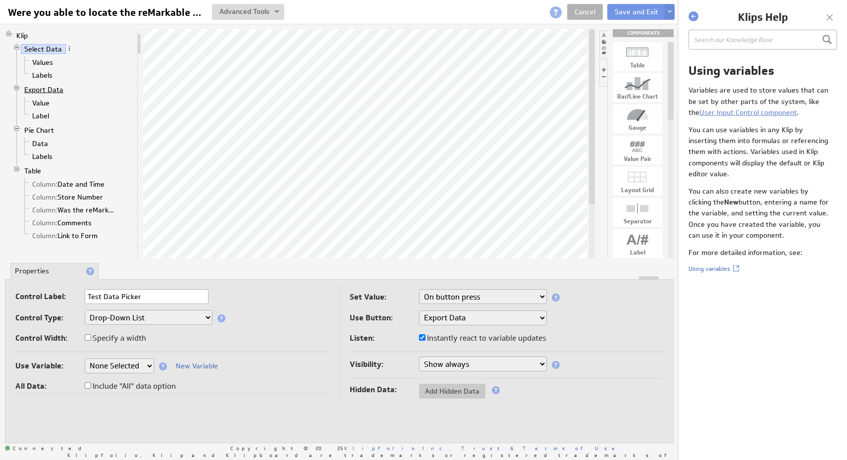
click at [43, 91] on link "Export Data" at bounding box center [44, 90] width 47 height 10
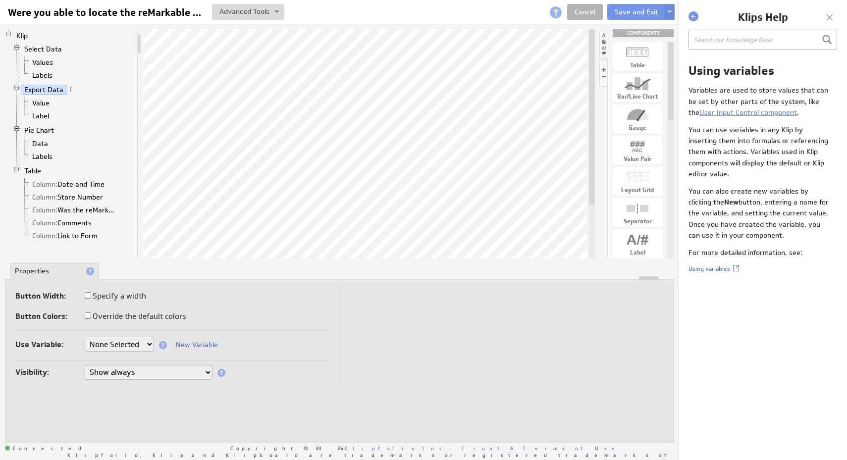
click at [123, 299] on label "Specify a width" at bounding box center [115, 296] width 61 height 14
click at [91, 299] on input "Specify a width" at bounding box center [88, 295] width 6 height 6
checkbox input "true"
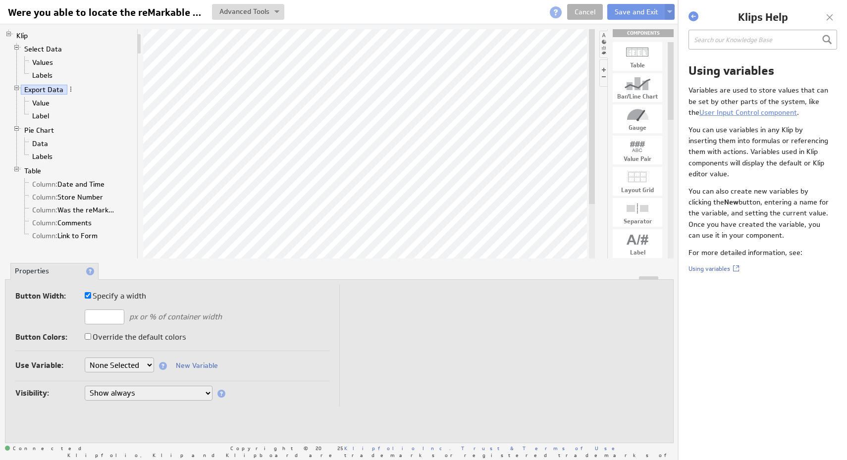
click at [119, 320] on input "text" at bounding box center [105, 317] width 40 height 15
type input "200"
click at [327, 340] on div "Button Colors: Override the default colors" at bounding box center [172, 339] width 314 height 16
click at [149, 366] on select "None Selected company.id company.name Sales_Rep user.emailAddress user.firstNam…" at bounding box center [119, 365] width 69 height 15
click at [630, 17] on button "Save and Exit" at bounding box center [636, 12] width 58 height 16
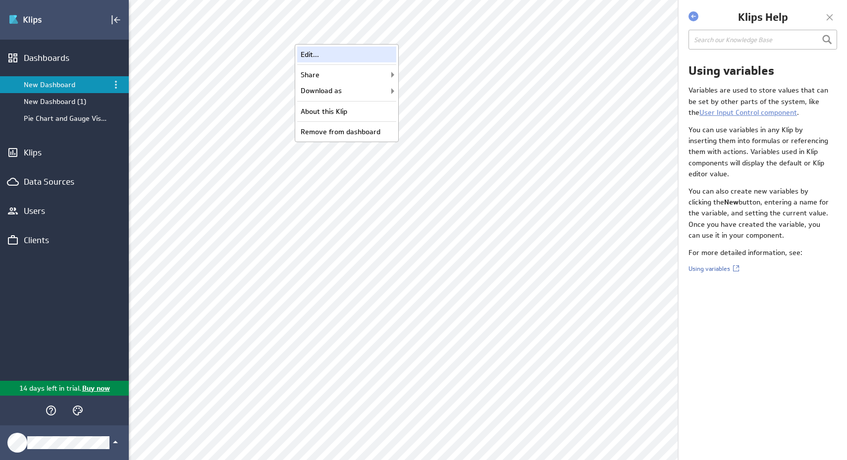
click at [379, 55] on div "Edit..." at bounding box center [346, 55] width 99 height 16
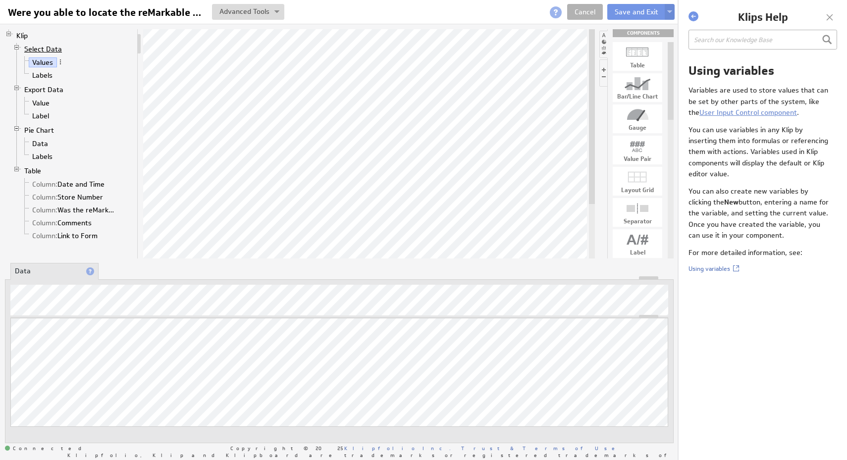
click at [58, 50] on link "Select Data" at bounding box center [43, 49] width 45 height 10
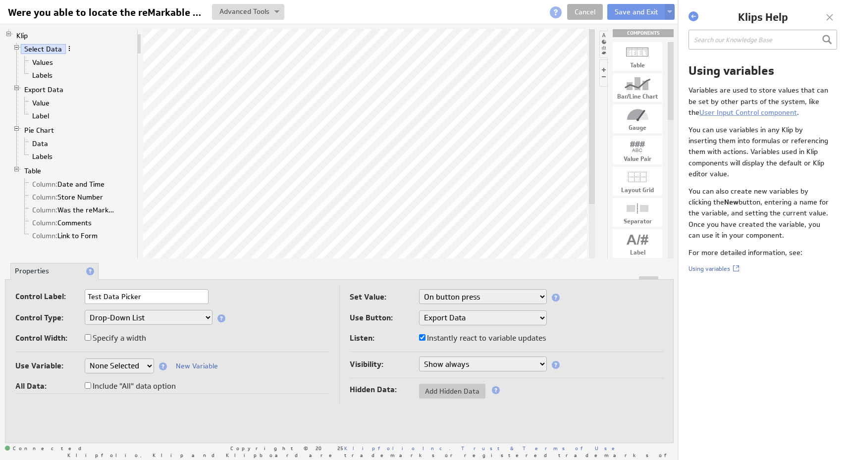
click at [69, 51] on span at bounding box center [69, 48] width 7 height 7
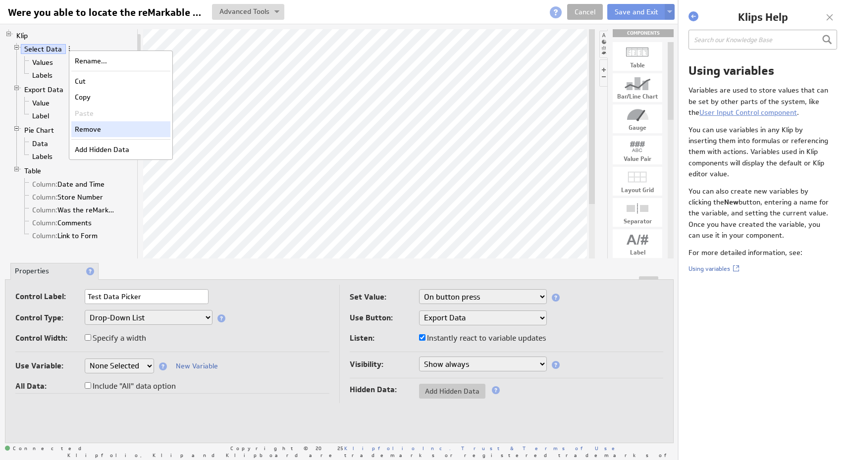
click at [101, 124] on div "Remove" at bounding box center [120, 129] width 99 height 16
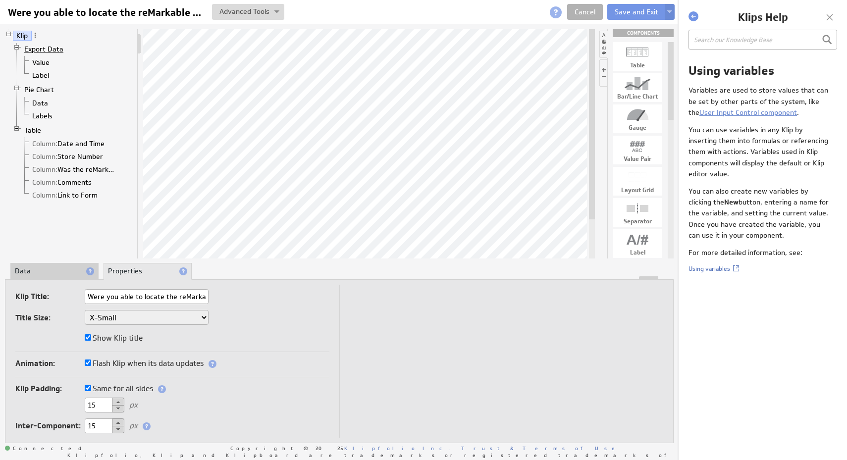
click at [58, 50] on link "Export Data" at bounding box center [44, 49] width 47 height 10
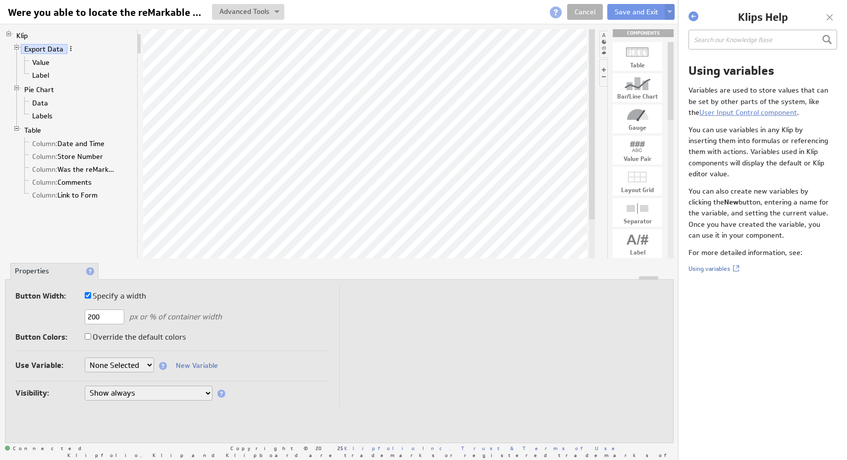
click at [70, 50] on span at bounding box center [70, 48] width 7 height 7
click at [110, 126] on div "Remove" at bounding box center [122, 129] width 99 height 16
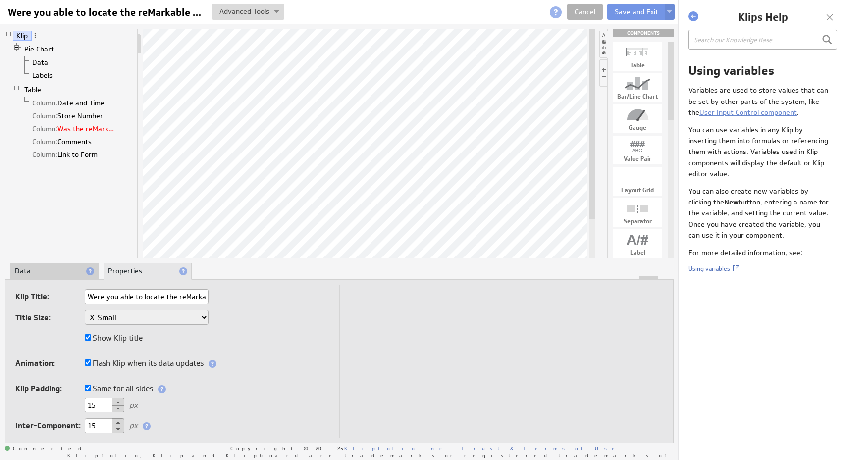
scroll to position [0, 34]
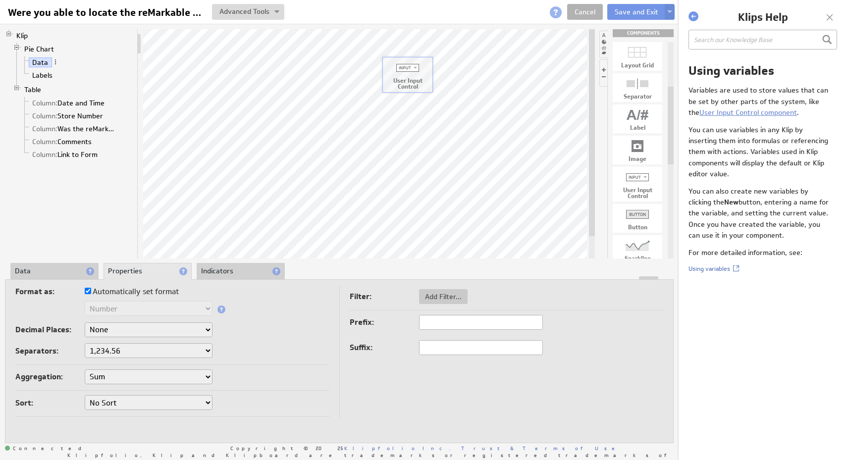
drag, startPoint x: 638, startPoint y: 179, endPoint x: 400, endPoint y: 72, distance: 260.4
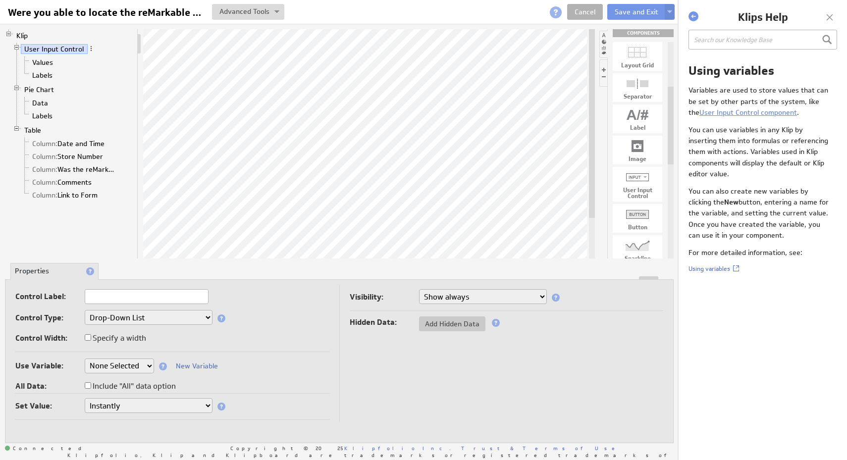
click at [265, 334] on div "Control Width: Specify a width" at bounding box center [172, 339] width 314 height 16
click at [186, 297] on input "text" at bounding box center [147, 296] width 124 height 15
type input "Test Data Picker"
click at [177, 320] on select "Drop-Down List Multi-Select Drop-Down List Text Field Date Picker" at bounding box center [149, 317] width 128 height 15
click at [140, 365] on select "None Selected company.id company.name Sales_Rep user.emailAddress user.firstNam…" at bounding box center [119, 366] width 69 height 15
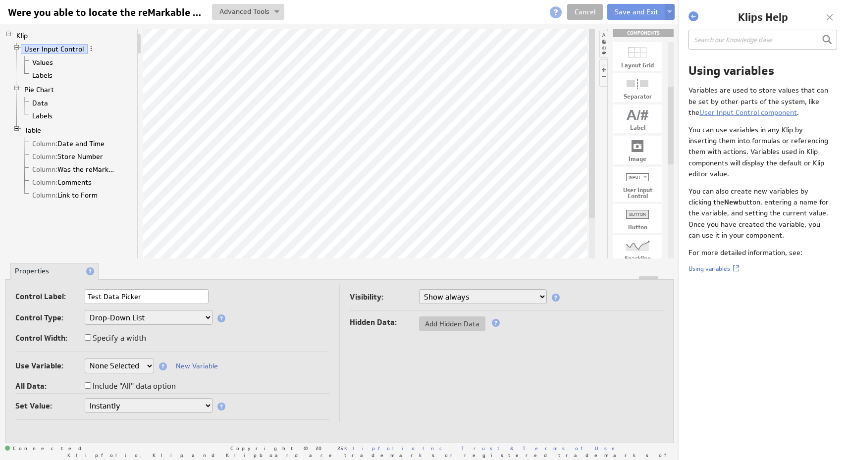
click at [475, 299] on select "Show always Hide always" at bounding box center [483, 296] width 128 height 15
click at [207, 316] on select "Drop-Down List Multi-Select Drop-Down List Text Field Date Picker" at bounding box center [149, 317] width 128 height 15
click at [93, 384] on label "Include "All" data option" at bounding box center [130, 387] width 91 height 14
click at [91, 384] on input "Include "All" data option" at bounding box center [88, 386] width 6 height 6
checkbox input "true"
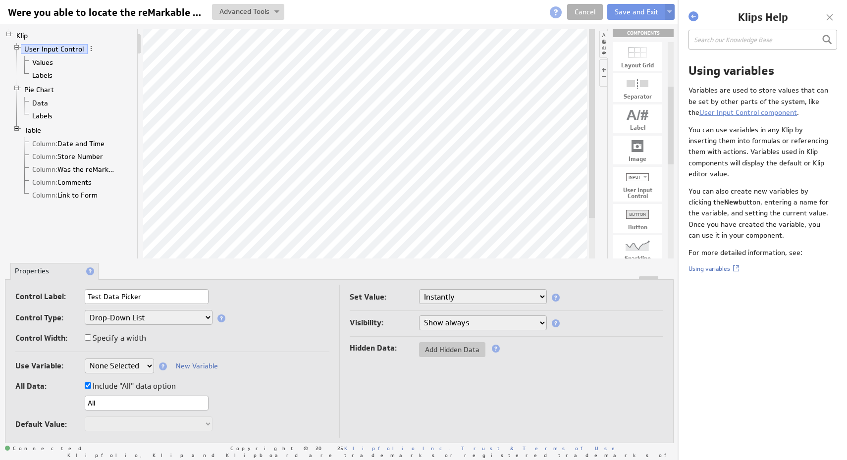
click at [490, 307] on div "Set Value: Instantly On button press Use Button: None Selected Listen: Instantl…" at bounding box center [507, 300] width 314 height 22
click at [490, 295] on select "Instantly On button press" at bounding box center [483, 296] width 128 height 15
click at [524, 321] on select "Show always Hide always" at bounding box center [483, 323] width 128 height 15
click at [124, 385] on label "Include "All" data option" at bounding box center [130, 387] width 91 height 14
click at [91, 385] on input "Include "All" data option" at bounding box center [88, 386] width 6 height 6
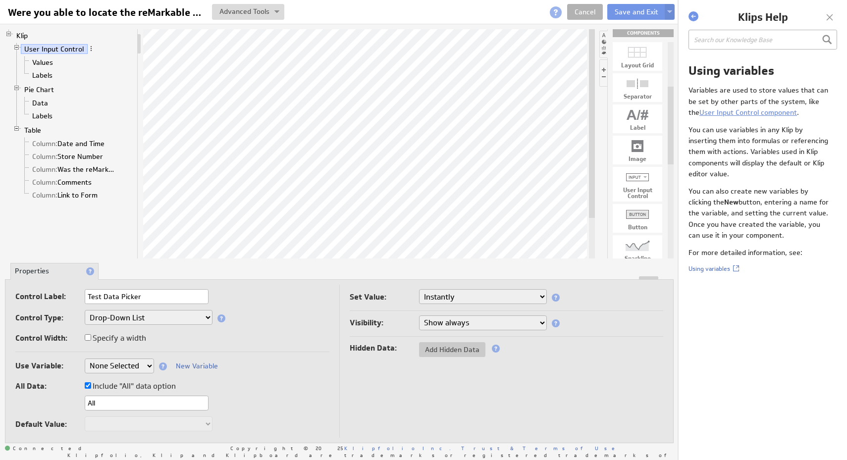
checkbox input "false"
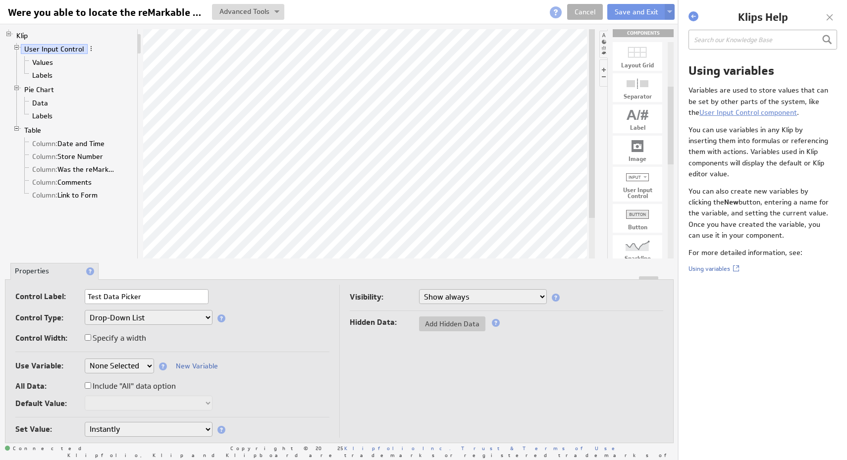
click at [124, 363] on select "None Selected company.id company.name Sales_Rep user.emailAddress user.firstNam…" at bounding box center [119, 366] width 69 height 15
click at [112, 389] on label "Include "All" data option" at bounding box center [130, 387] width 91 height 14
click at [91, 389] on input "Include "All" data option" at bounding box center [88, 386] width 6 height 6
checkbox input "true"
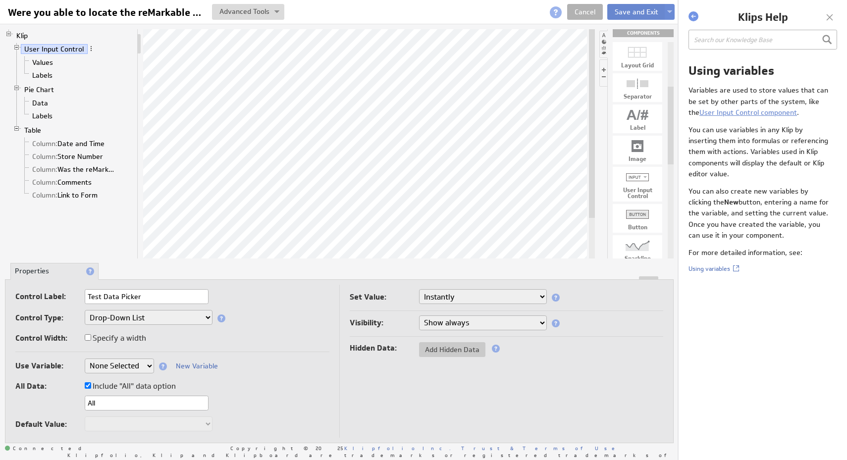
click at [638, 11] on button "Save and Exit" at bounding box center [636, 12] width 58 height 16
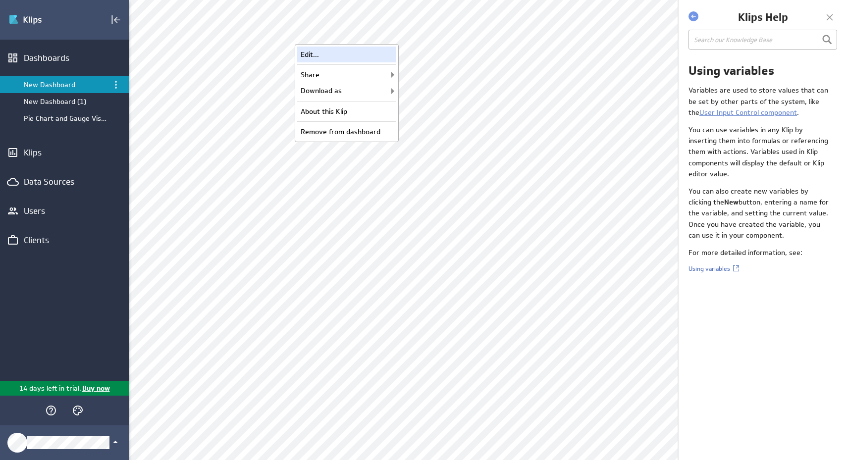
click at [385, 58] on div "Edit..." at bounding box center [346, 55] width 99 height 16
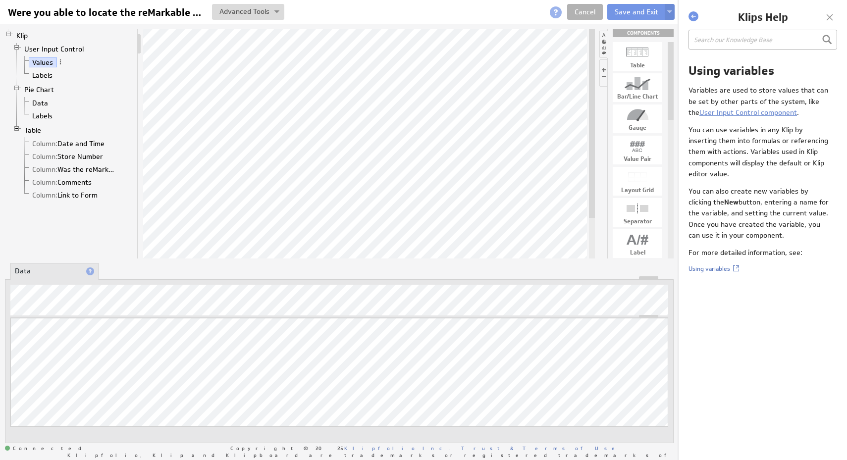
click at [827, 15] on div at bounding box center [830, 17] width 15 height 15
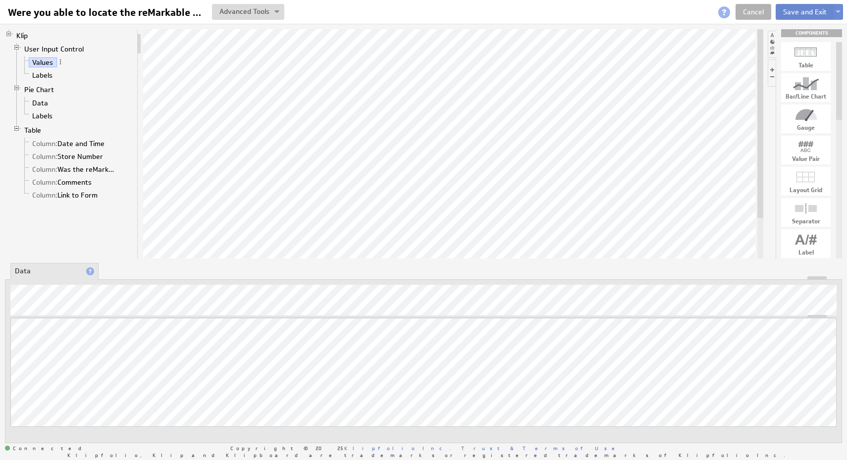
click at [792, 12] on button "Save and Exit" at bounding box center [805, 12] width 58 height 16
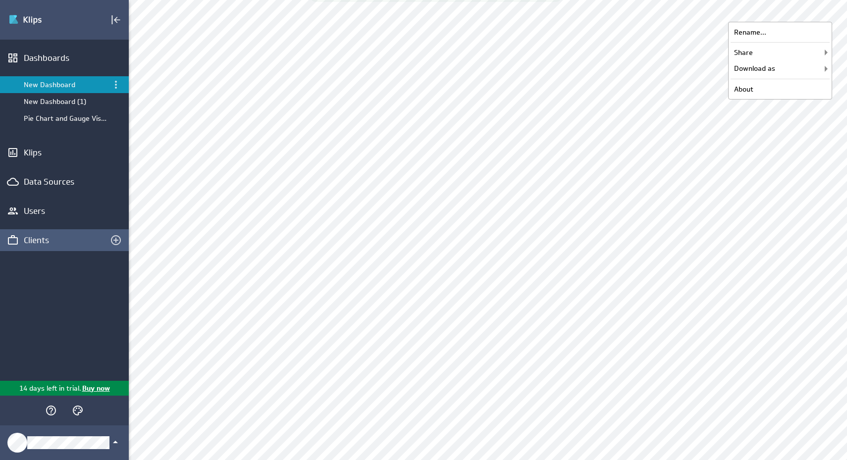
click at [37, 245] on div "Clients" at bounding box center [64, 240] width 81 height 11
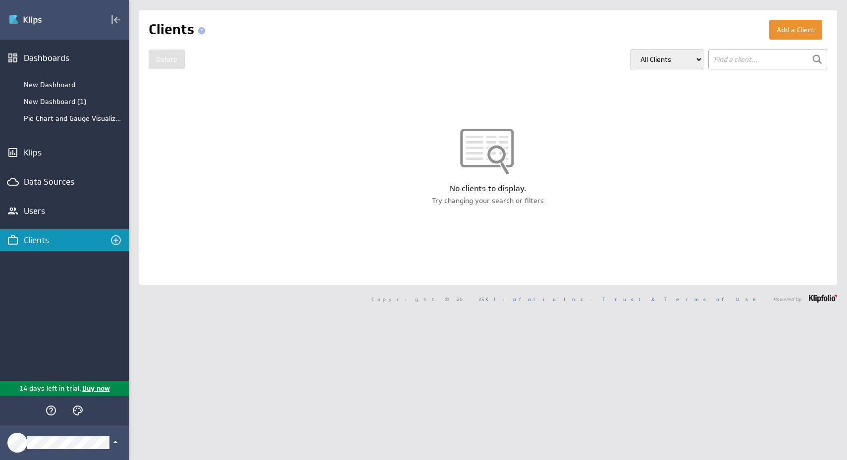
click at [682, 62] on select "All Clients My Clients Group: Default" at bounding box center [667, 60] width 73 height 20
click at [35, 221] on div "Users" at bounding box center [64, 211] width 129 height 22
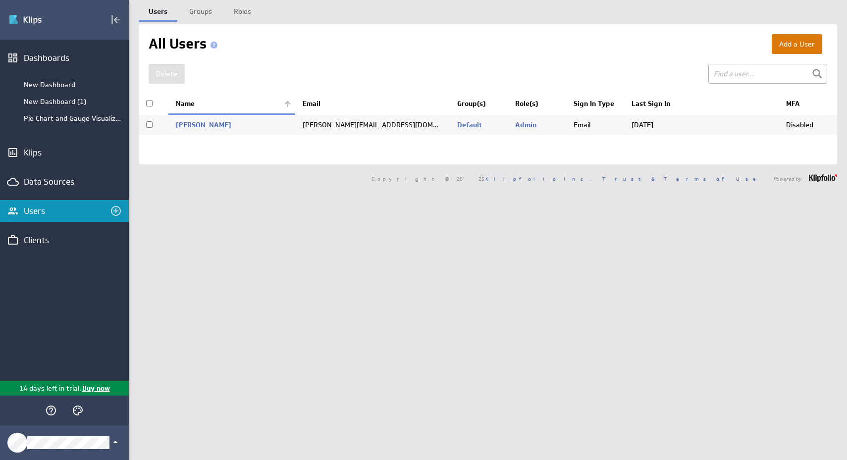
click at [802, 43] on button "Add a User" at bounding box center [797, 44] width 51 height 20
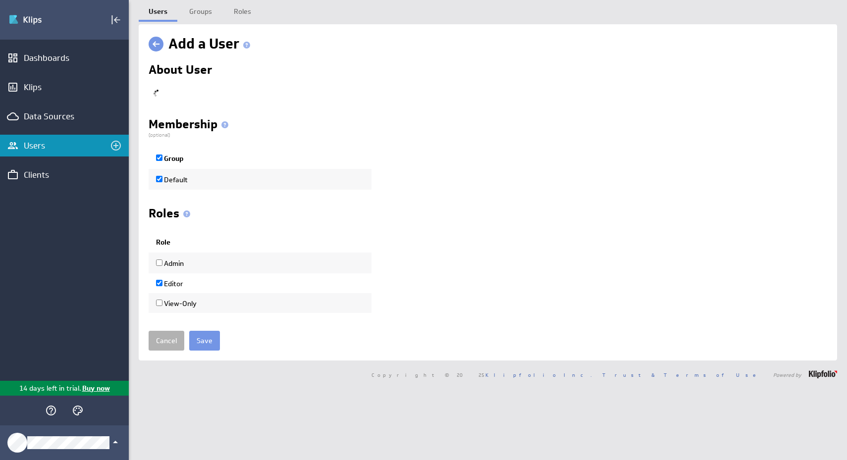
checkbox input "true"
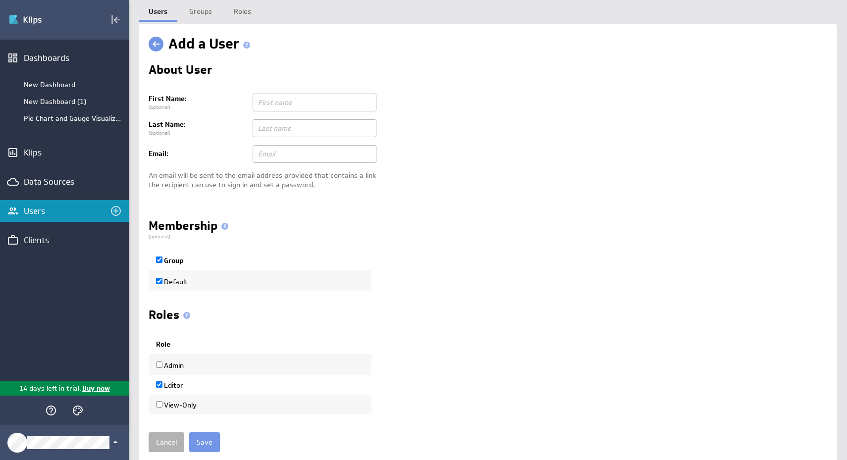
click at [317, 103] on input "text" at bounding box center [315, 103] width 124 height 18
type input "[PERSON_NAME]"
type input "S"
click at [424, 141] on td at bounding box center [538, 154] width 580 height 26
click at [324, 153] on input "text" at bounding box center [315, 154] width 124 height 18
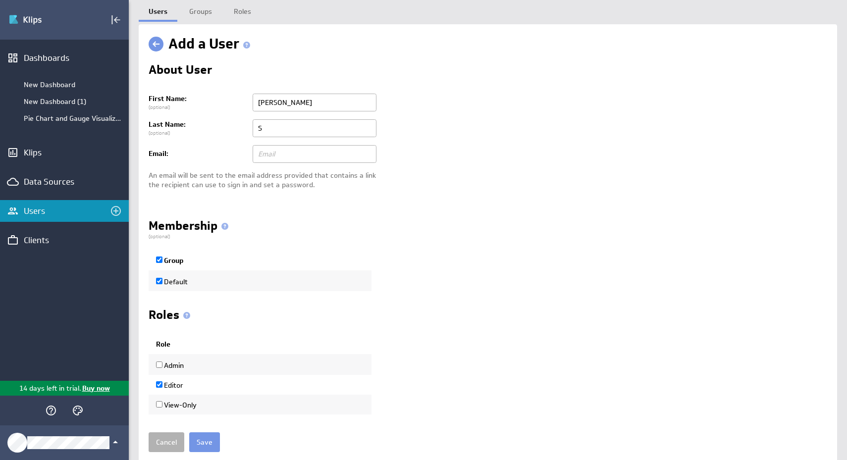
click at [179, 370] on label "Admin" at bounding box center [170, 365] width 28 height 9
click at [163, 368] on input "Admin" at bounding box center [159, 365] width 6 height 6
checkbox input "true"
click at [319, 159] on input "text" at bounding box center [315, 154] width 124 height 18
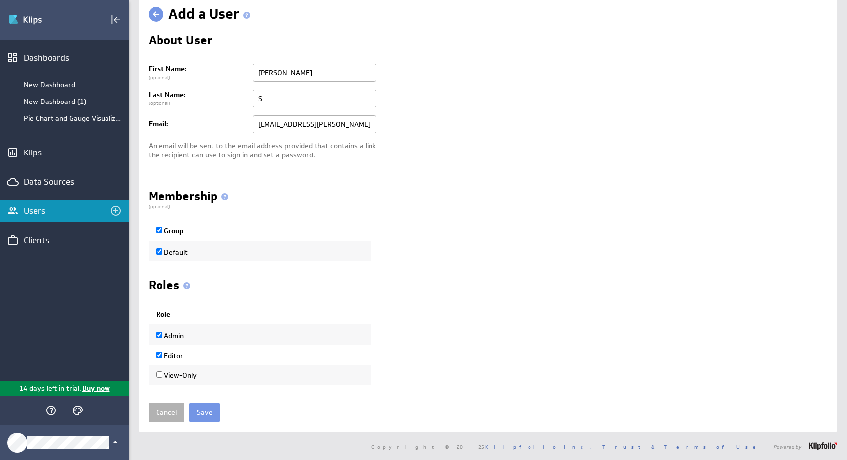
type input "ka.schneider@icloud.com"
click at [335, 302] on div "Roles A user must have at least one role. Role Admin Editor" at bounding box center [488, 332] width 679 height 106
click at [214, 409] on input "Save" at bounding box center [204, 413] width 31 height 20
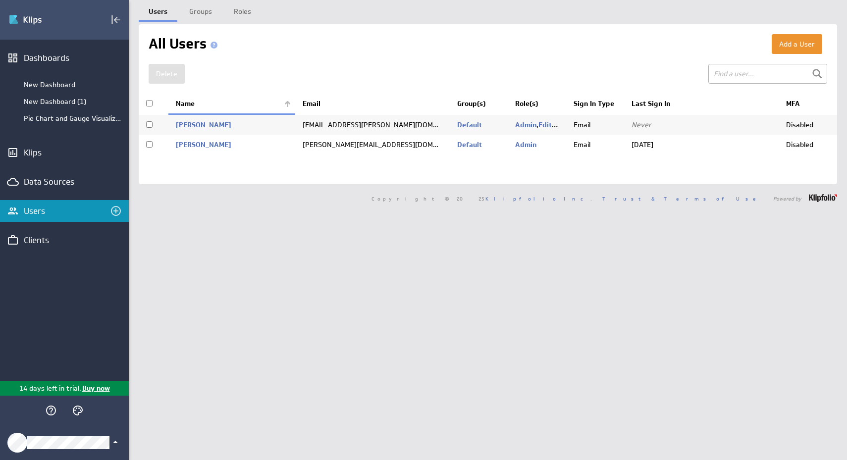
click at [119, 444] on icon "Klipfolio Account" at bounding box center [116, 443] width 12 height 12
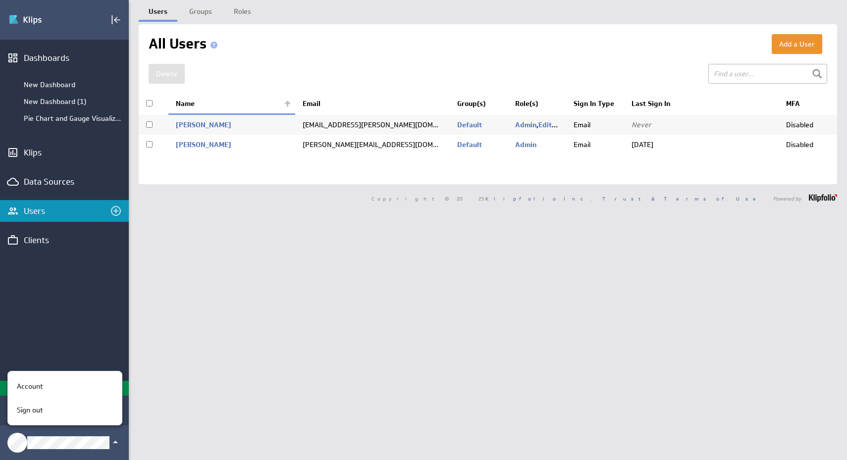
click at [182, 374] on div at bounding box center [423, 230] width 847 height 460
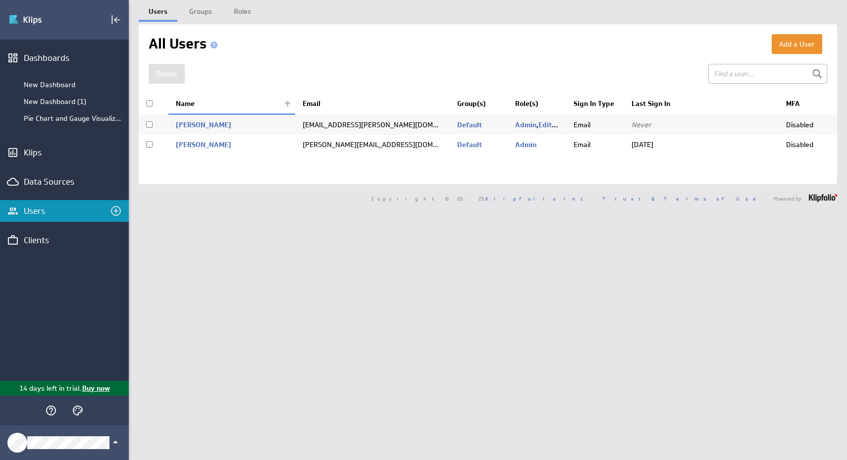
click at [99, 388] on p "Buy now" at bounding box center [95, 389] width 29 height 10
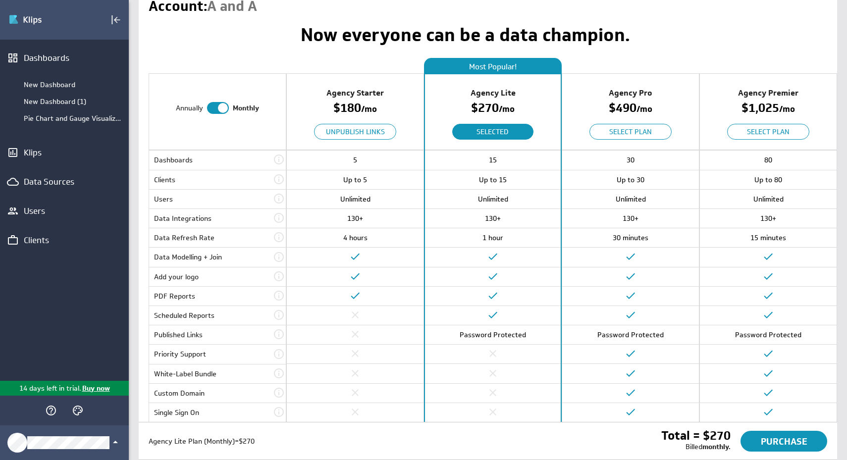
scroll to position [38, 0]
click at [219, 107] on span at bounding box center [223, 108] width 10 height 10
click at [0, 0] on input "checkbox" at bounding box center [0, 0] width 0 height 0
click at [224, 105] on div at bounding box center [219, 108] width 22 height 12
click at [0, 0] on input "checkbox" at bounding box center [0, 0] width 0 height 0
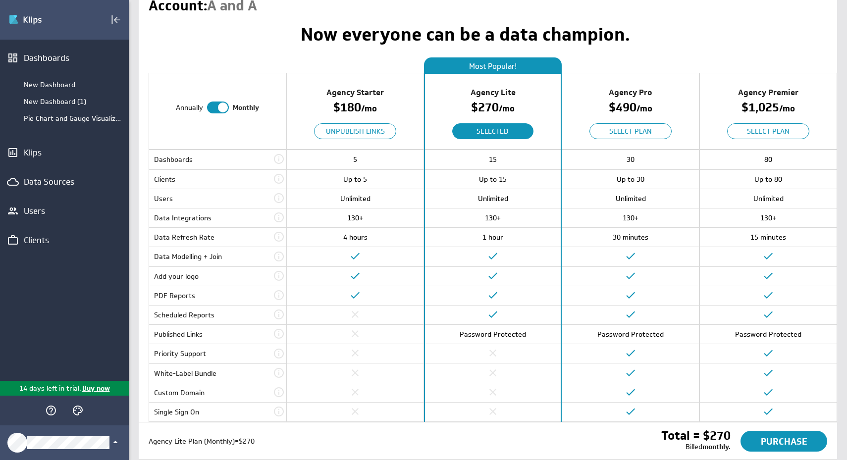
click at [224, 105] on span at bounding box center [223, 108] width 10 height 10
click at [0, 0] on input "checkbox" at bounding box center [0, 0] width 0 height 0
click at [645, 83] on div "Agency Pro $ 440 / mo Select Plan" at bounding box center [630, 112] width 137 height 76
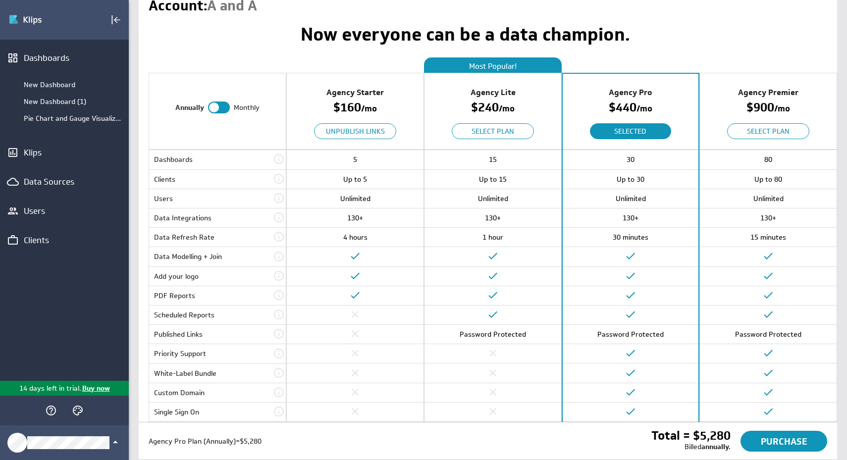
click at [532, 89] on div "Agency Lite" at bounding box center [493, 93] width 137 height 18
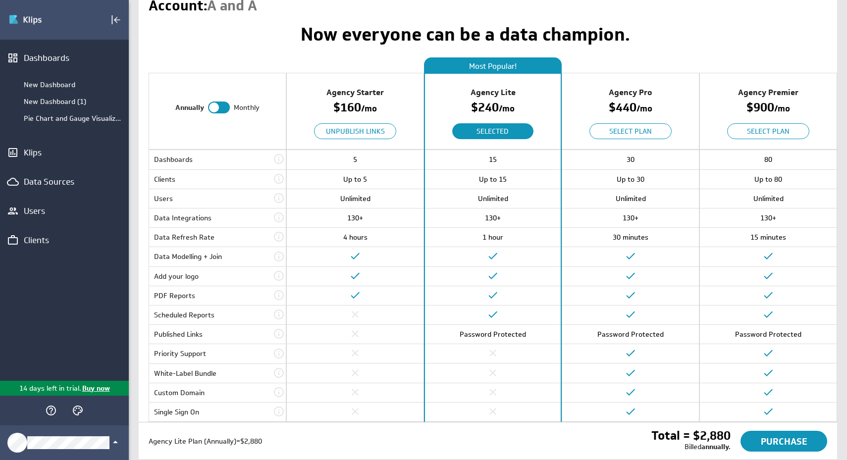
click at [218, 108] on span at bounding box center [214, 108] width 10 height 10
click at [0, 0] on input "checkbox" at bounding box center [0, 0] width 0 height 0
click at [690, 34] on h1 "Now everyone can be a data champion." at bounding box center [466, 35] width 634 height 18
click at [676, 81] on div "Agency Pro $ 490 / mo Select Plan" at bounding box center [630, 112] width 137 height 76
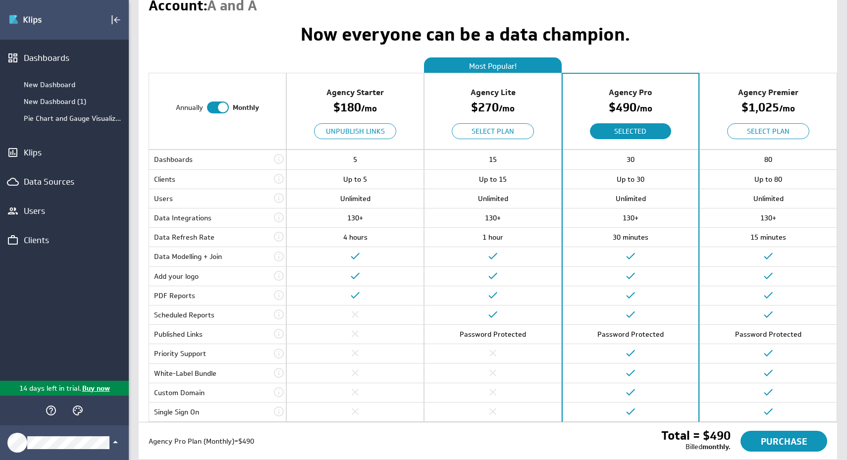
click at [222, 111] on span at bounding box center [223, 108] width 10 height 10
click at [0, 0] on input "checkbox" at bounding box center [0, 0] width 0 height 0
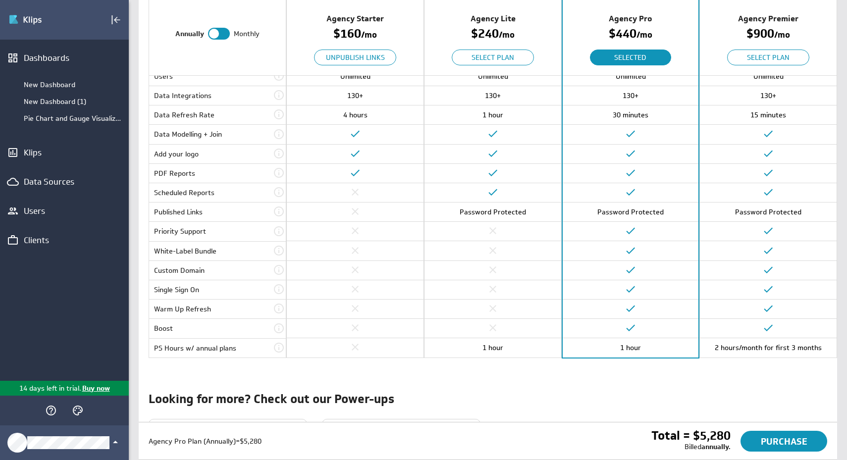
scroll to position [161, 0]
click at [76, 86] on div "New Dashboard" at bounding box center [74, 84] width 100 height 9
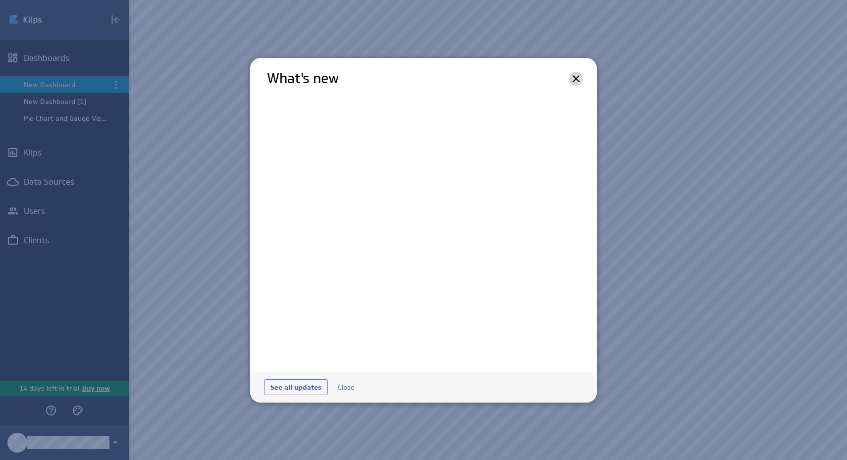
click at [578, 78] on icon at bounding box center [576, 79] width 12 height 12
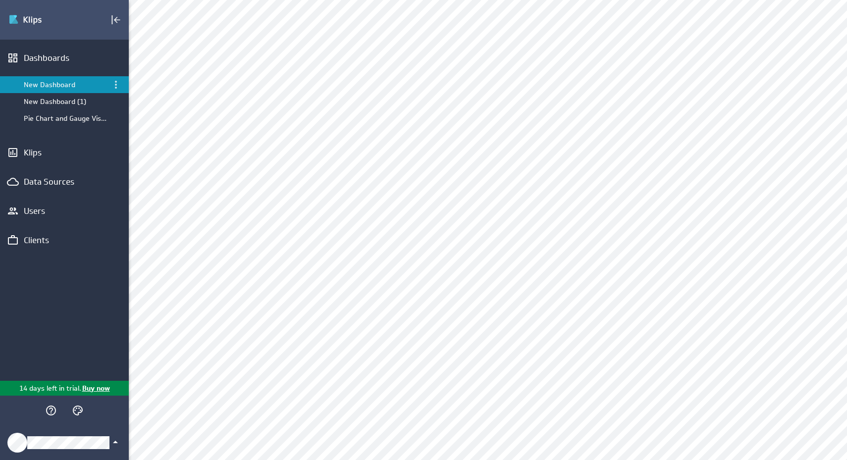
click at [115, 443] on icon "Klipfolio Account" at bounding box center [115, 442] width 5 height 2
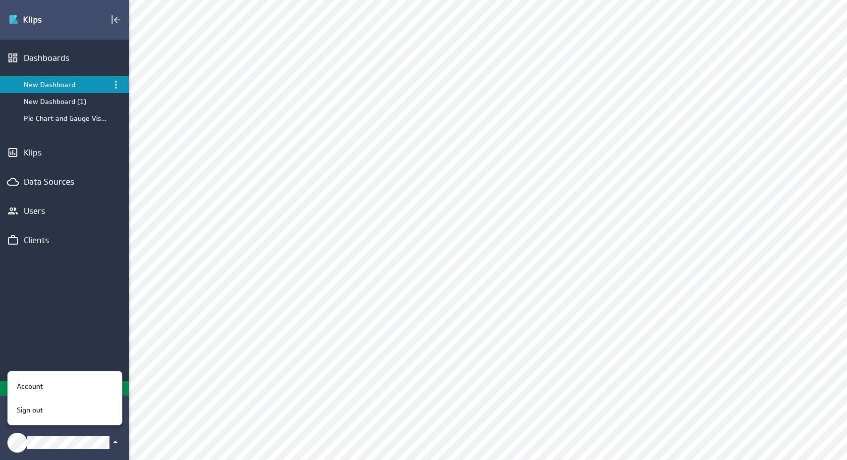
click at [115, 443] on div at bounding box center [423, 230] width 847 height 460
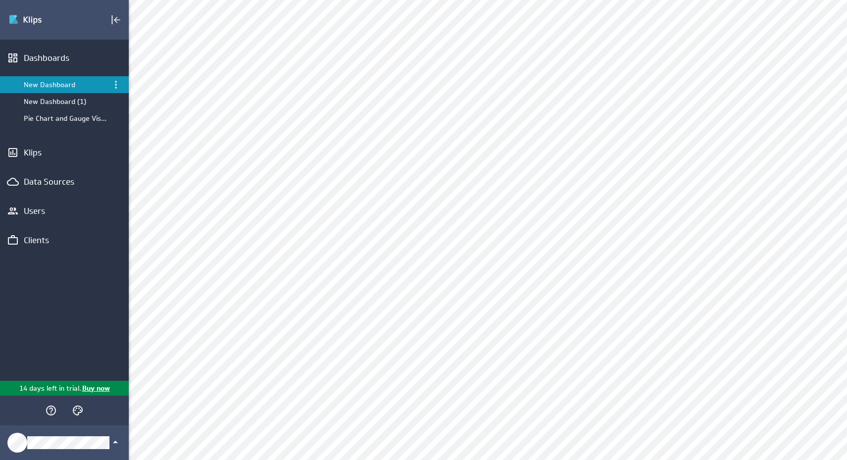
click at [99, 328] on div "Dashboards New Dashboard New Dashboard (1) Pie Chart and Gauge Visualizations K…" at bounding box center [64, 210] width 129 height 341
click at [47, 246] on div "Clients" at bounding box center [64, 240] width 129 height 22
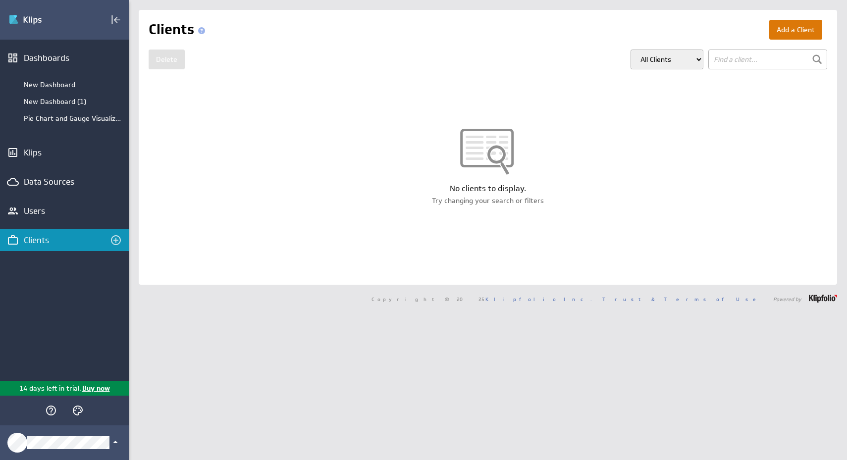
click at [804, 28] on button "Add a Client" at bounding box center [796, 30] width 53 height 20
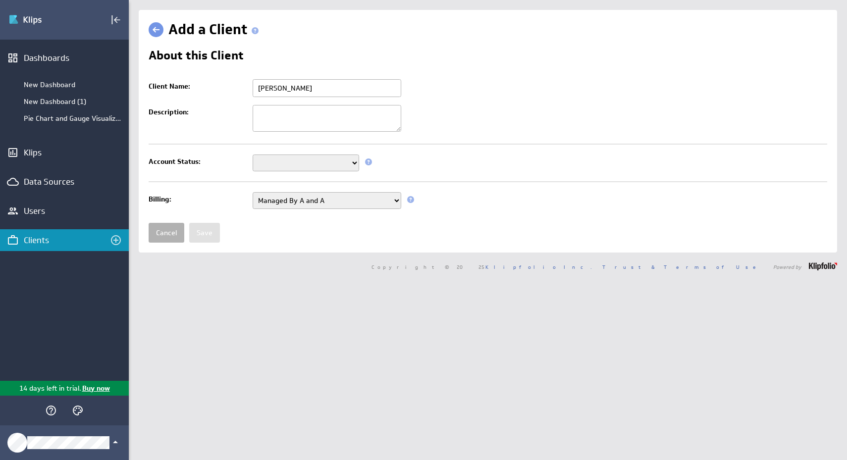
type input "[PERSON_NAME]"
click at [350, 164] on select "Setup Mode Trial Disabled" at bounding box center [306, 163] width 107 height 17
click at [253, 155] on select "Setup Mode Trial Disabled" at bounding box center [306, 163] width 107 height 17
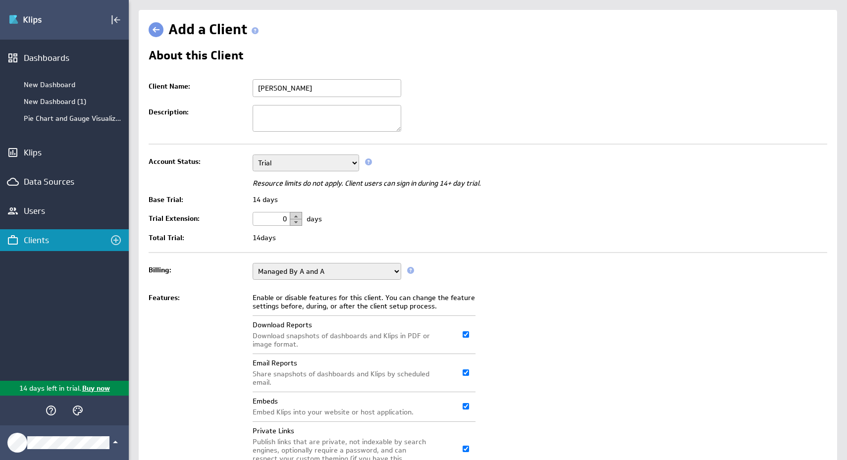
click at [439, 211] on td "0 days" at bounding box center [538, 219] width 580 height 22
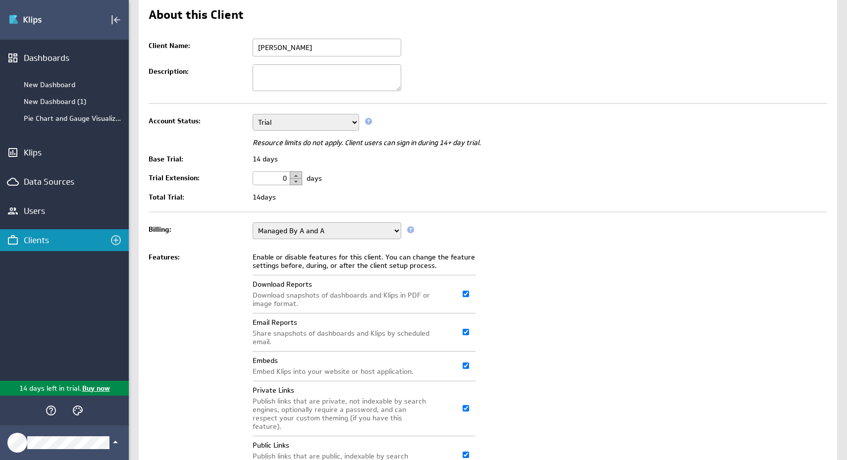
scroll to position [41, 0]
click at [339, 124] on select "Setup Mode Trial Disabled" at bounding box center [306, 121] width 107 height 17
select select "7"
click at [253, 114] on select "Setup Mode Trial Disabled" at bounding box center [306, 121] width 107 height 17
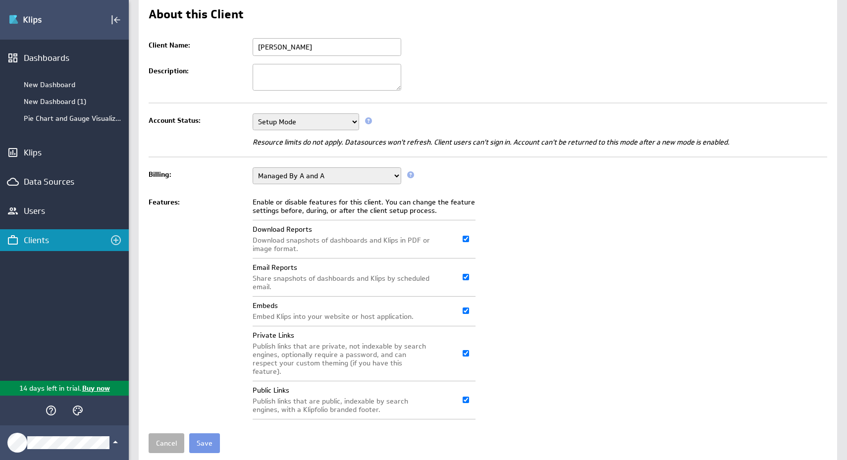
click at [345, 122] on select "Setup Mode Trial Disabled" at bounding box center [306, 121] width 107 height 17
click at [347, 127] on select "Setup Mode Trial Disabled" at bounding box center [306, 121] width 107 height 17
click at [253, 130] on select "Setup Mode Trial Disabled" at bounding box center [306, 121] width 107 height 17
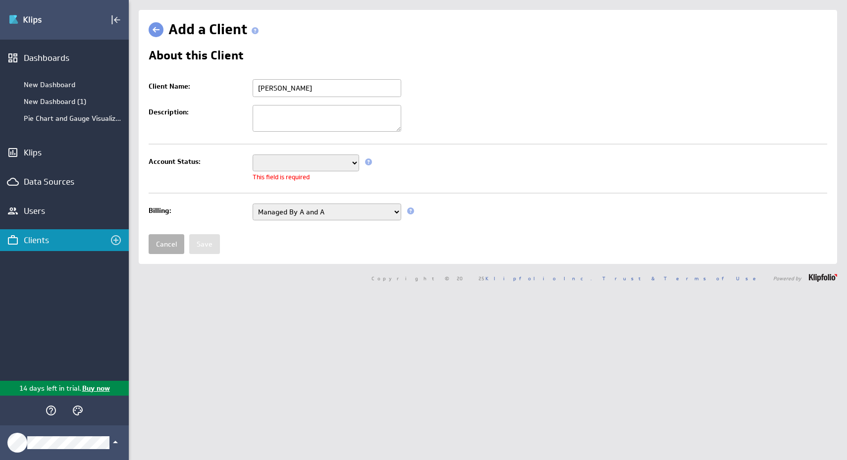
click at [505, 151] on td "Setup Mode Trial Disabled This field is required" at bounding box center [538, 169] width 580 height 36
click at [319, 163] on select "Setup Mode Trial Disabled" at bounding box center [306, 163] width 107 height 17
click at [341, 165] on select "Setup Mode Trial Disabled" at bounding box center [306, 163] width 107 height 17
click at [253, 155] on select "Setup Mode Trial Disabled" at bounding box center [306, 163] width 107 height 17
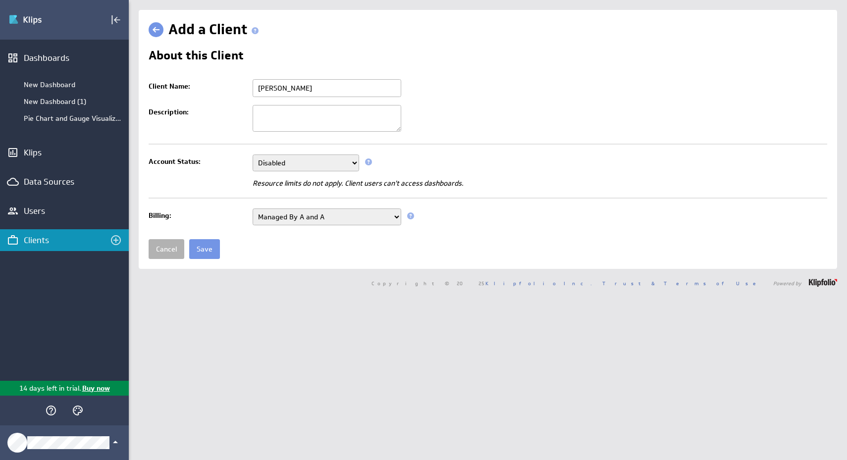
click at [332, 161] on select "Setup Mode Trial Disabled" at bounding box center [306, 163] width 107 height 17
select select "7"
click at [253, 155] on select "Setup Mode Trial Disabled" at bounding box center [306, 163] width 107 height 17
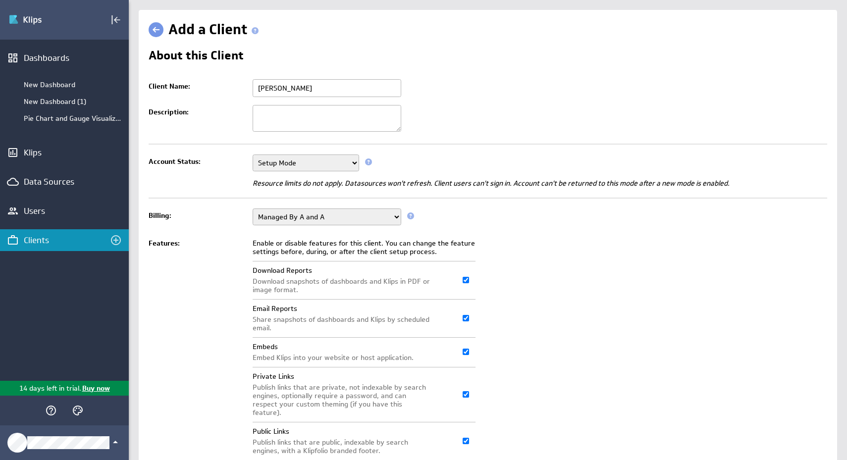
click at [370, 220] on select "Managed By A and A Managed By Klipfolio" at bounding box center [327, 217] width 149 height 17
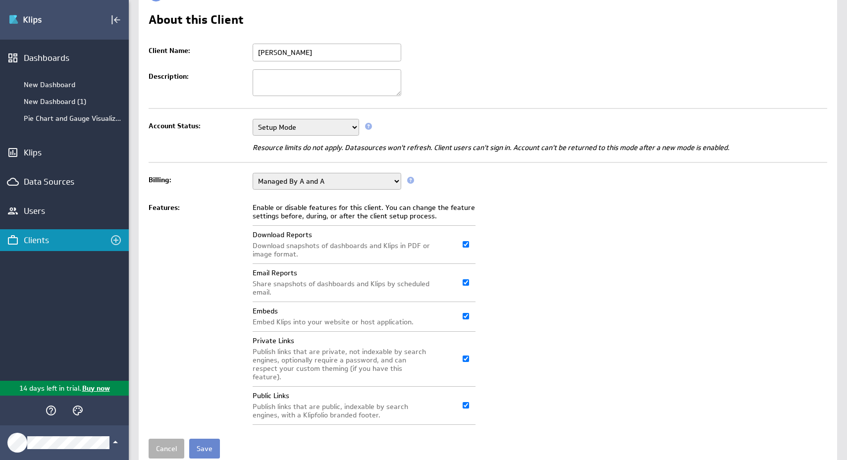
scroll to position [64, 0]
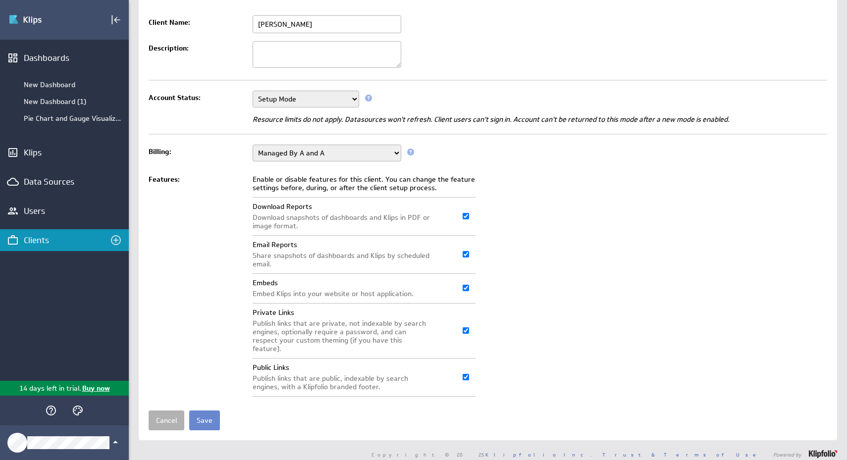
click at [207, 414] on input "Save" at bounding box center [204, 421] width 31 height 20
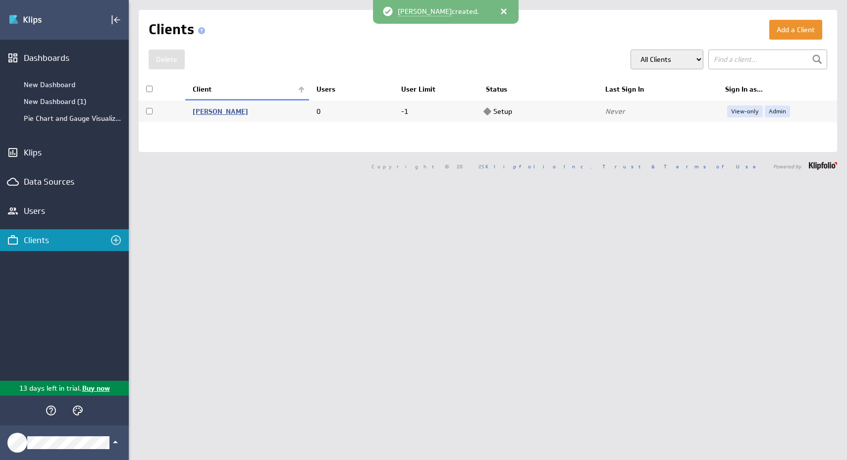
click at [216, 110] on link "[PERSON_NAME]" at bounding box center [220, 111] width 55 height 9
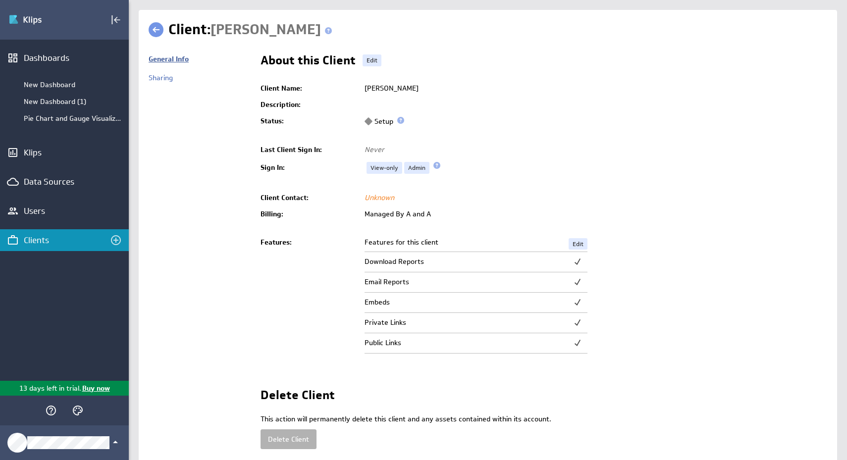
click at [171, 60] on link "General Info" at bounding box center [169, 59] width 40 height 9
click at [390, 84] on td "[PERSON_NAME]" at bounding box center [594, 88] width 468 height 16
click at [376, 63] on link "Edit" at bounding box center [372, 61] width 19 height 12
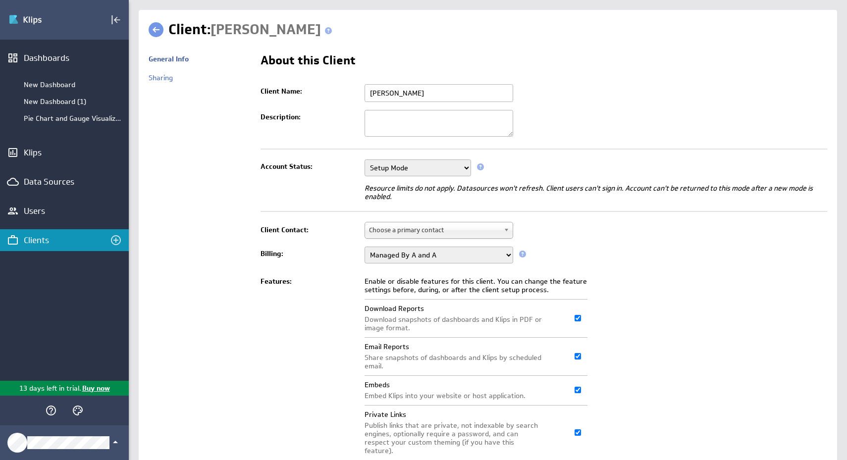
scroll to position [102, 0]
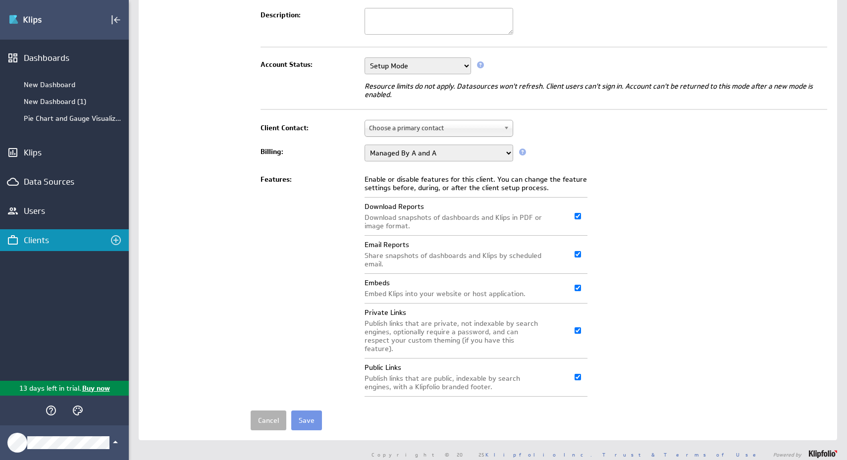
click at [492, 125] on span "Choose a primary contact" at bounding box center [434, 127] width 131 height 15
click at [468, 144] on input "text" at bounding box center [439, 144] width 144 height 12
click at [621, 148] on td "Managed By A and A Managed By Klipfolio" at bounding box center [594, 153] width 468 height 25
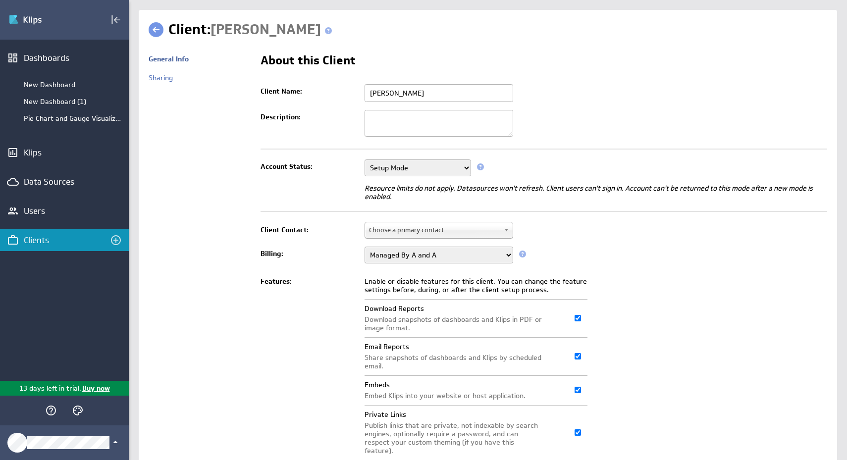
click at [466, 168] on select "Setup Mode Trial Disabled" at bounding box center [418, 168] width 107 height 17
select select "6"
click at [365, 160] on select "Setup Mode Trial Disabled" at bounding box center [418, 168] width 107 height 17
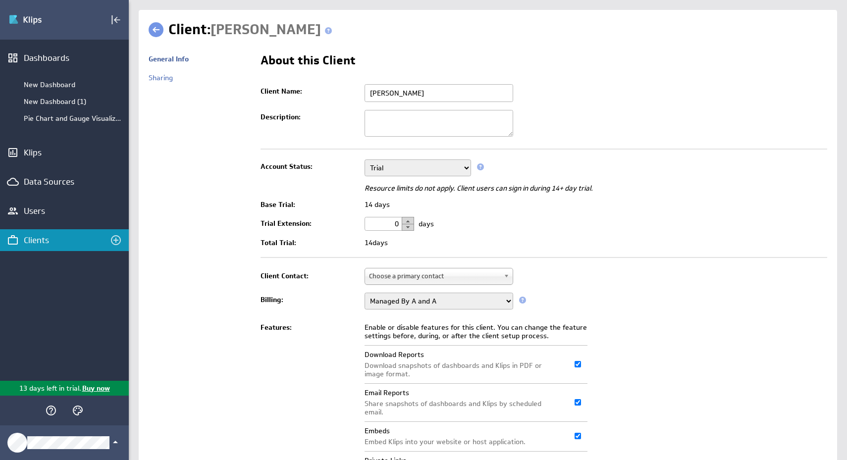
click at [408, 221] on button "button" at bounding box center [408, 220] width 12 height 7
click at [408, 227] on button "button" at bounding box center [408, 227] width 12 height 7
type input "0"
click at [437, 158] on td "Setup Mode Trial Disabled This field is required" at bounding box center [594, 168] width 468 height 25
click at [437, 166] on select "Setup Mode Trial Disabled" at bounding box center [418, 168] width 107 height 17
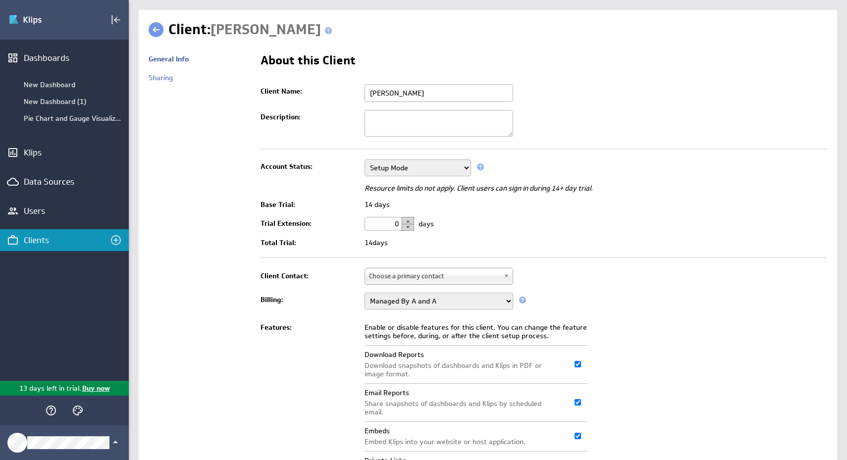
click at [365, 160] on select "Setup Mode Trial Disabled" at bounding box center [418, 168] width 107 height 17
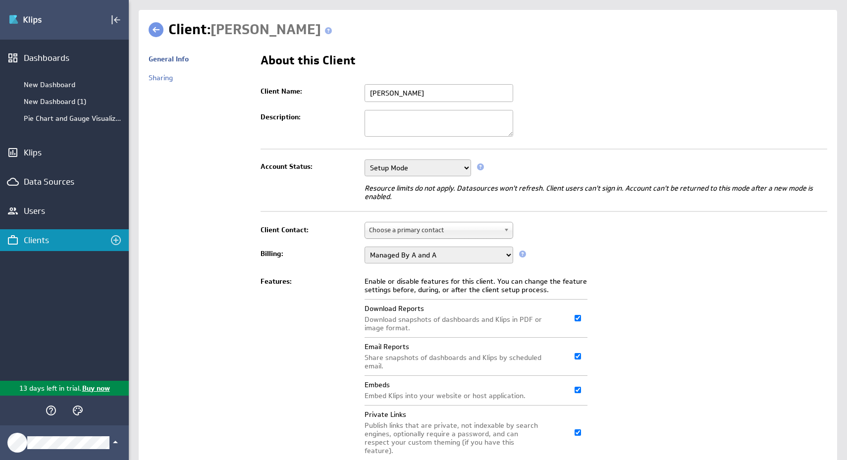
click at [442, 165] on select "Setup Mode Trial Disabled" at bounding box center [418, 168] width 107 height 17
click at [365, 160] on select "Setup Mode Trial Disabled" at bounding box center [418, 168] width 107 height 17
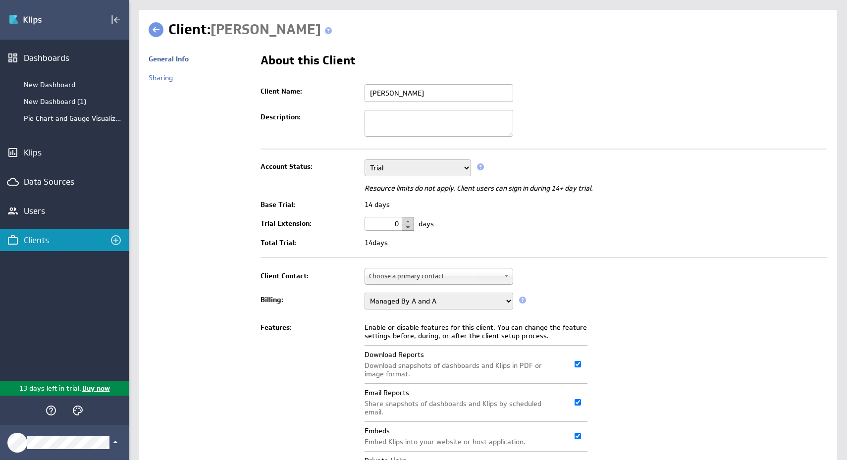
click at [622, 237] on td "14 days" at bounding box center [594, 243] width 468 height 16
click at [438, 166] on select "Setup Mode Trial Disabled" at bounding box center [418, 168] width 107 height 17
select select "7"
click at [365, 160] on select "Setup Mode Trial Disabled" at bounding box center [418, 168] width 107 height 17
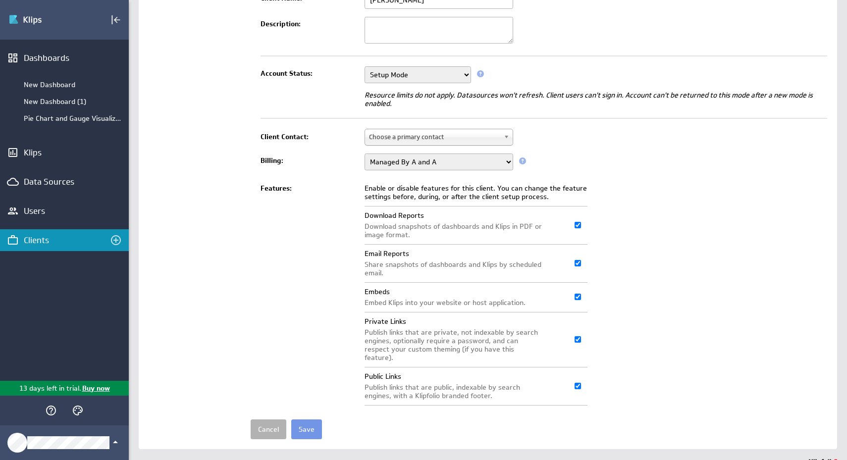
scroll to position [102, 0]
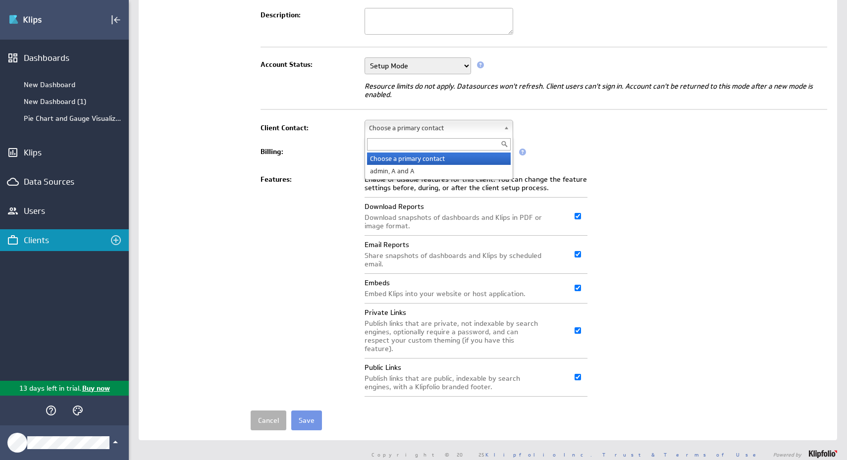
click at [499, 127] on span "Choose a primary contact" at bounding box center [434, 127] width 131 height 15
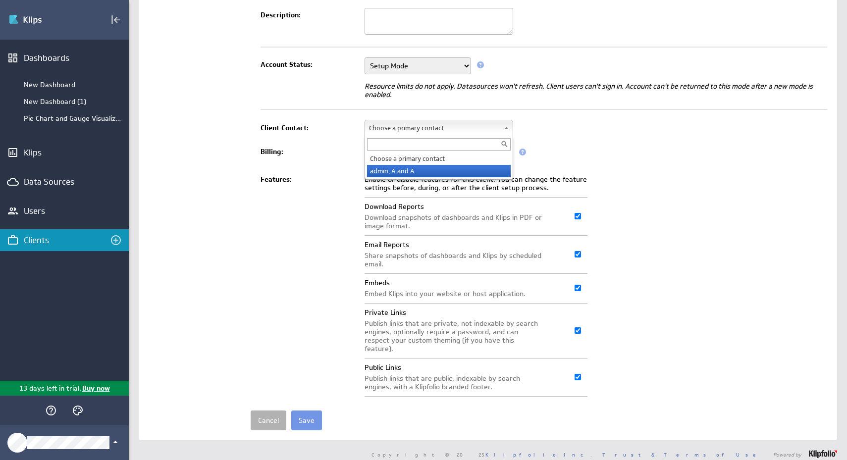
click at [462, 167] on li "admin, A and A" at bounding box center [439, 171] width 144 height 12
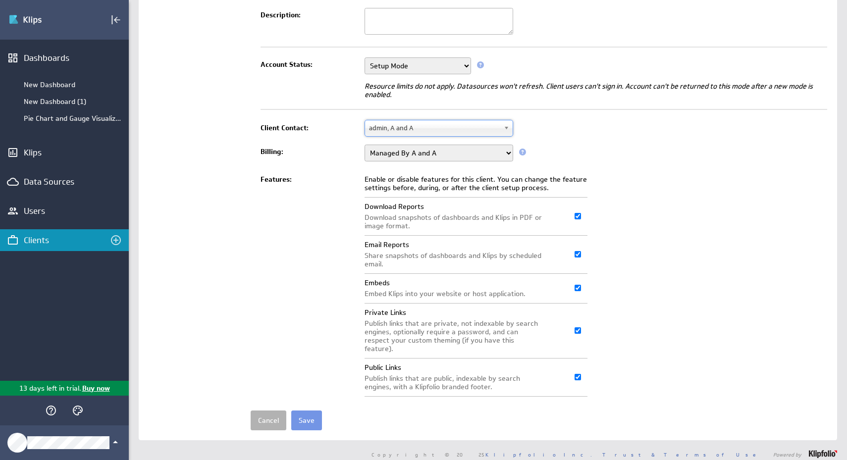
click at [667, 181] on td "Enable or disable features for this client. You can change the feature settings…" at bounding box center [594, 285] width 468 height 229
click at [307, 411] on input "Save" at bounding box center [306, 421] width 31 height 20
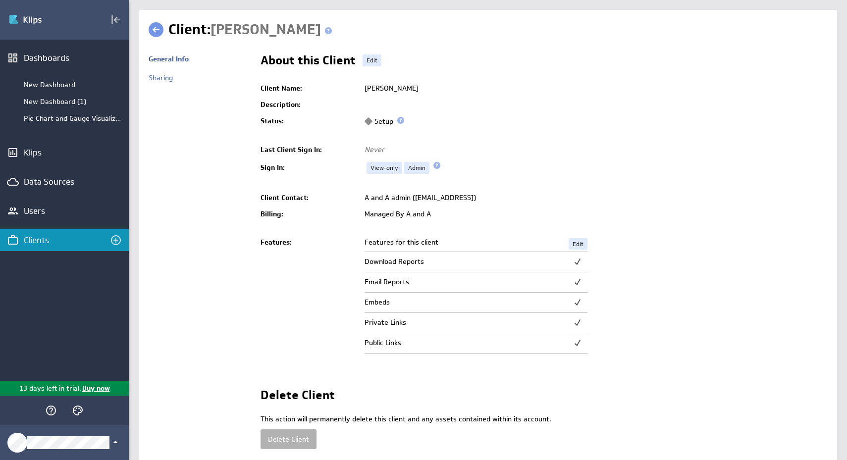
scroll to position [0, 0]
click at [164, 79] on link "Sharing" at bounding box center [161, 77] width 24 height 9
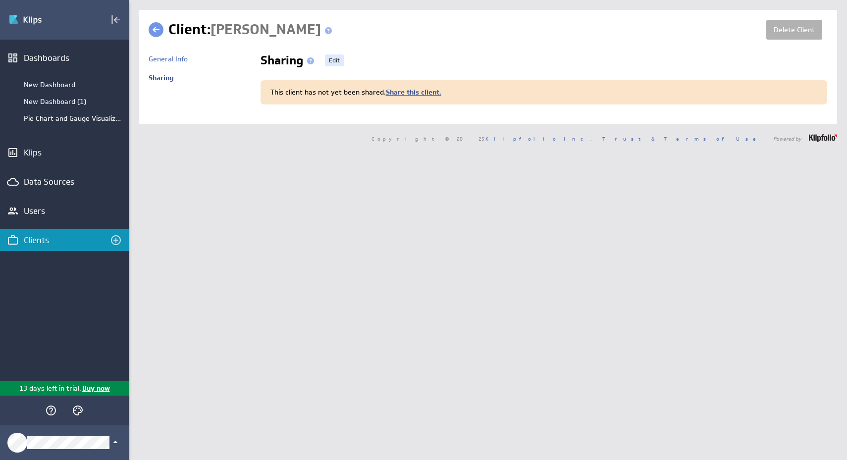
click at [407, 94] on link "Share this client." at bounding box center [413, 92] width 55 height 9
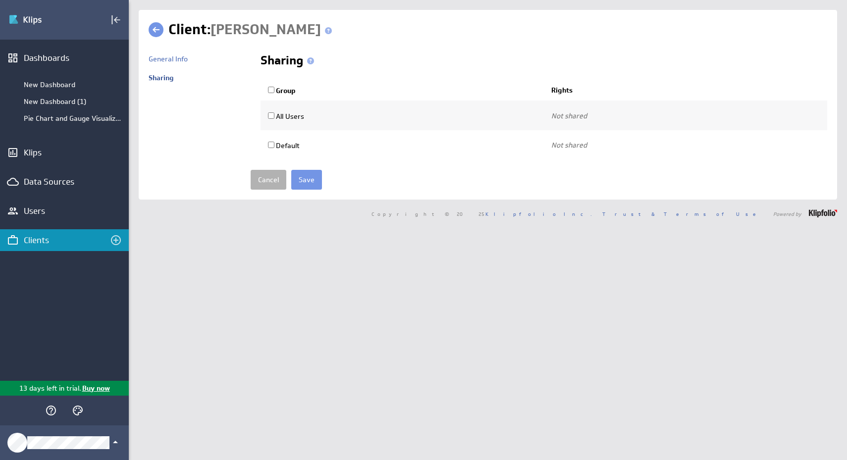
click at [275, 92] on label "Group" at bounding box center [282, 90] width 28 height 9
click at [275, 92] on input "Group" at bounding box center [271, 90] width 6 height 6
checkbox input "true"
select select "0181e525d0dfbe5dccaffbf467486c73:use"
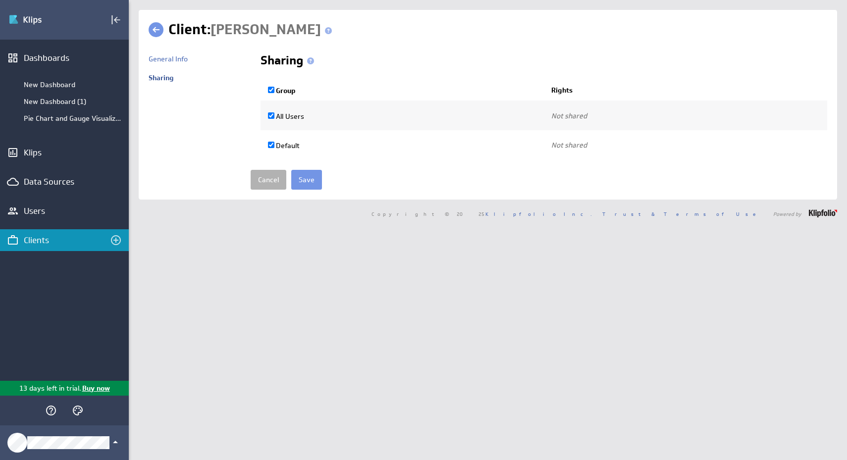
checkbox input "true"
select select "9d466459543bc2dd35de661381ed4f9d:use"
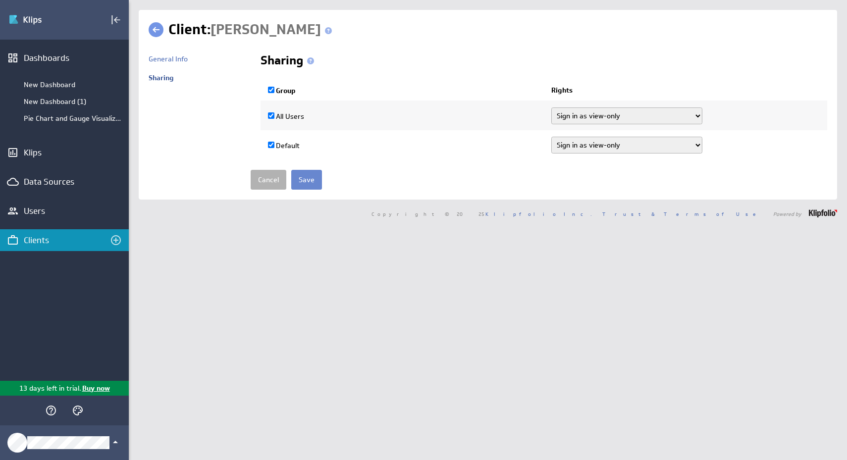
click at [305, 175] on input "Save" at bounding box center [306, 180] width 31 height 20
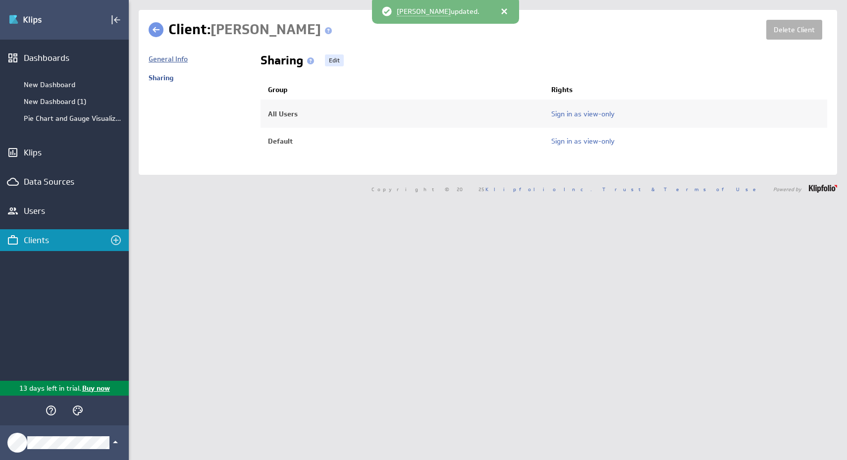
click at [175, 59] on link "General Info" at bounding box center [168, 59] width 39 height 9
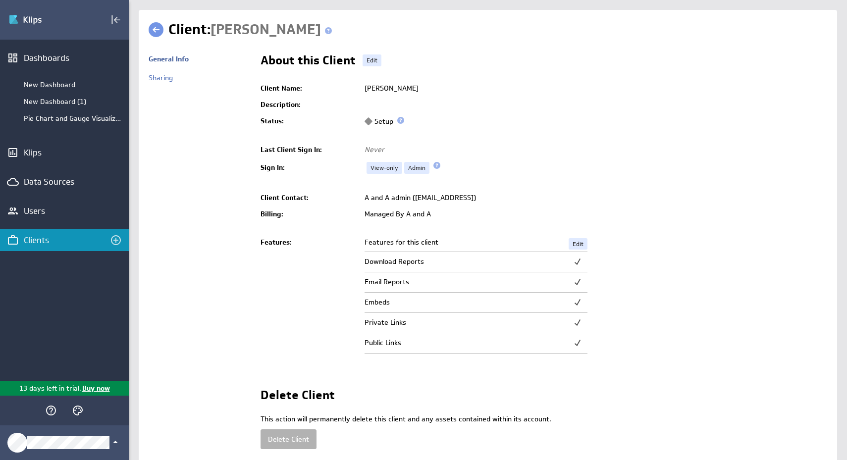
click at [410, 119] on td "Setup" at bounding box center [594, 121] width 468 height 17
click at [404, 119] on span at bounding box center [400, 120] width 7 height 7
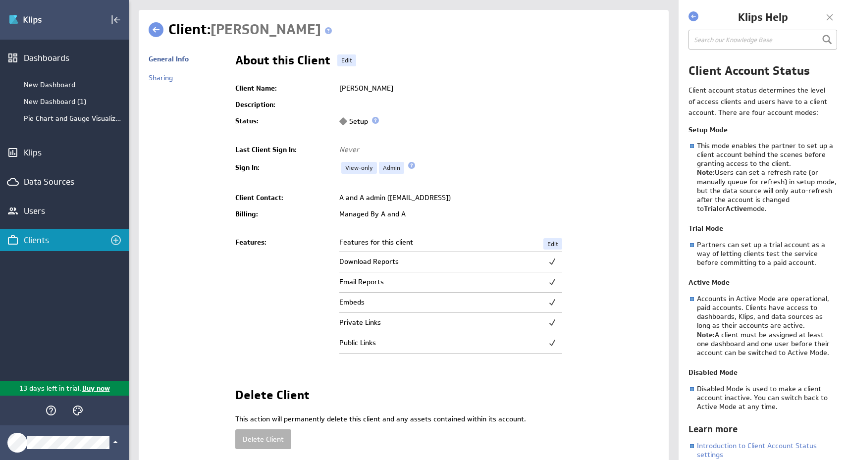
scroll to position [9, 0]
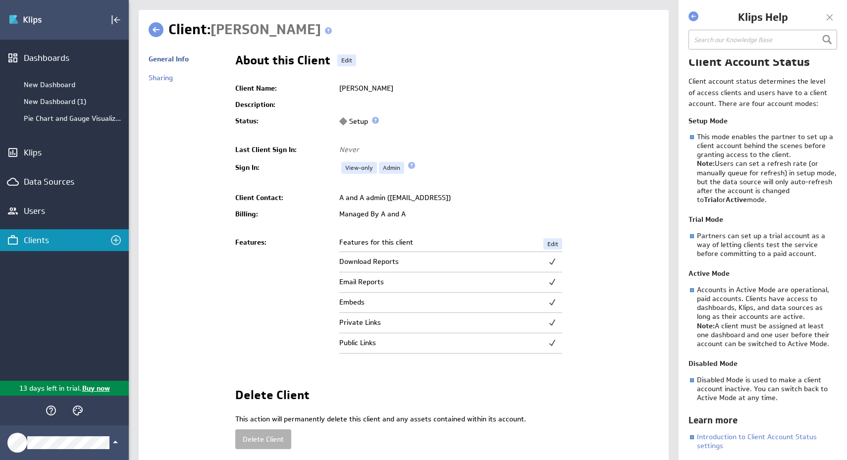
click at [183, 63] on div "General Info" at bounding box center [187, 62] width 77 height 24
click at [183, 60] on link "General Info" at bounding box center [169, 59] width 40 height 9
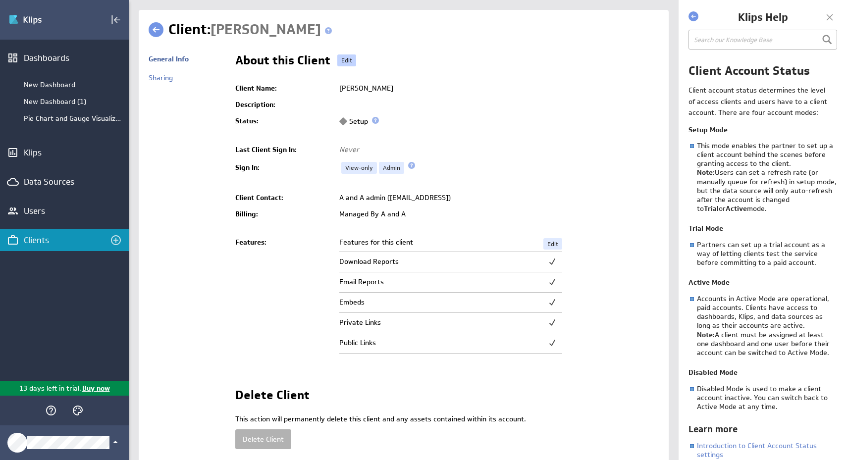
click at [347, 61] on link "Edit" at bounding box center [346, 61] width 19 height 12
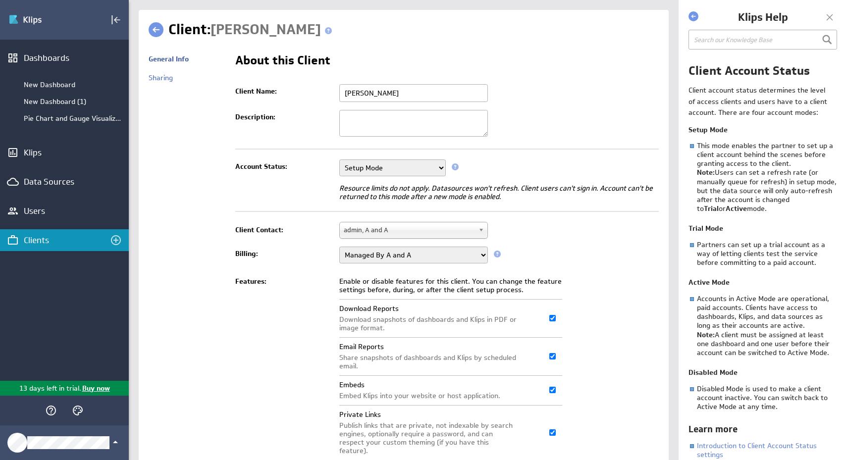
click at [421, 167] on select "Setup Mode Trial Disabled" at bounding box center [392, 168] width 107 height 17
select select "6"
click at [339, 160] on select "Setup Mode Trial Disabled" at bounding box center [392, 168] width 107 height 17
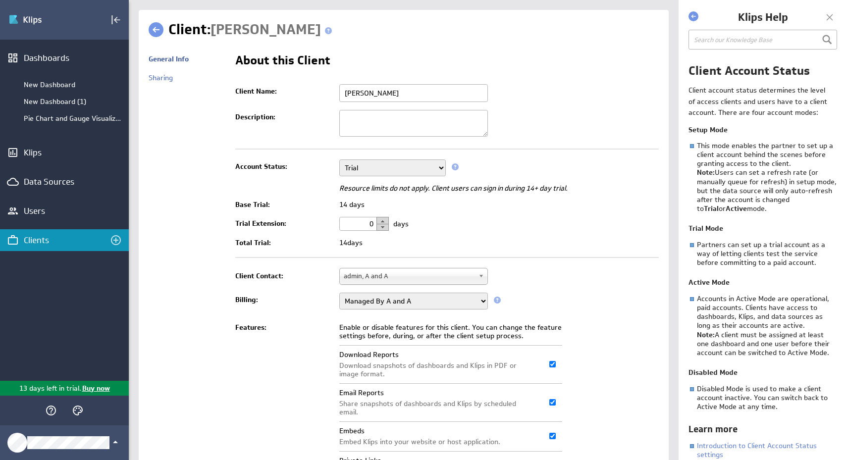
click at [384, 219] on button "button" at bounding box center [383, 220] width 12 height 7
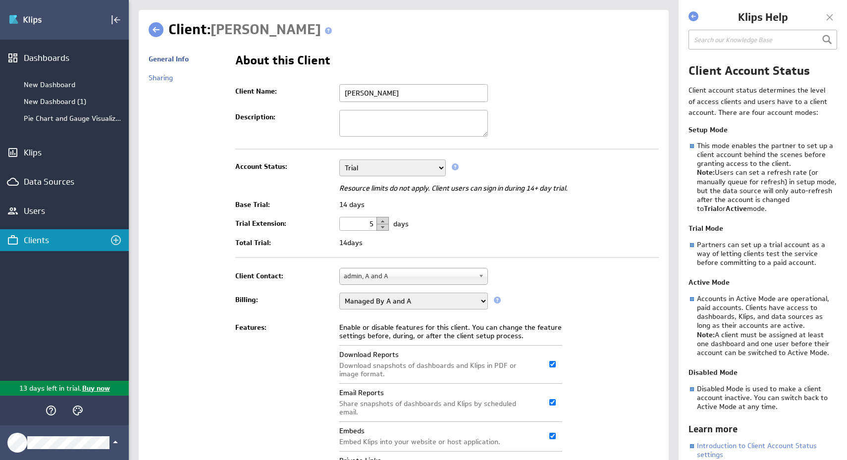
click at [384, 219] on button "button" at bounding box center [383, 220] width 12 height 7
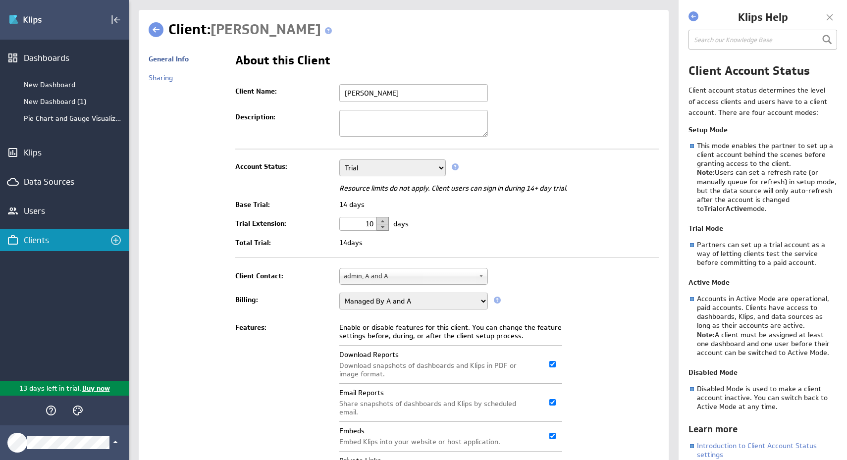
click at [384, 219] on button "button" at bounding box center [383, 220] width 12 height 7
click at [463, 228] on td "14 days" at bounding box center [496, 224] width 325 height 22
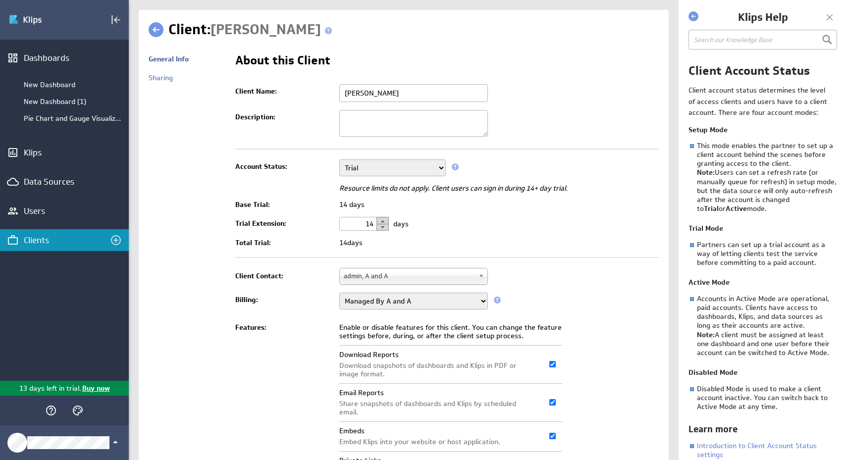
click at [383, 219] on button "button" at bounding box center [383, 220] width 12 height 7
click at [384, 228] on button "button" at bounding box center [383, 227] width 12 height 7
click at [385, 218] on button "button" at bounding box center [383, 220] width 12 height 7
type input "14"
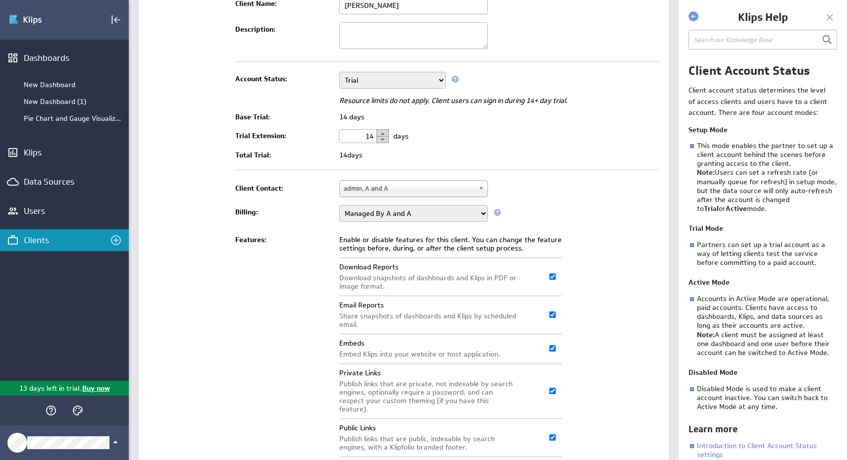
scroll to position [148, 0]
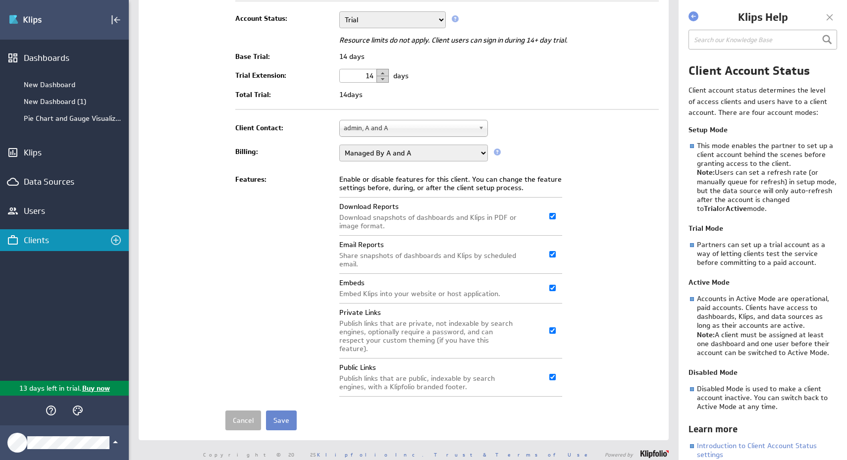
click at [284, 415] on input "Save" at bounding box center [281, 421] width 31 height 20
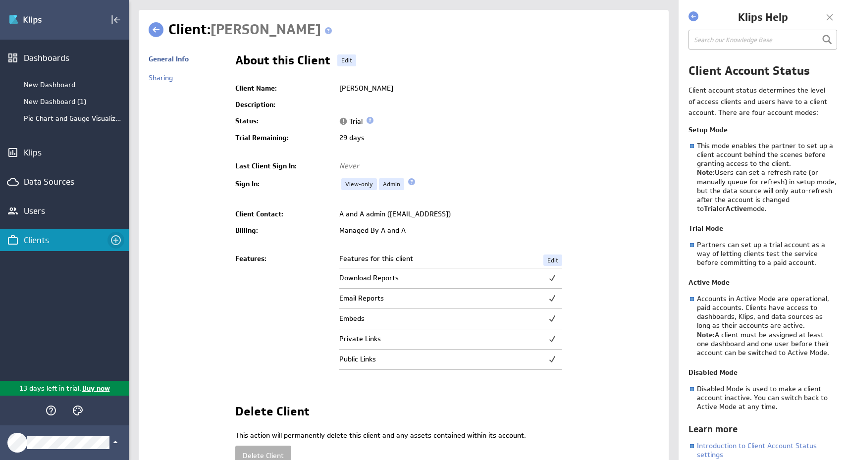
click at [118, 241] on icon "Create a client" at bounding box center [116, 240] width 10 height 10
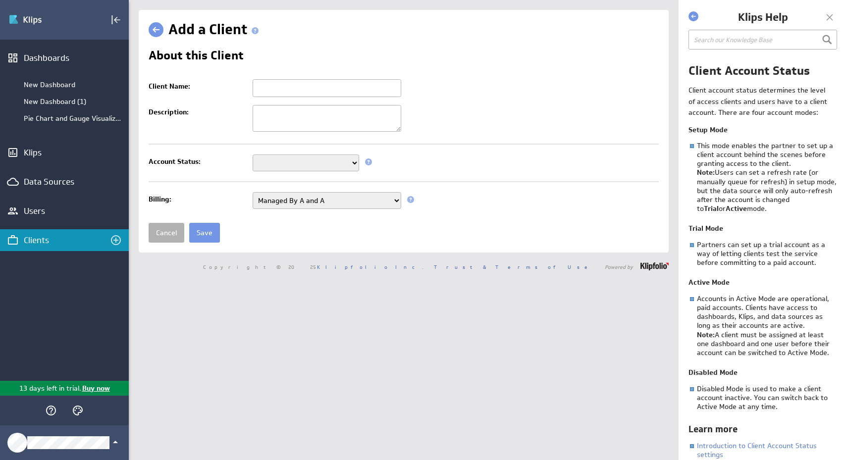
click at [297, 202] on select "Managed By A and A Managed By Klipfolio" at bounding box center [327, 200] width 149 height 17
click at [285, 167] on select "Setup Mode Trial Disabled" at bounding box center [306, 163] width 107 height 17
click at [169, 236] on link "Cancel" at bounding box center [167, 233] width 36 height 20
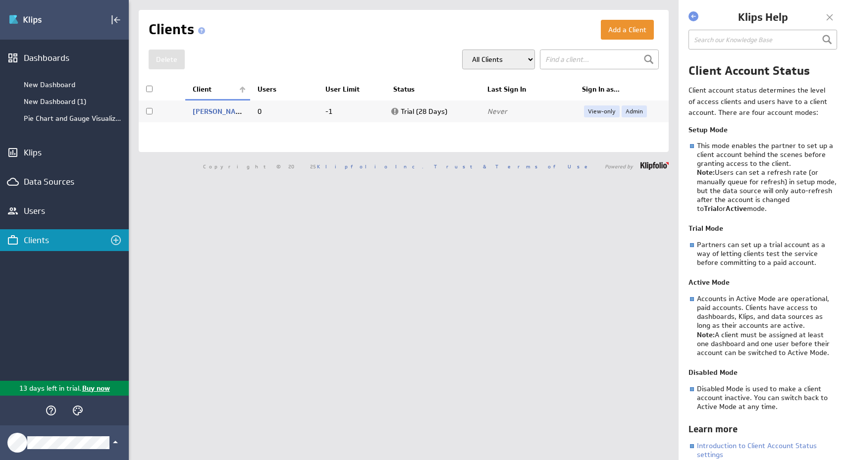
click at [35, 238] on div "Clients" at bounding box center [64, 240] width 81 height 11
click at [148, 111] on input "checkbox" at bounding box center [149, 111] width 6 height 6
checkbox input "true"
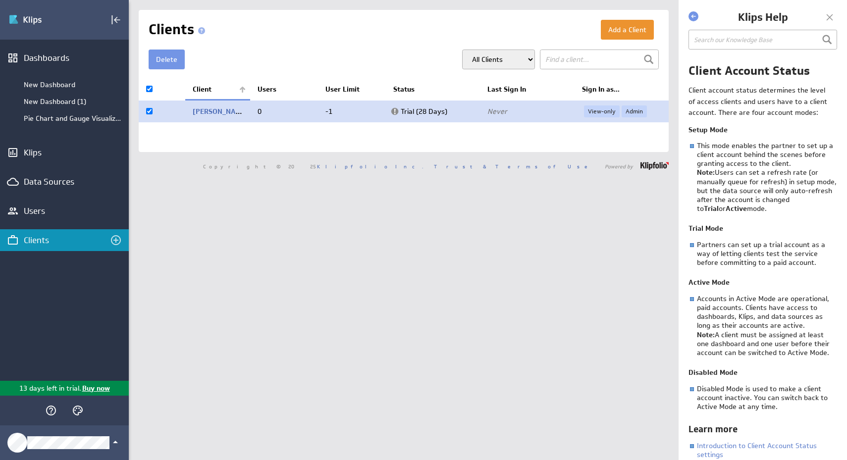
click at [148, 111] on input "checkbox" at bounding box center [149, 111] width 6 height 6
checkbox input "false"
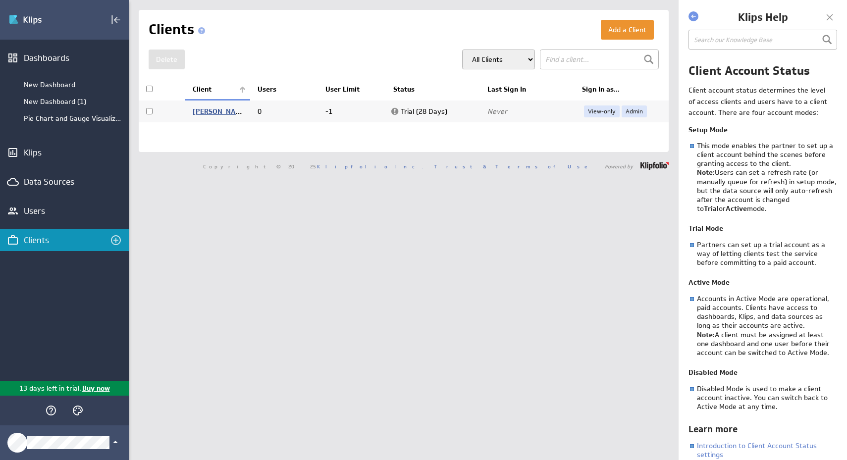
click at [193, 115] on link "[PERSON_NAME]" at bounding box center [220, 111] width 55 height 9
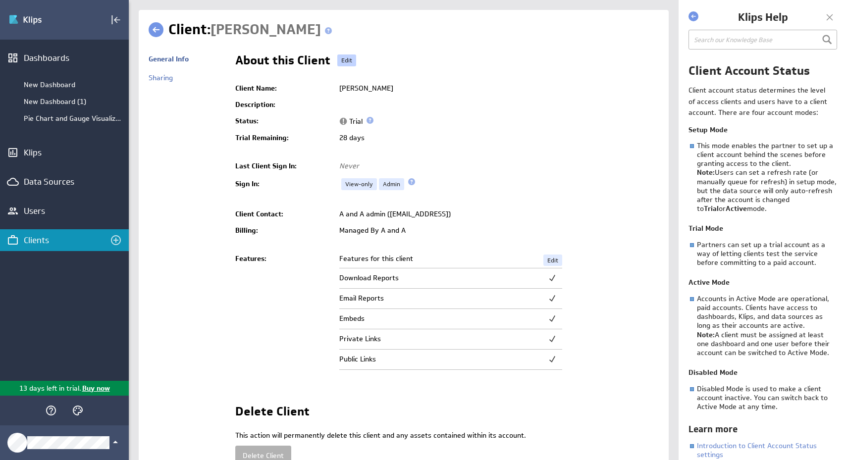
click at [341, 61] on link "Edit" at bounding box center [346, 61] width 19 height 12
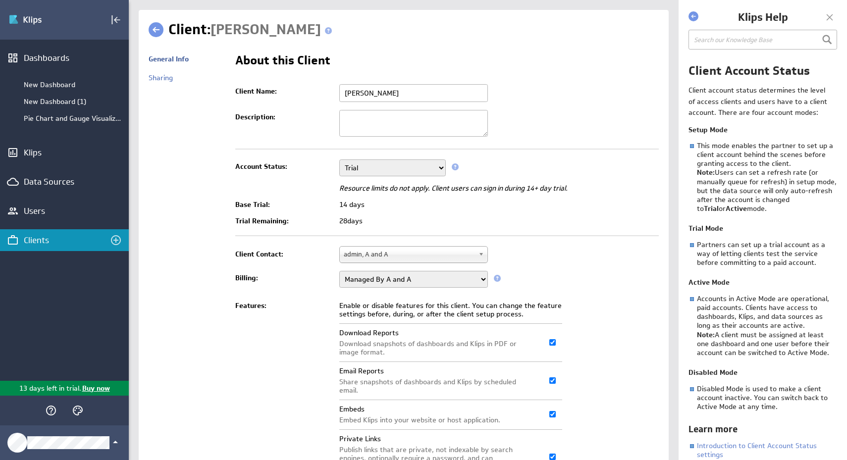
click at [202, 206] on td "General Info Sharing" at bounding box center [187, 303] width 77 height 507
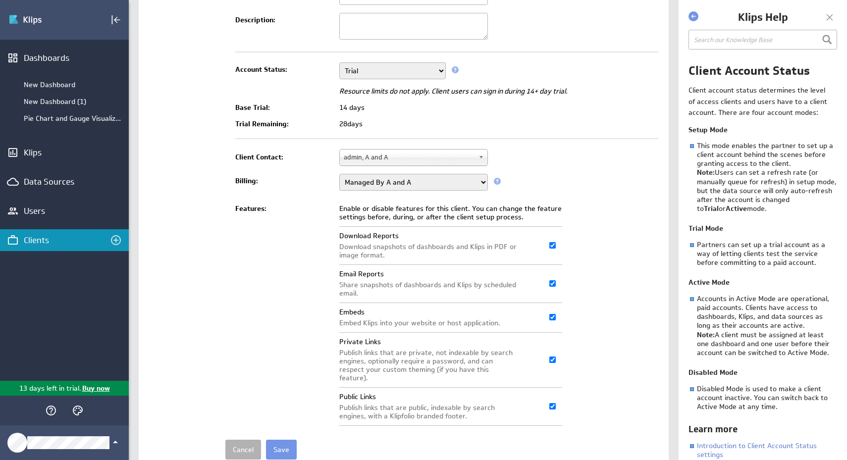
scroll to position [100, 0]
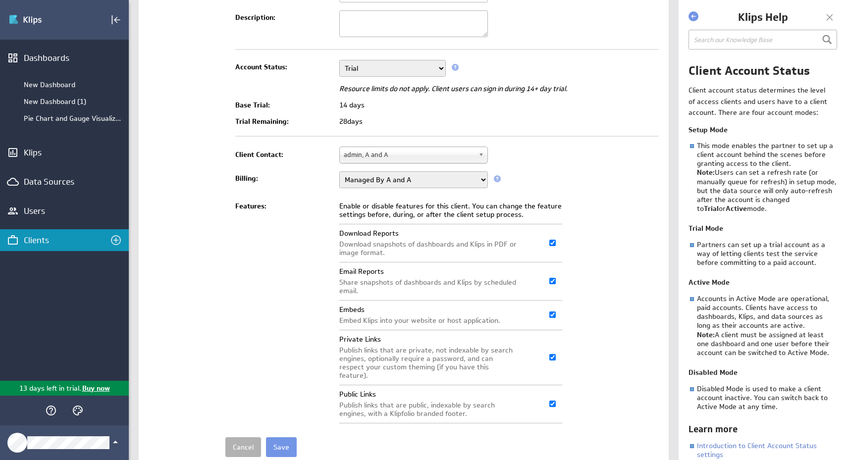
click at [496, 177] on span at bounding box center [497, 178] width 7 height 7
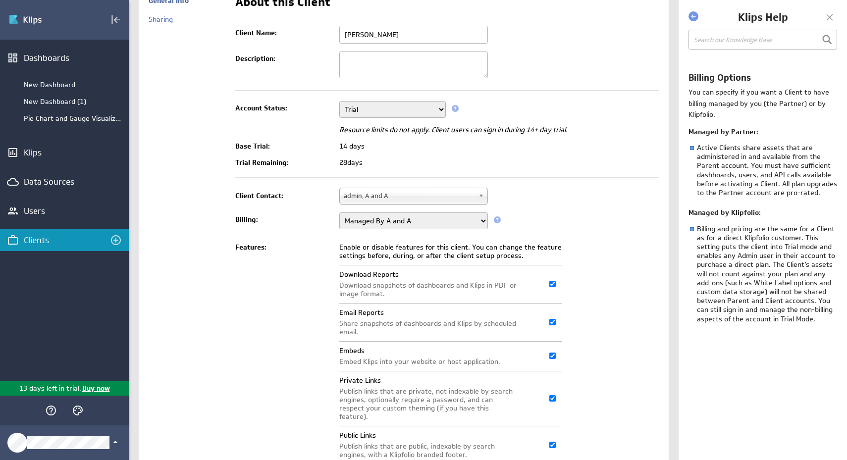
scroll to position [126, 0]
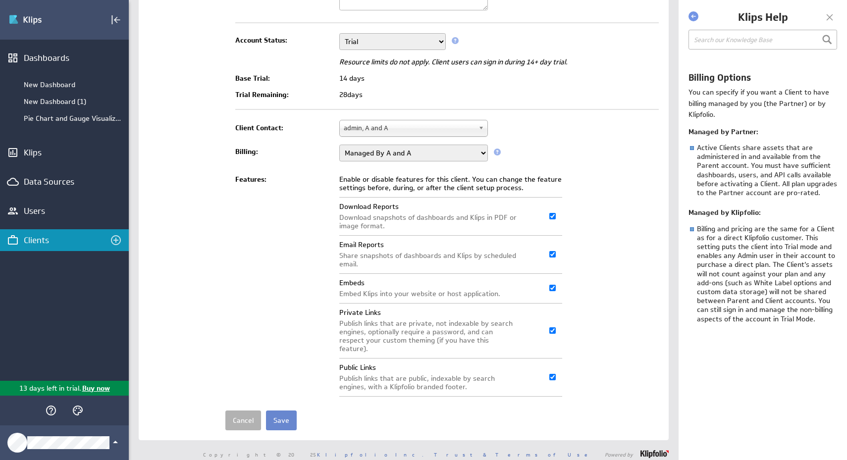
click at [281, 415] on input "Save" at bounding box center [281, 421] width 31 height 20
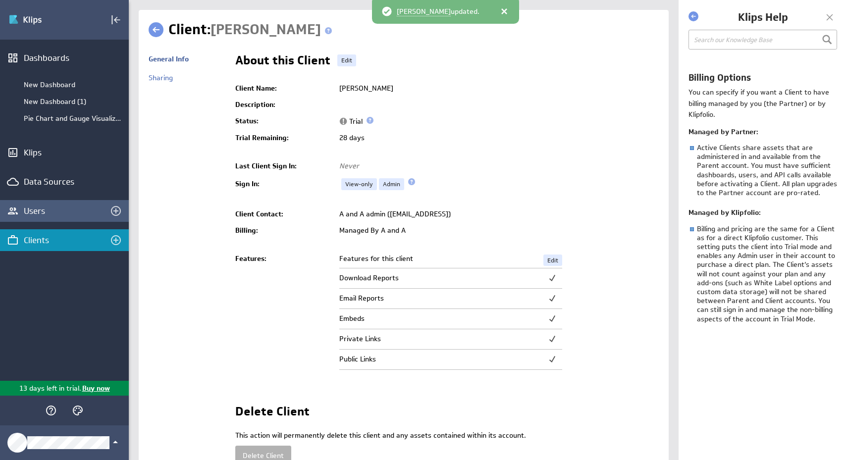
click at [84, 209] on div "Users" at bounding box center [64, 211] width 81 height 11
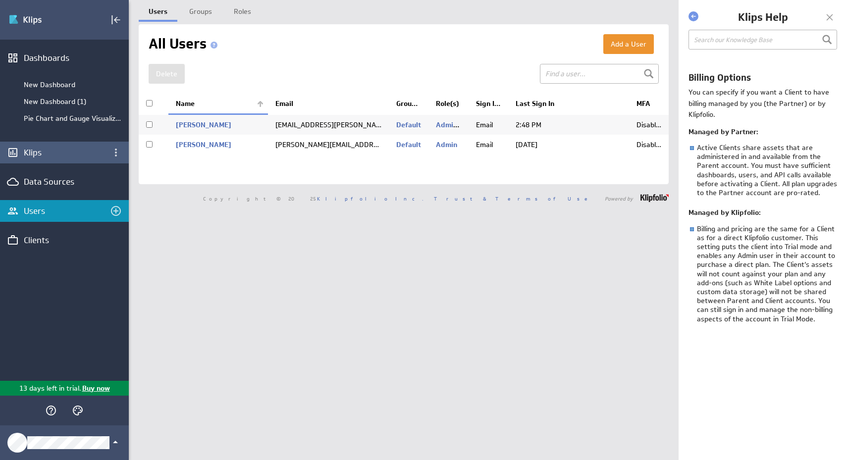
click at [67, 147] on div "Klips" at bounding box center [64, 153] width 129 height 22
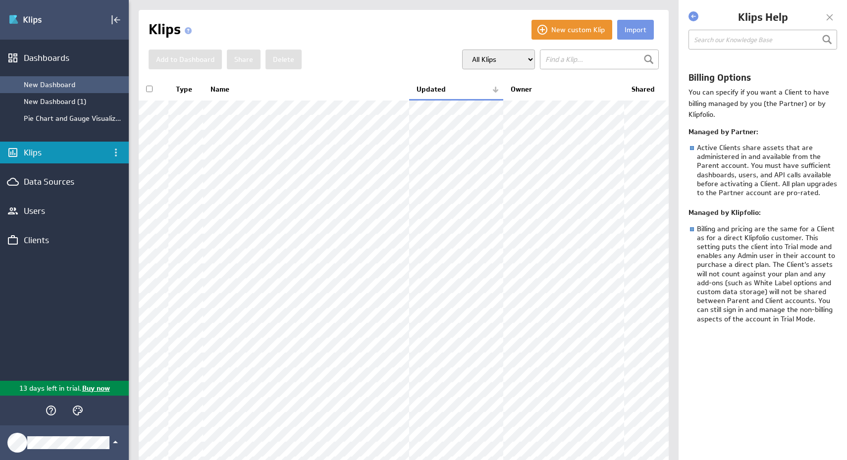
click at [58, 91] on div "New Dashboard" at bounding box center [64, 84] width 129 height 17
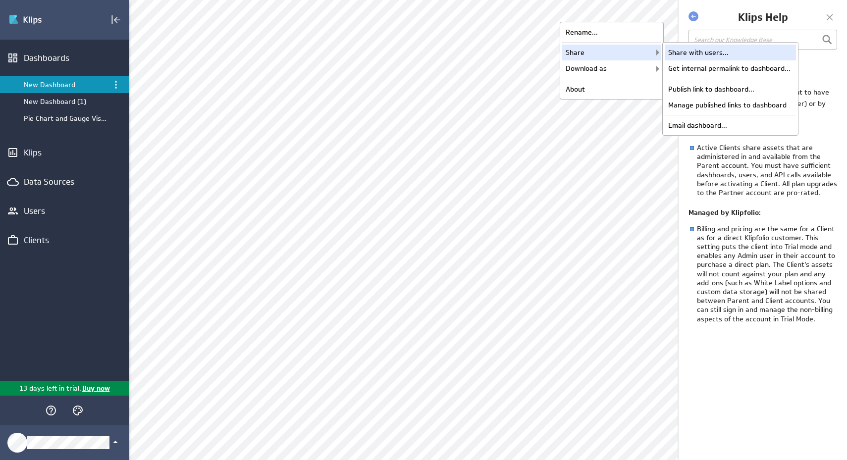
click at [687, 50] on div "Share with users..." at bounding box center [730, 53] width 131 height 16
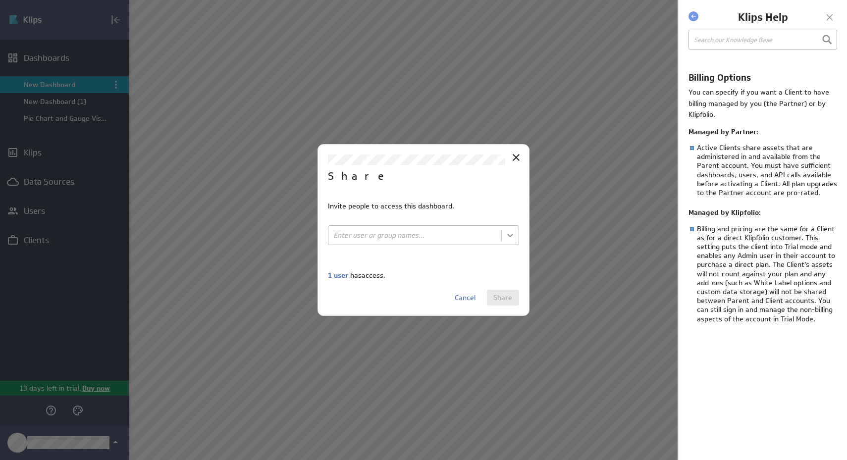
click at [507, 232] on body "(no message) Edit Dashboards New Dashboard New Dashboard (1) Pie Chart and Gaug…" at bounding box center [423, 230] width 847 height 460
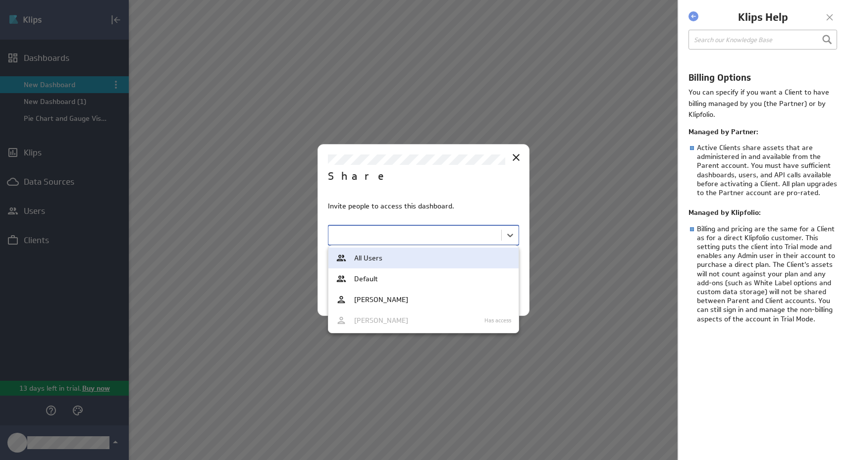
click at [457, 195] on div at bounding box center [423, 230] width 847 height 460
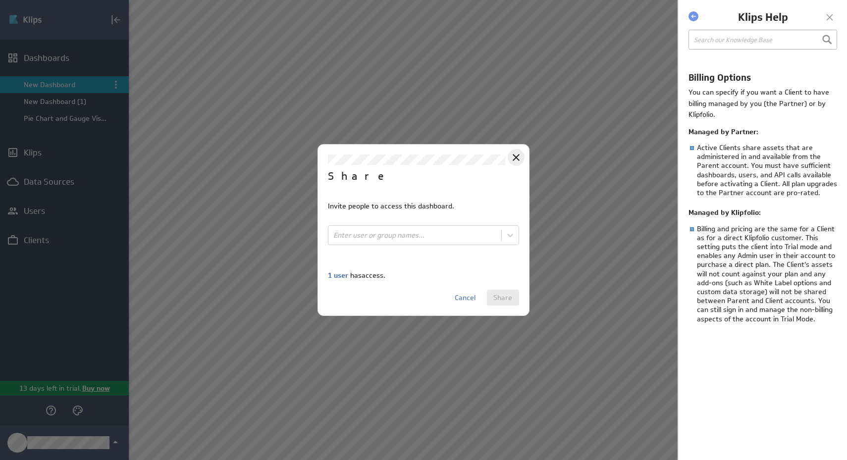
click at [514, 157] on icon "Close" at bounding box center [516, 158] width 12 height 12
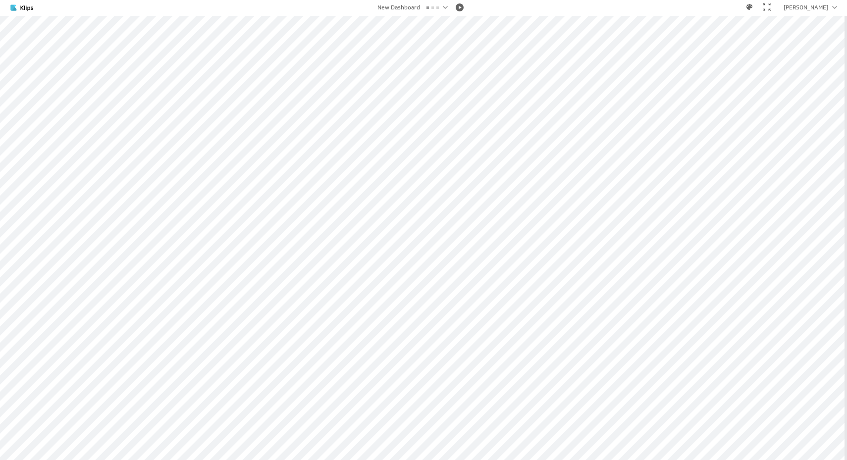
click at [771, 5] on div at bounding box center [767, 7] width 8 height 8
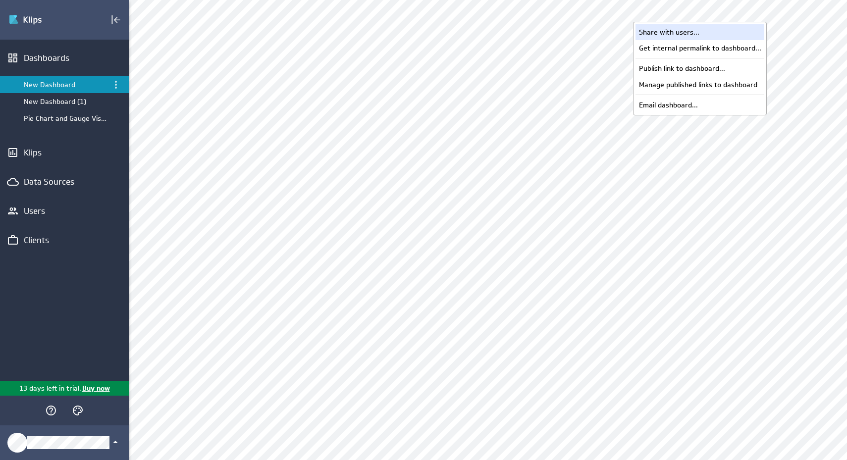
click at [640, 26] on div "Share with users..." at bounding box center [700, 32] width 129 height 16
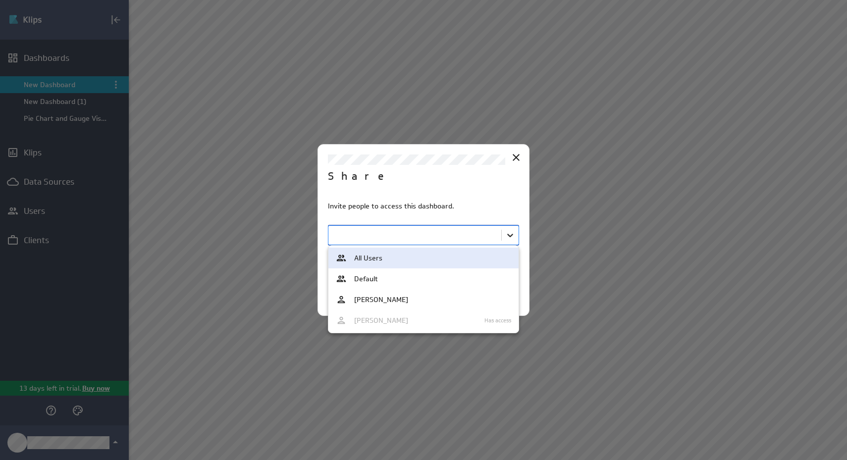
click at [511, 239] on body "(no message) Edit Dashboards New Dashboard New Dashboard (1) Pie Chart and Gaug…" at bounding box center [423, 230] width 847 height 460
click at [516, 159] on div at bounding box center [423, 230] width 847 height 460
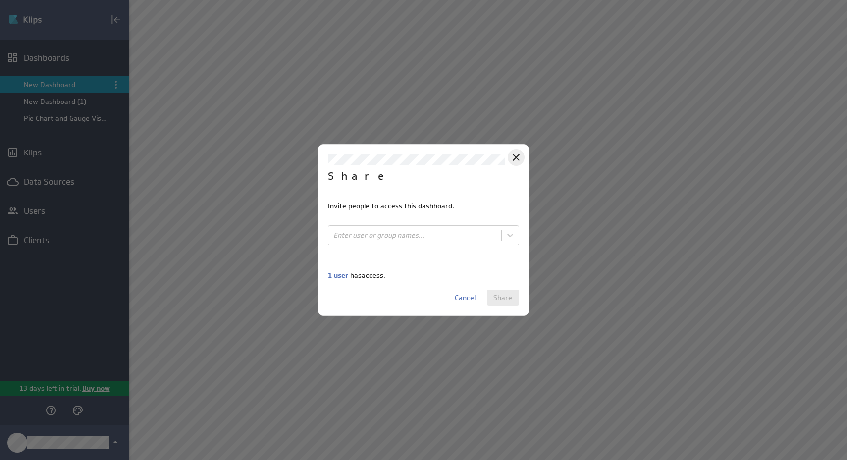
click at [517, 156] on icon "Close" at bounding box center [516, 157] width 7 height 7
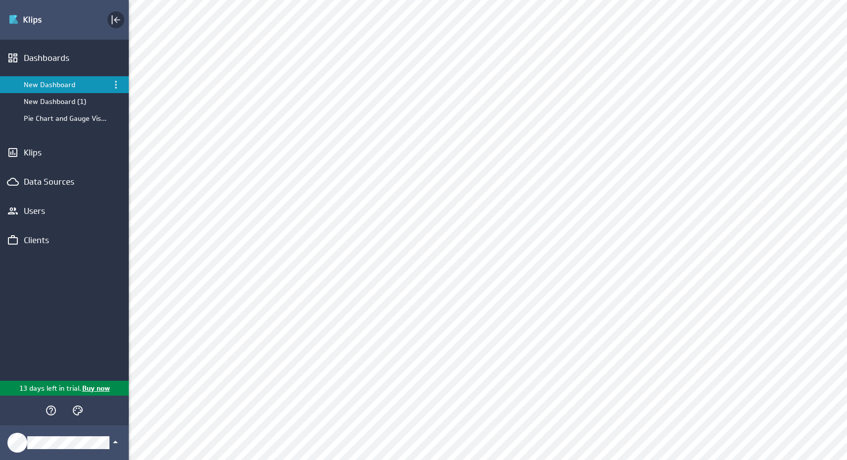
click at [118, 24] on icon "Collapse" at bounding box center [116, 20] width 12 height 12
